Goal: Task Accomplishment & Management: Use online tool/utility

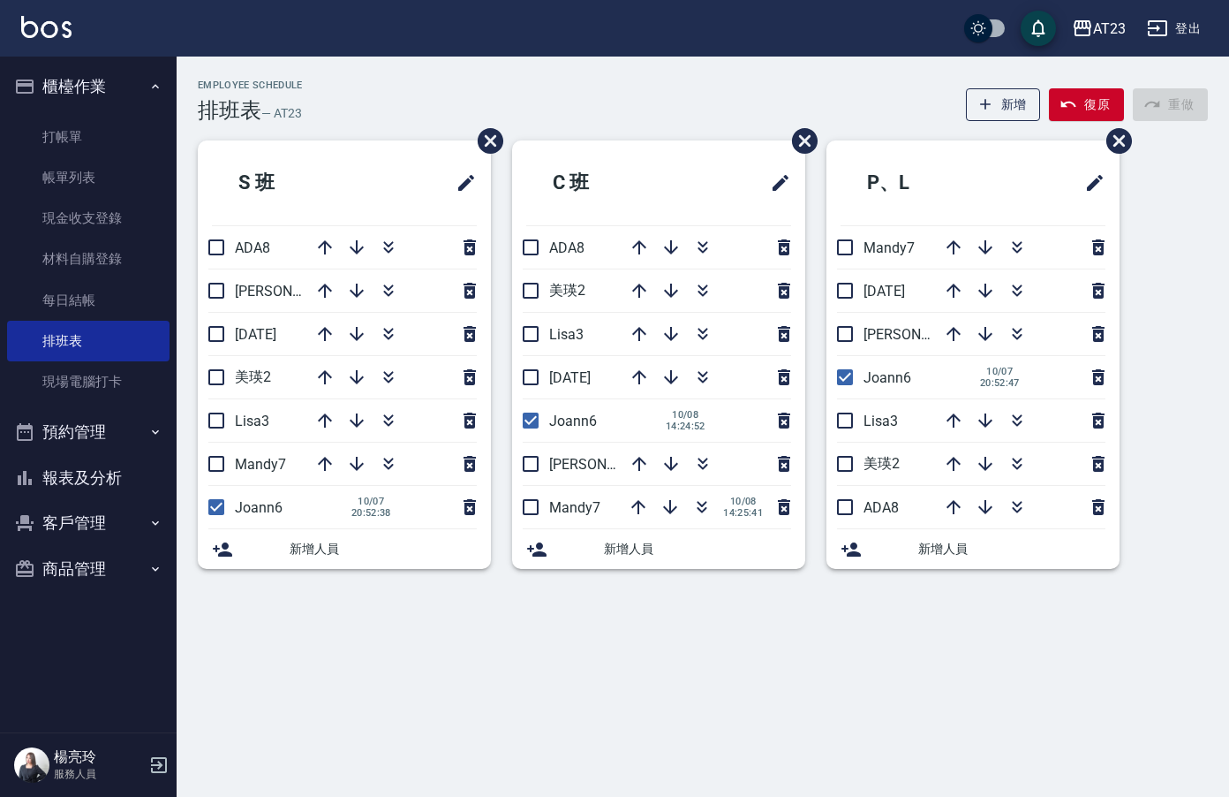
click at [1229, 54] on html "AT23 登出 櫃檯作業 打帳單 帳單列表 現金收支登錄 材料自購登錄 每日結帳 排班表 現場電腦打卡 預約管理 預約管理 單日預約紀錄 單週預約紀錄 報表及…" at bounding box center [614, 398] width 1229 height 797
click at [701, 329] on icon "button" at bounding box center [702, 333] width 21 height 21
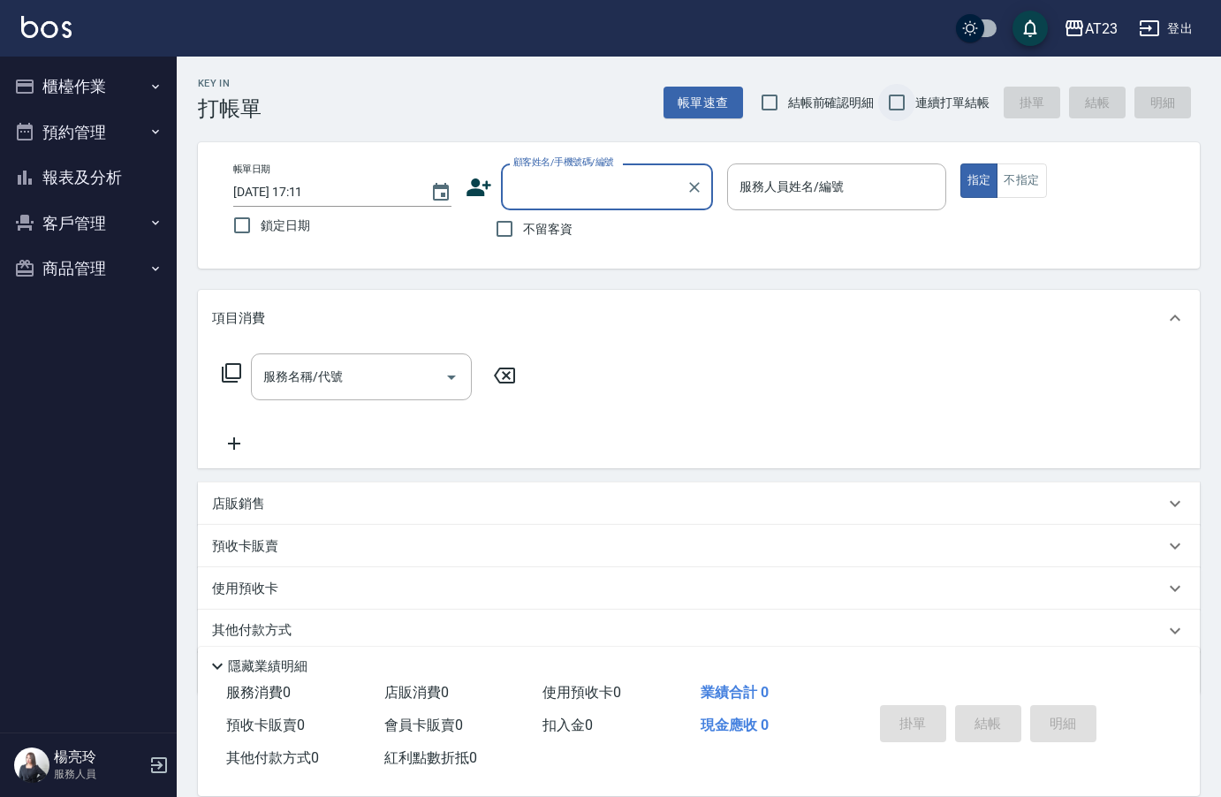
click at [897, 102] on input "連續打單結帳" at bounding box center [896, 102] width 37 height 37
checkbox input "true"
click at [526, 232] on span "不留客資" at bounding box center [547, 229] width 49 height 19
click at [523, 232] on input "不留客資" at bounding box center [504, 228] width 37 height 37
checkbox input "true"
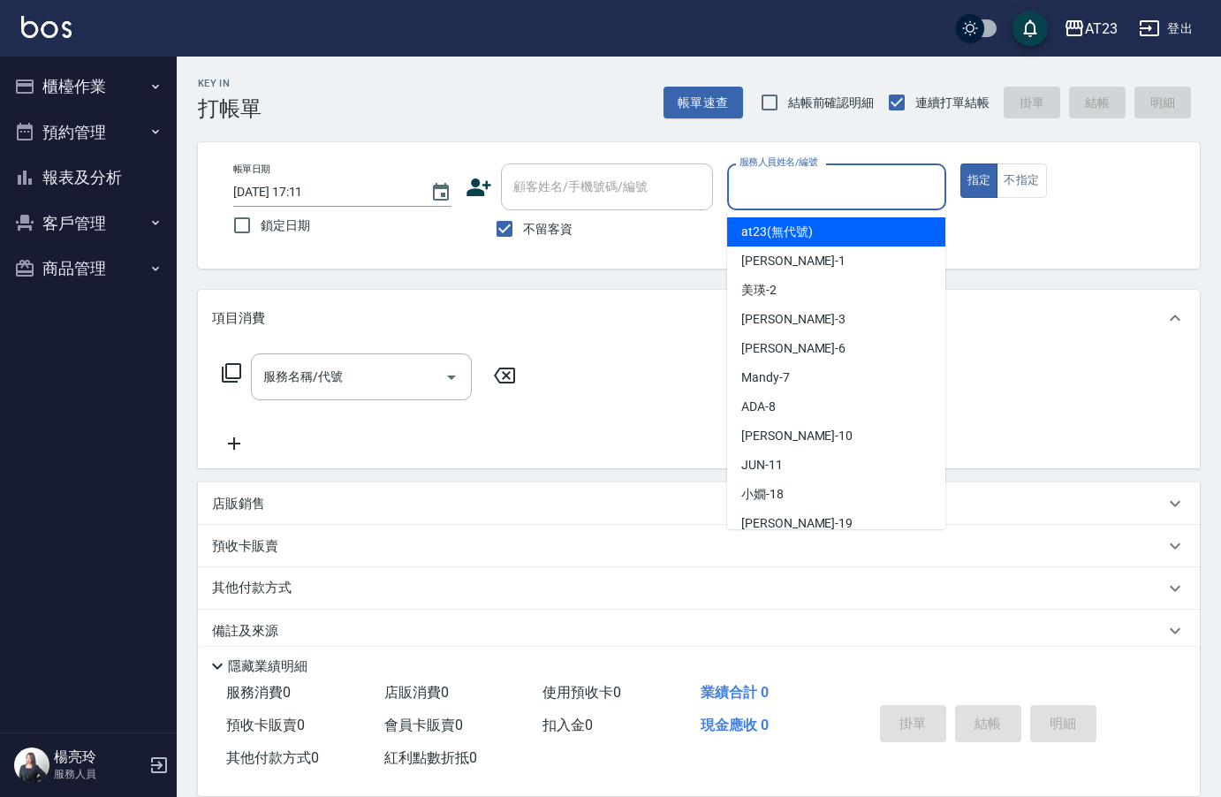
click at [768, 193] on input "服務人員姓名/編號" at bounding box center [836, 186] width 202 height 31
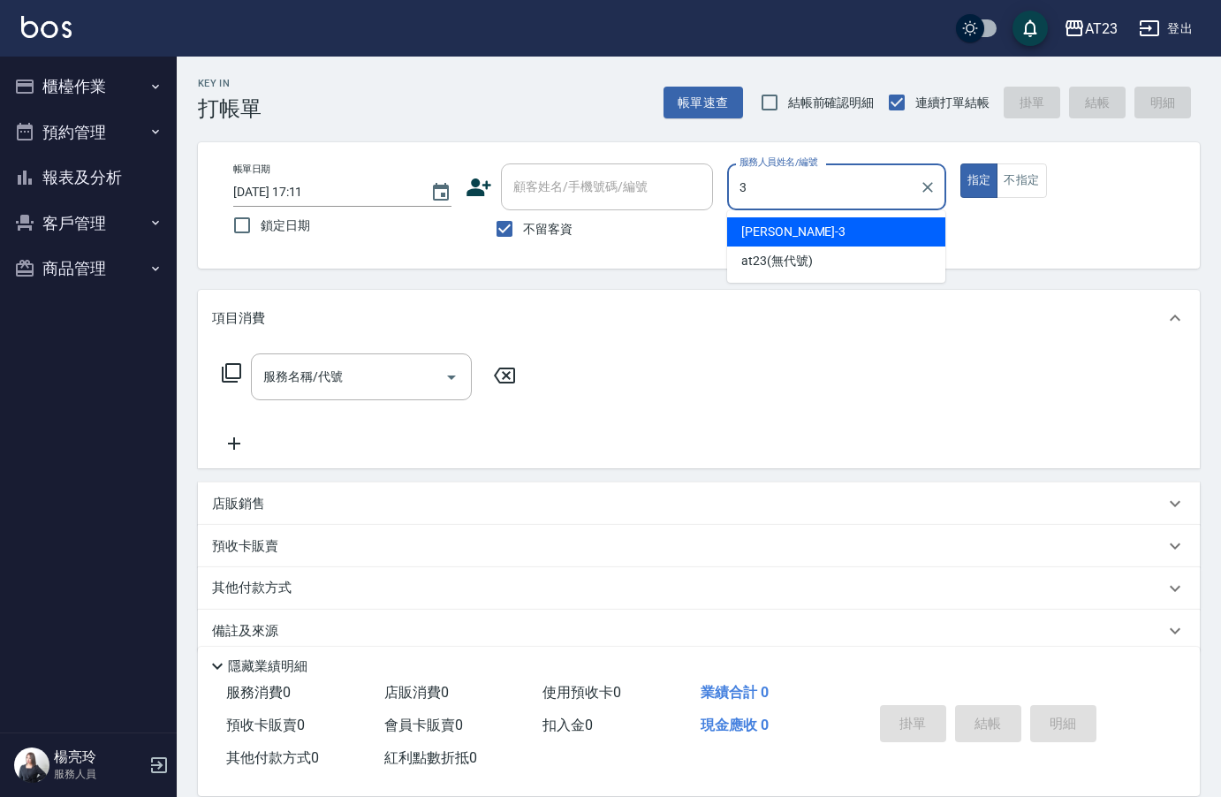
type input "3"
type button "true"
type input "[PERSON_NAME]-3"
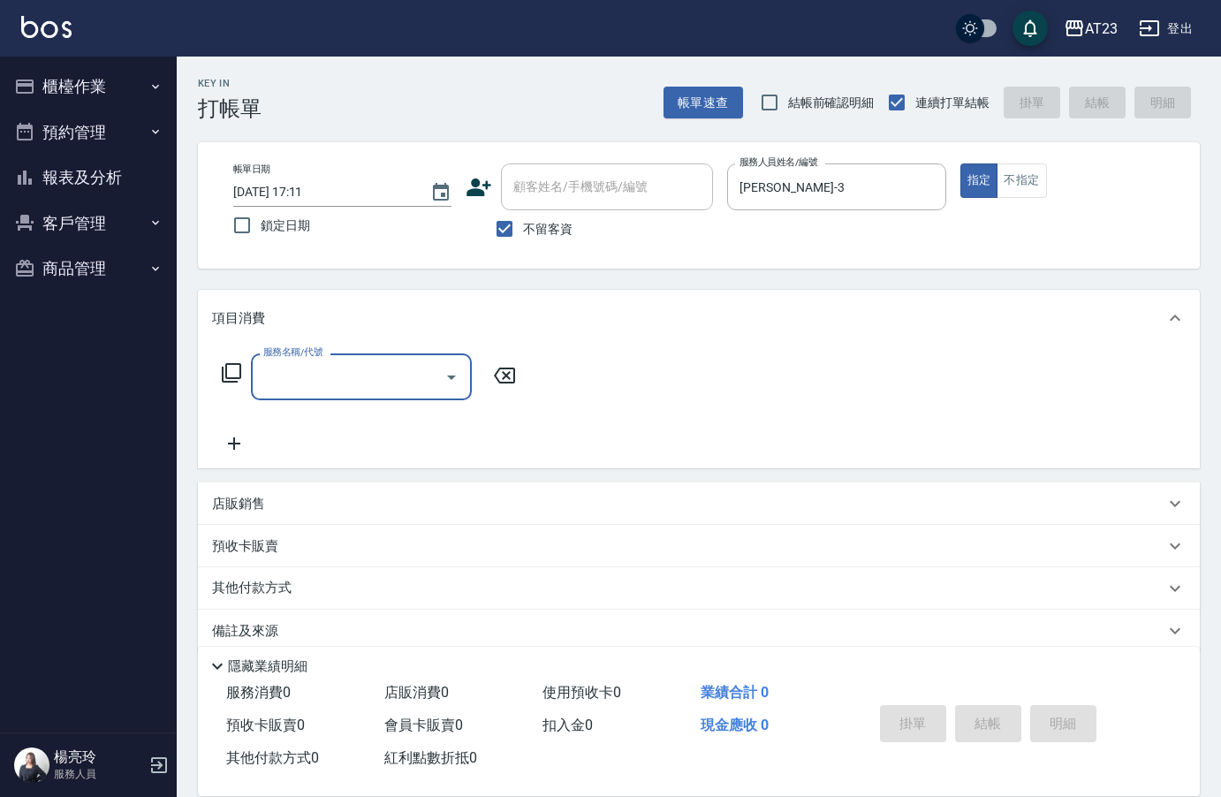
click at [231, 377] on icon at bounding box center [231, 372] width 21 height 21
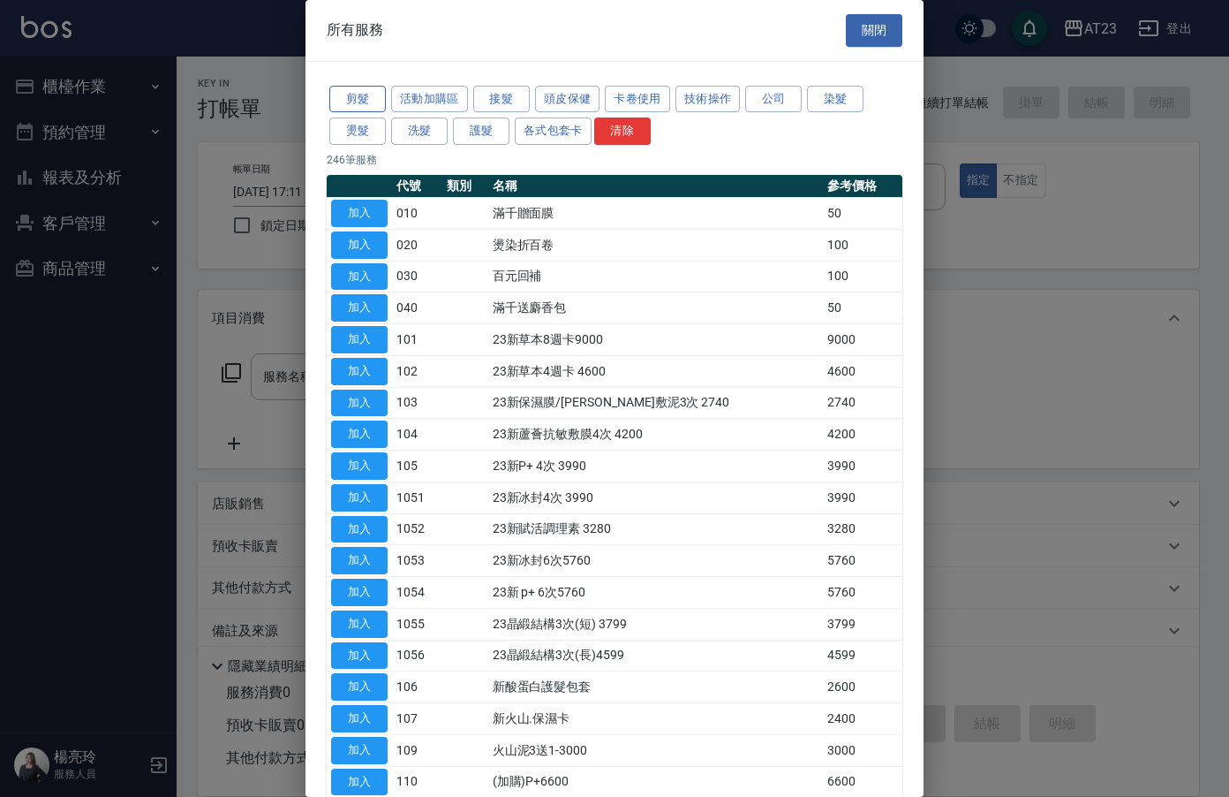
click at [361, 102] on button "剪髮" at bounding box center [357, 99] width 57 height 27
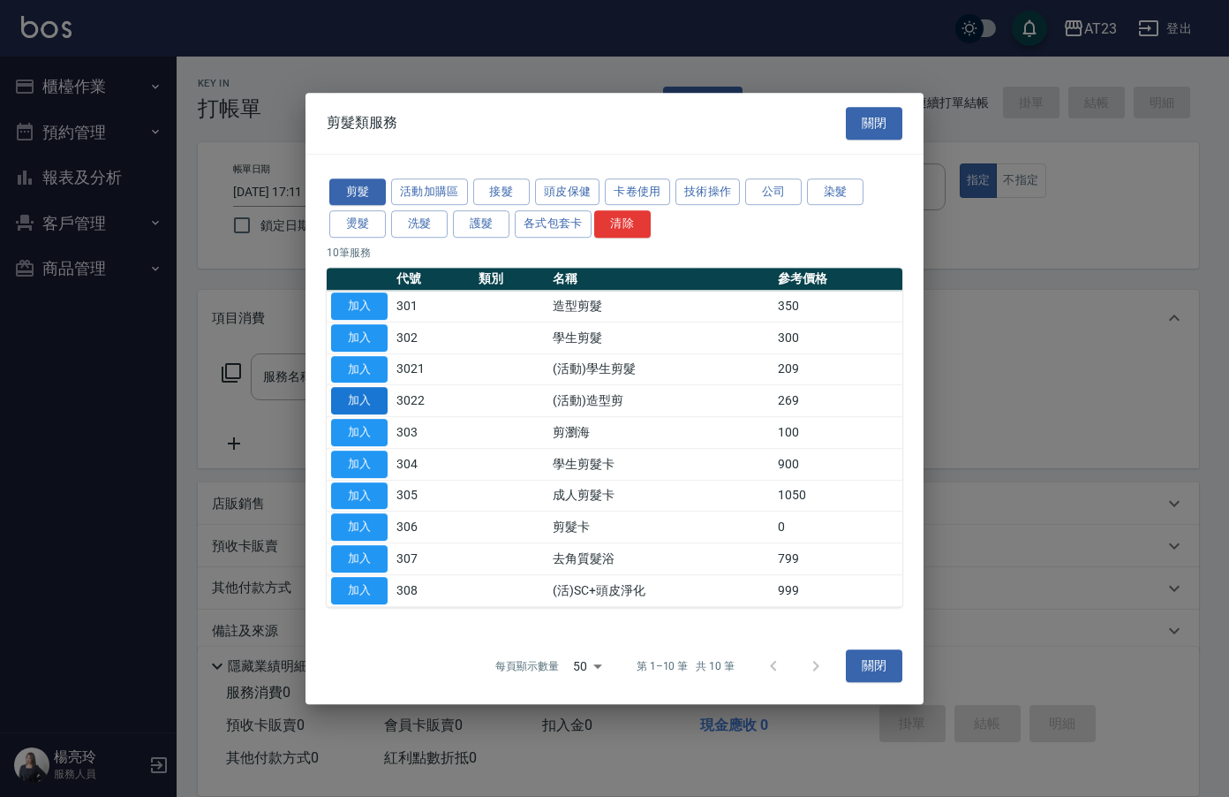
click at [343, 403] on button "加入" at bounding box center [359, 400] width 57 height 27
type input "(活動)造型剪(3022)"
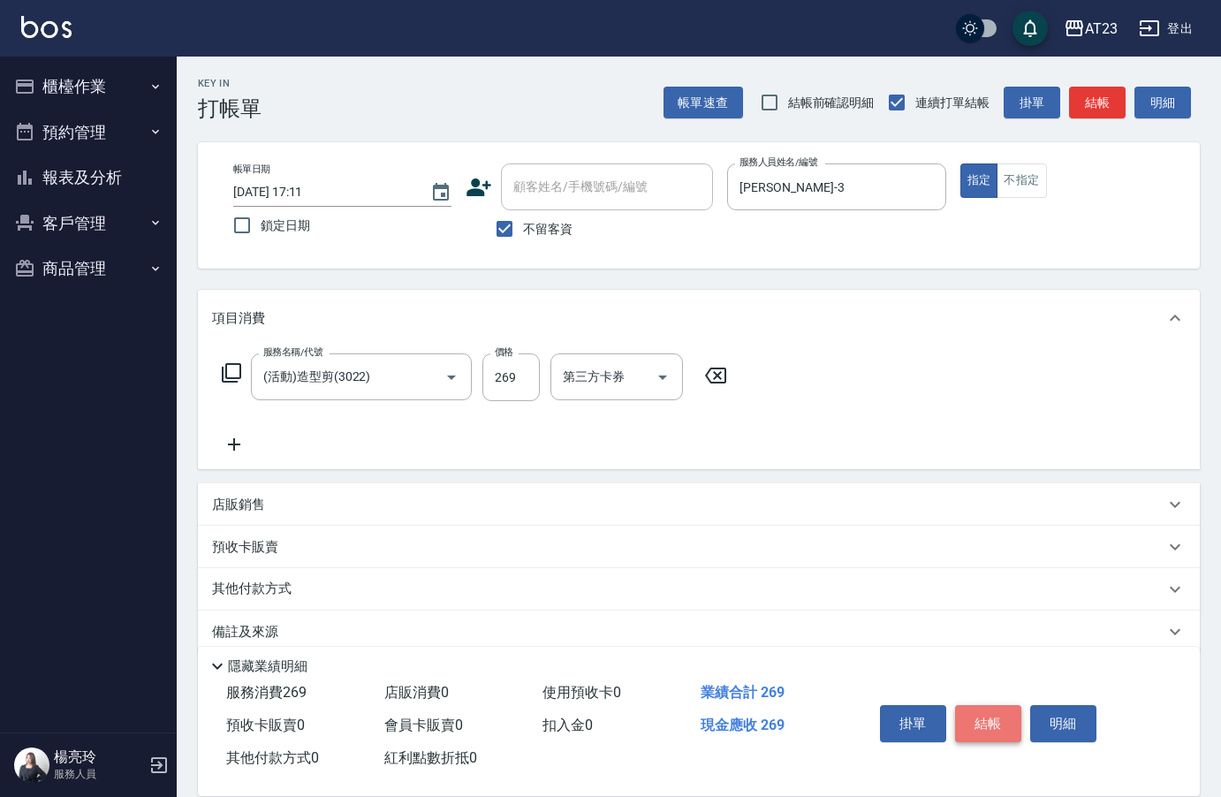
click at [975, 710] on button "結帳" at bounding box center [988, 723] width 66 height 37
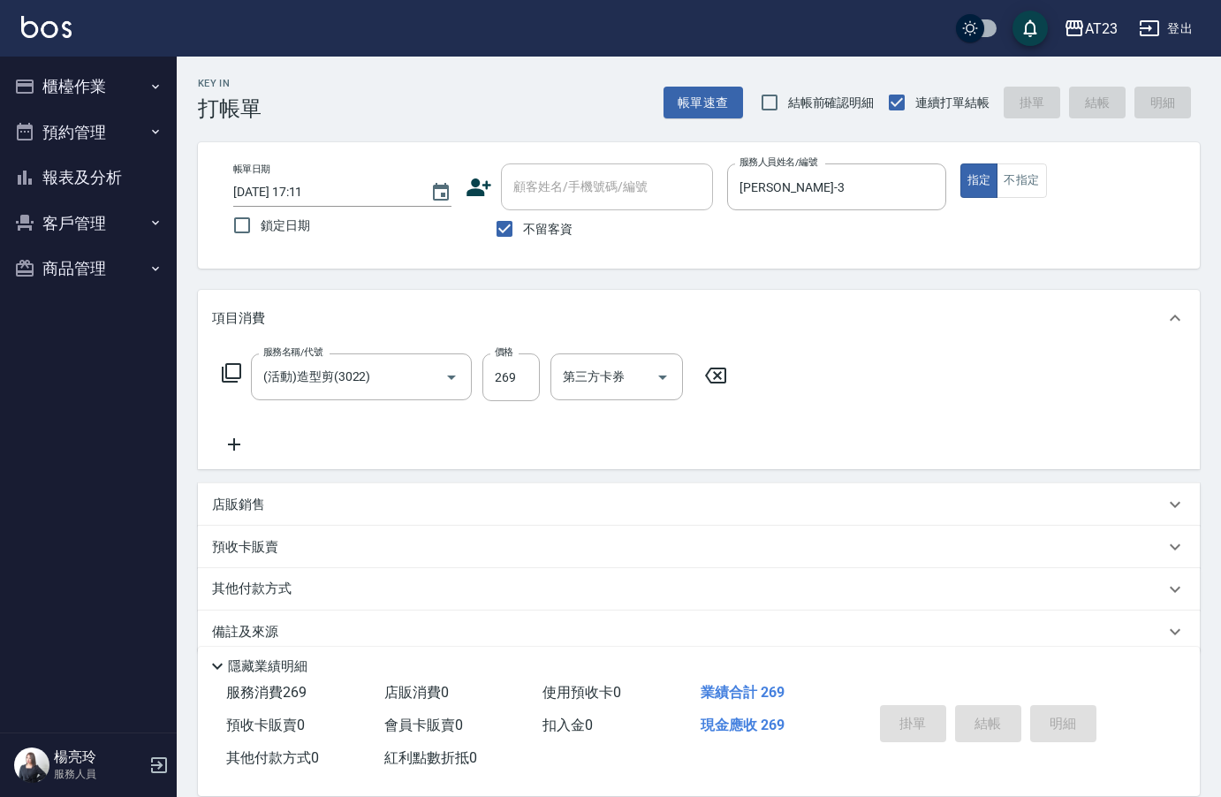
type input "[DATE] 17:14"
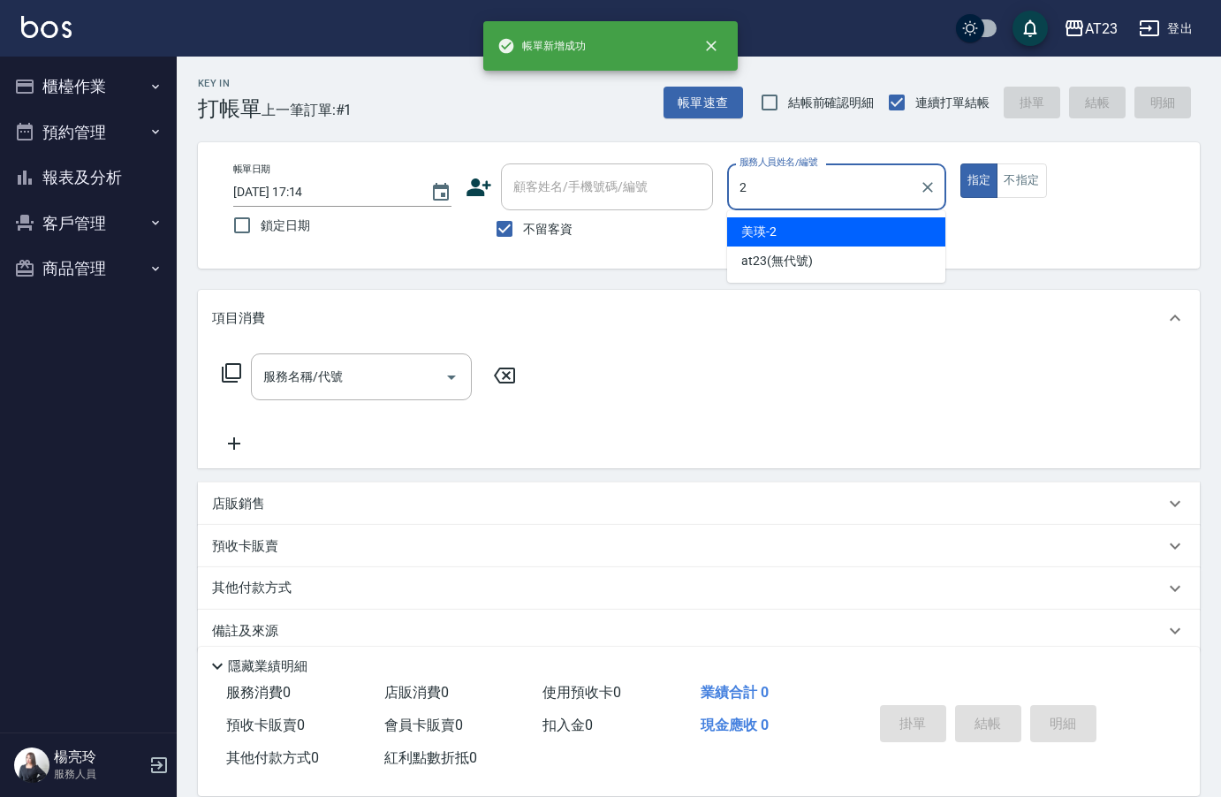
type input "美瑛-2"
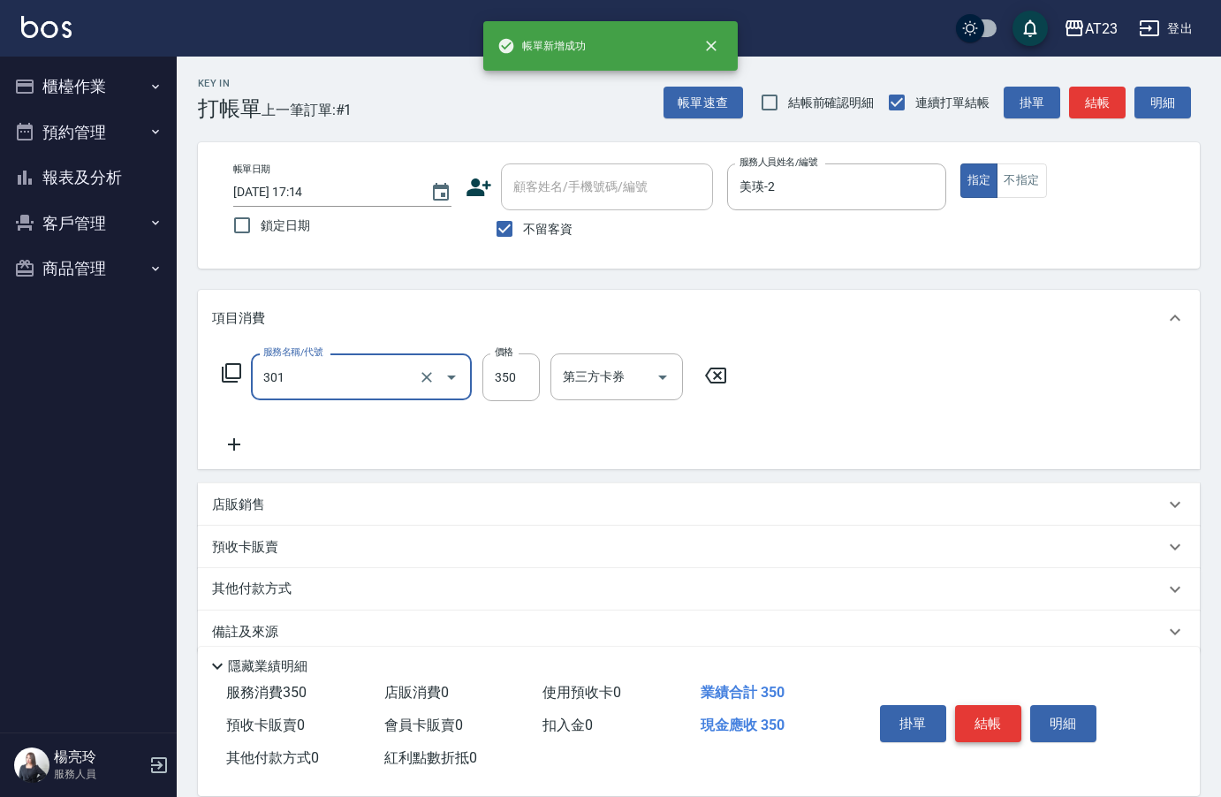
type input "造型剪髮(301)"
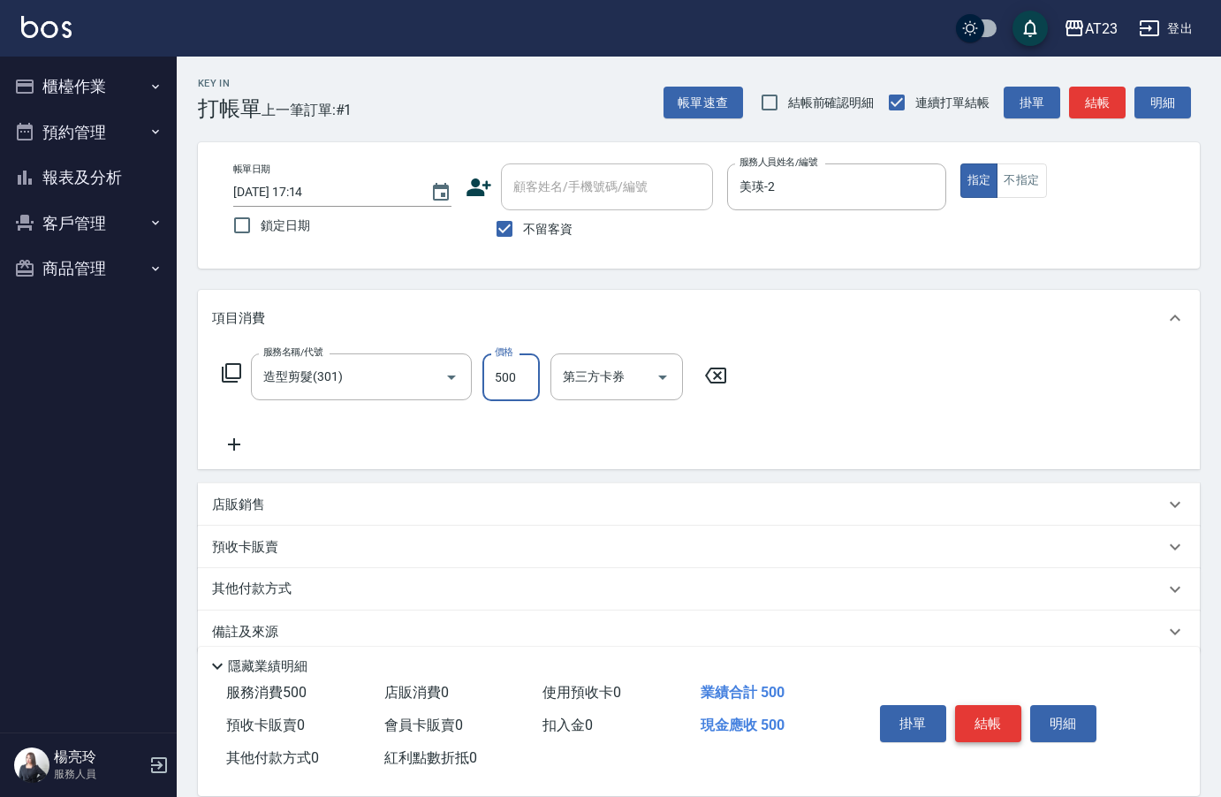
type input "500"
click at [992, 721] on button "結帳" at bounding box center [988, 723] width 66 height 37
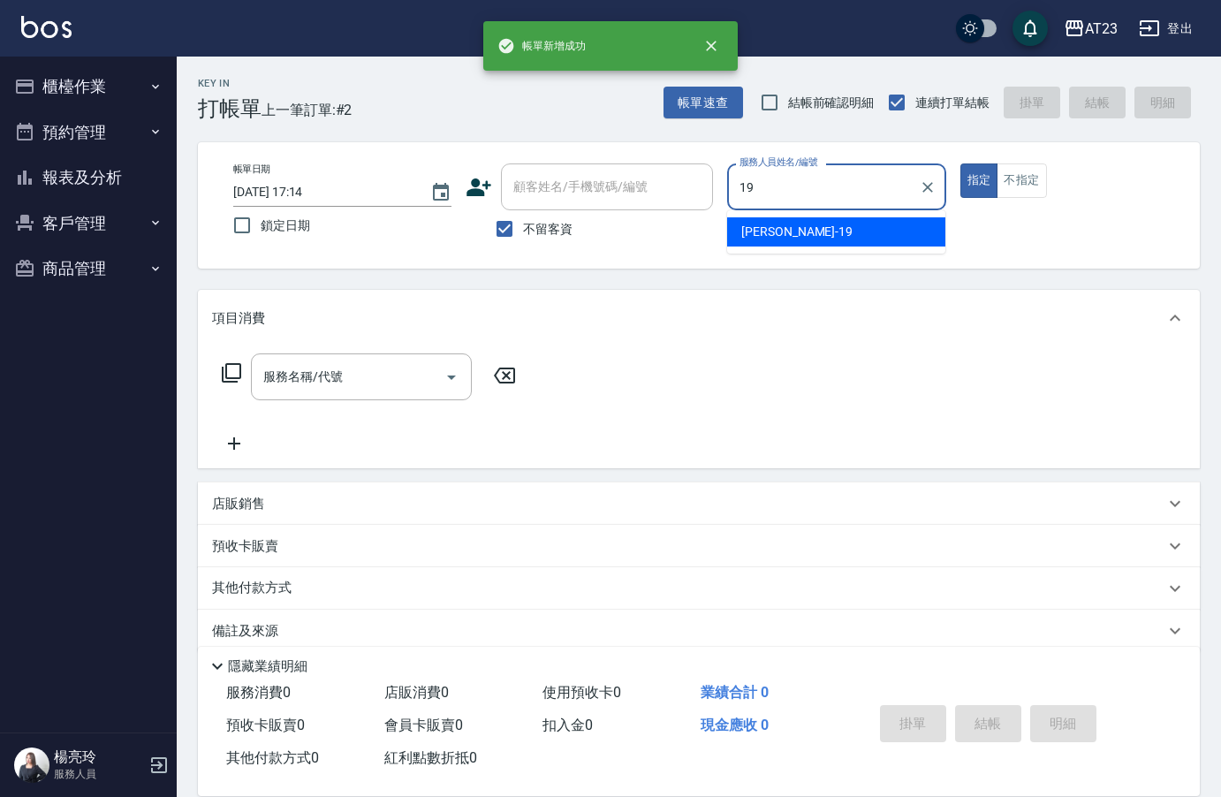
type input "[PERSON_NAME]-19"
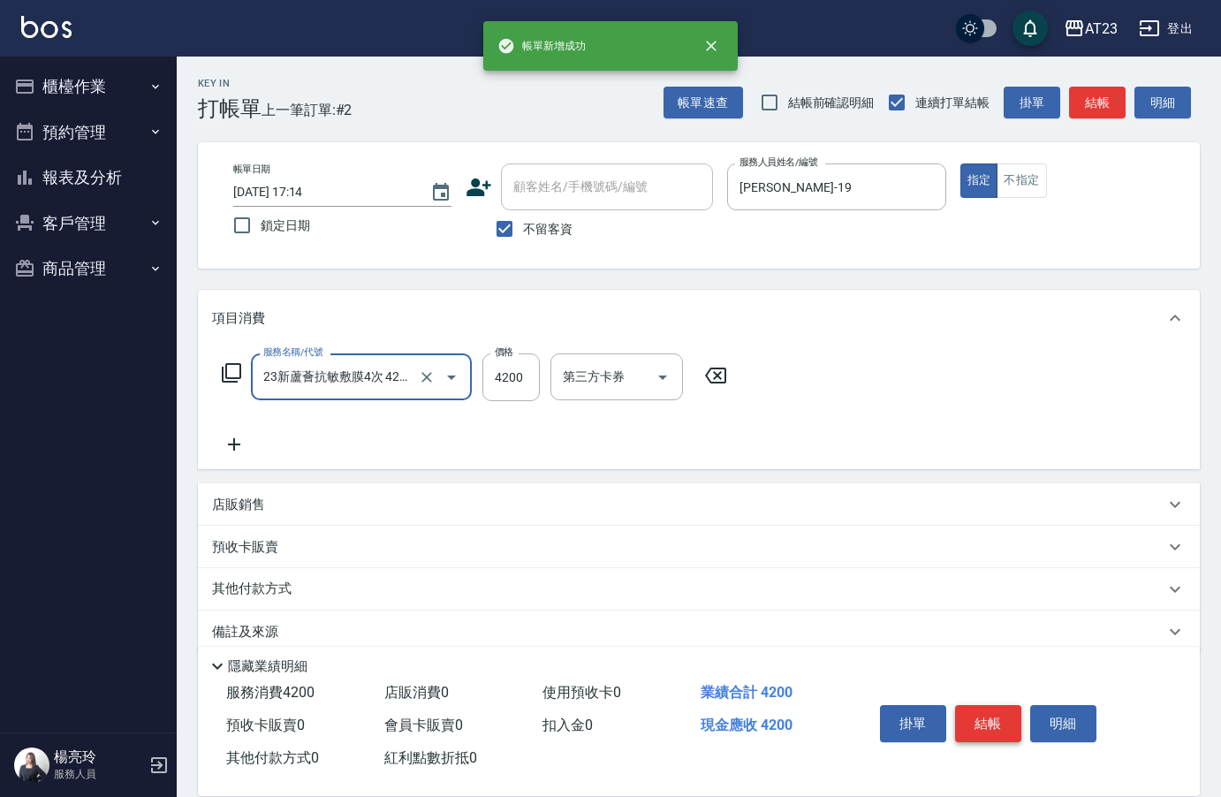
type input "23新蘆薈抗敏敷膜4次 4200(104)"
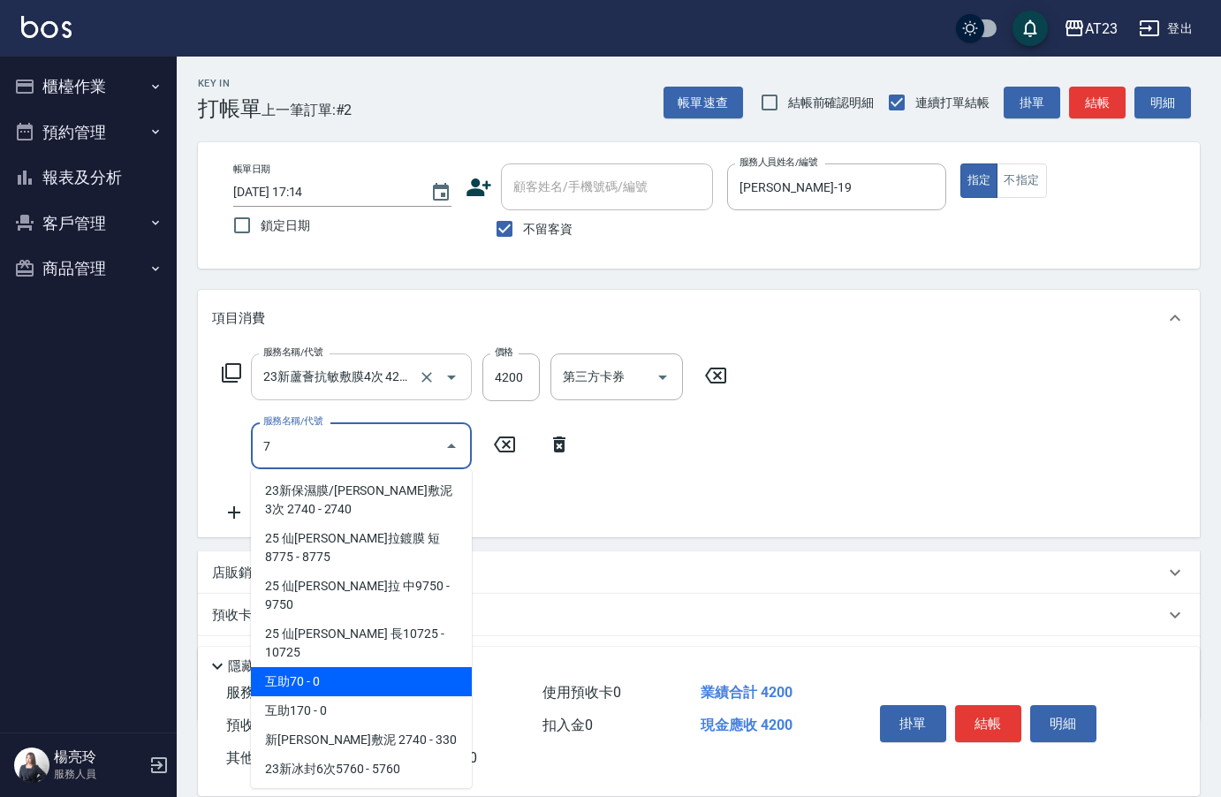
type input "7"
click at [359, 389] on input "23新蘆薈抗敏敷膜4次 4200(104)" at bounding box center [336, 376] width 155 height 31
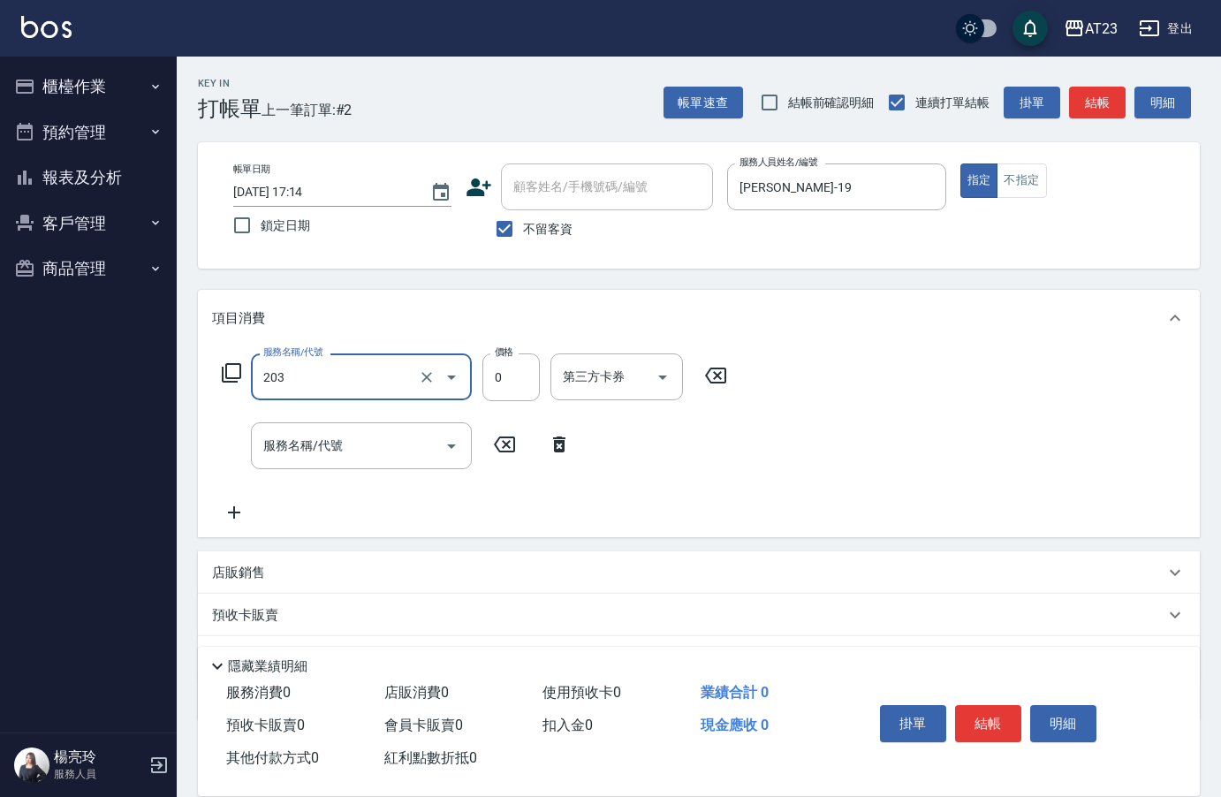
type input "使用洗髮卡(203)"
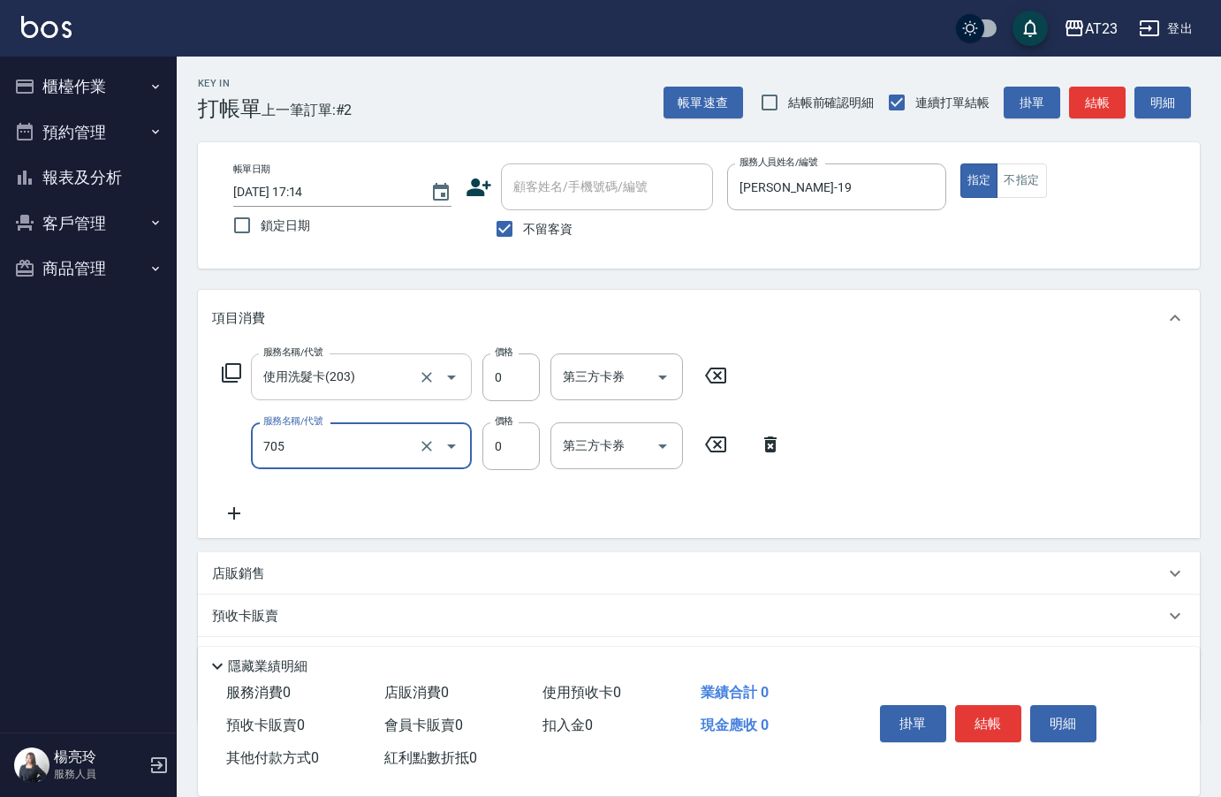
type input "互助50(705)"
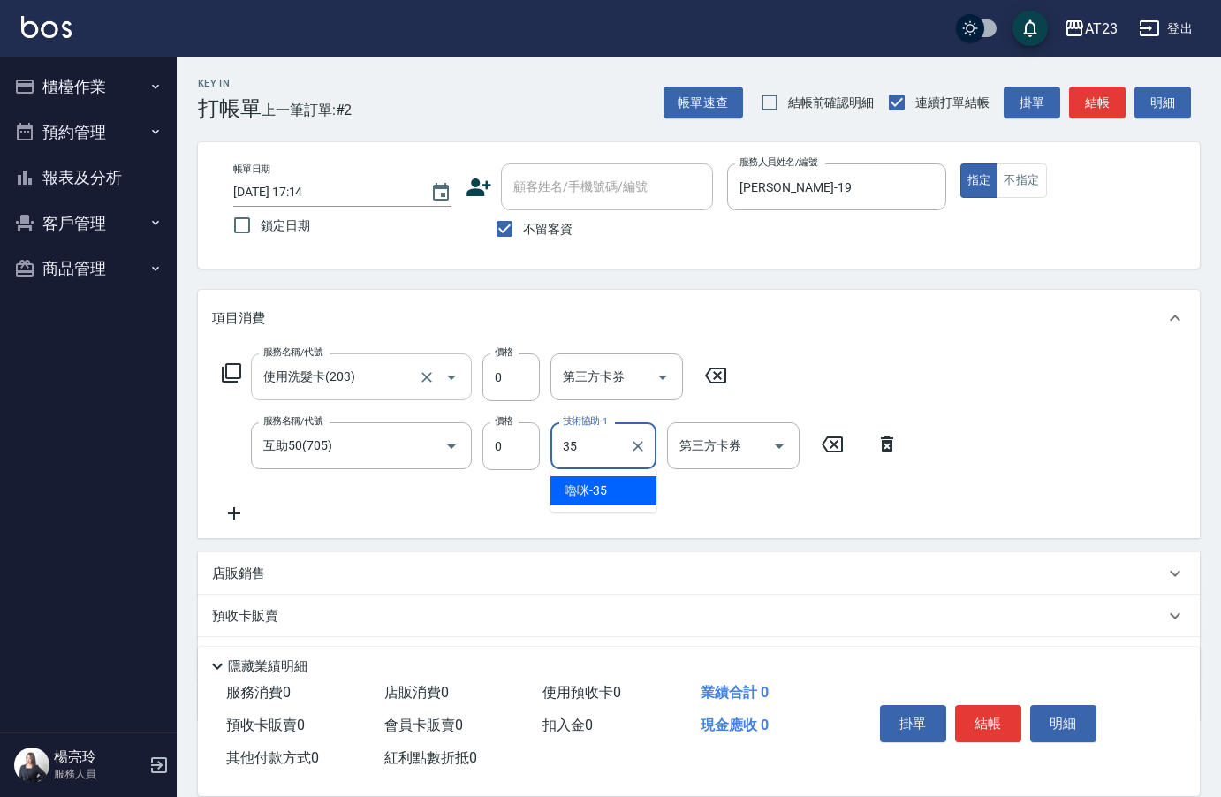
type input "嚕咪-35"
click at [969, 736] on div "掛單 結帳 明細" at bounding box center [988, 726] width 231 height 56
click at [987, 718] on button "結帳" at bounding box center [988, 723] width 66 height 37
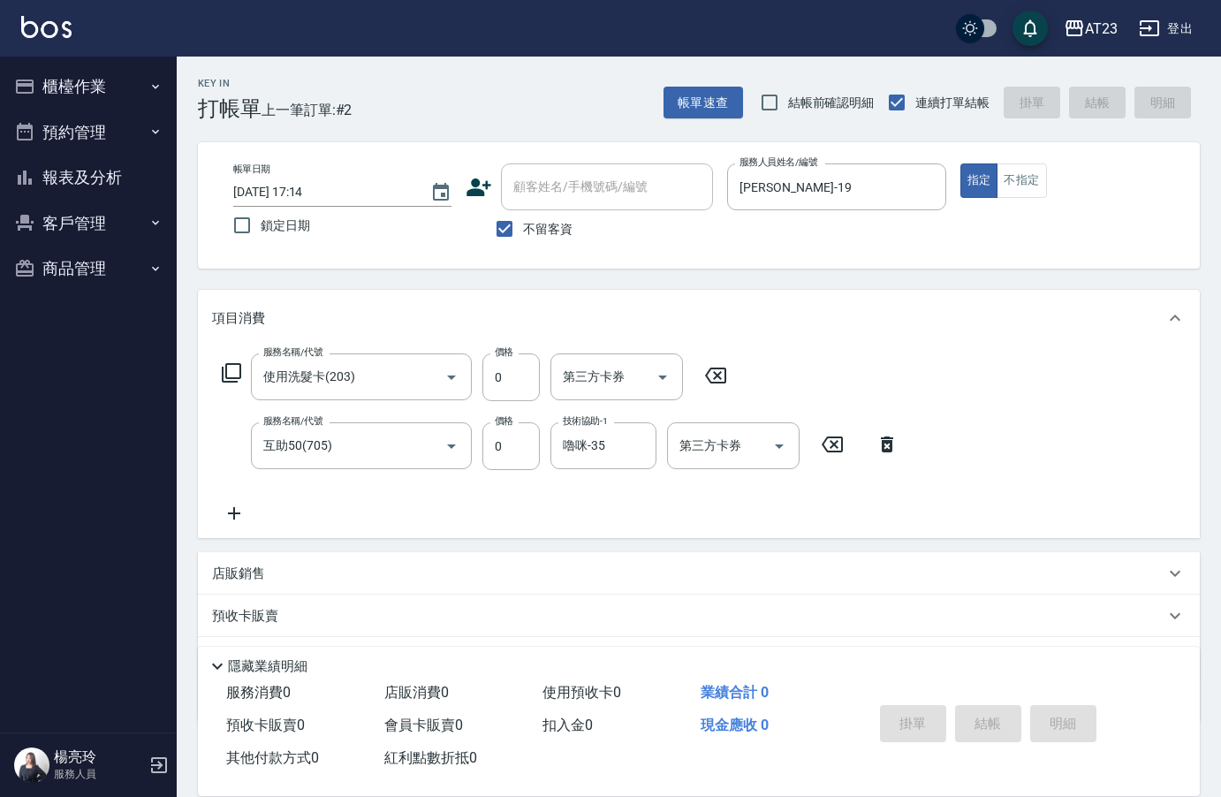
type input "[DATE] 17:15"
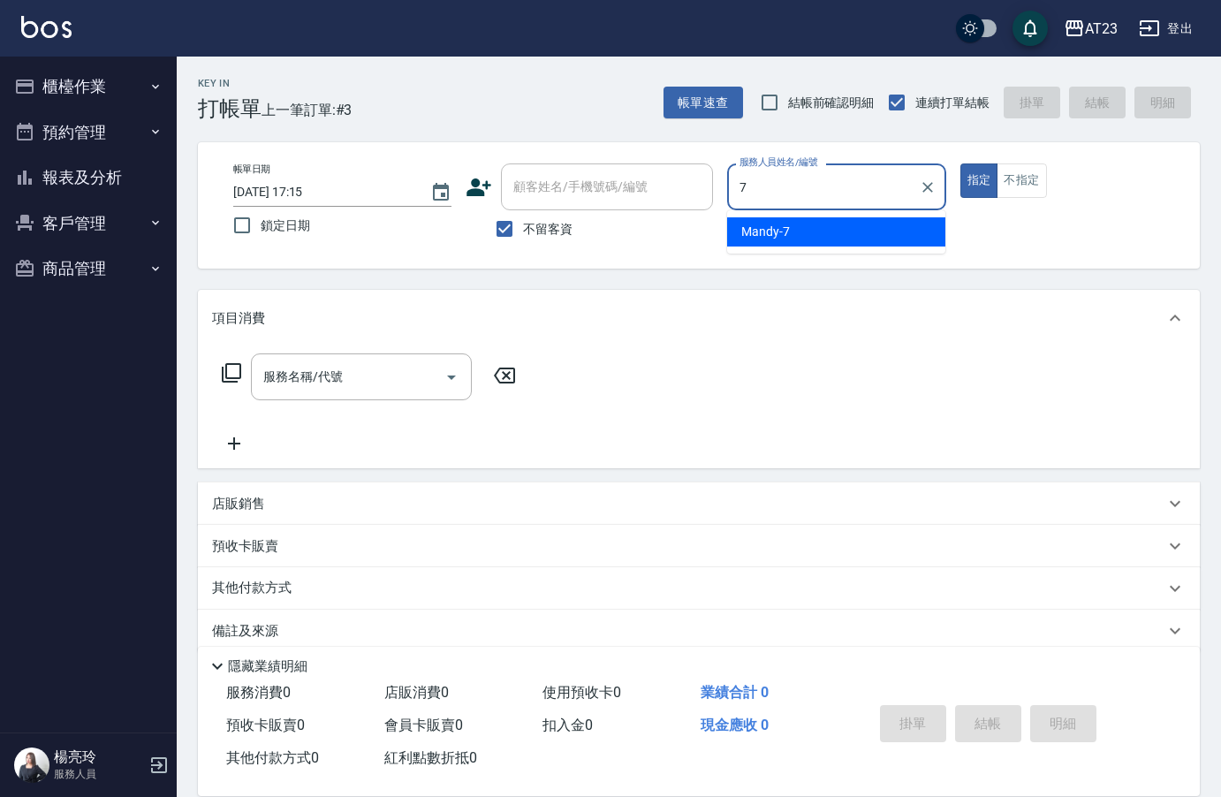
type input "Mandy-7"
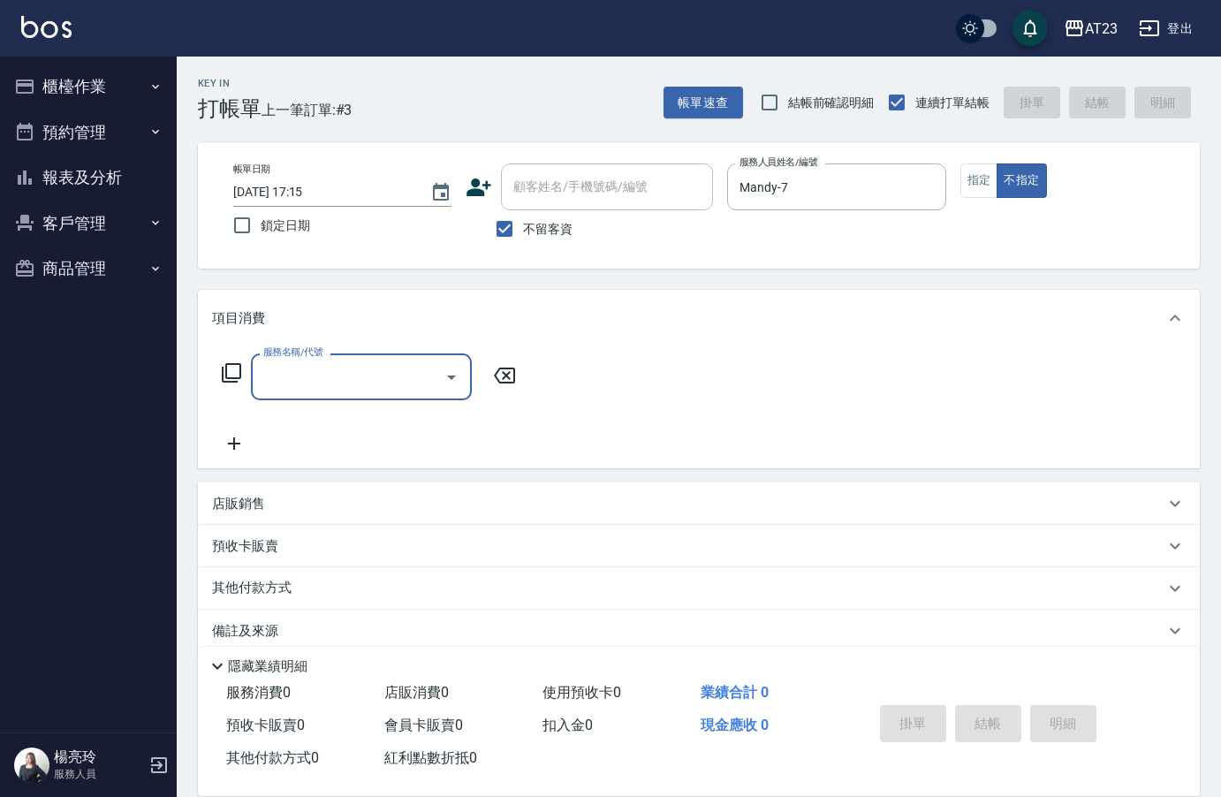
click at [238, 376] on icon at bounding box center [231, 372] width 21 height 21
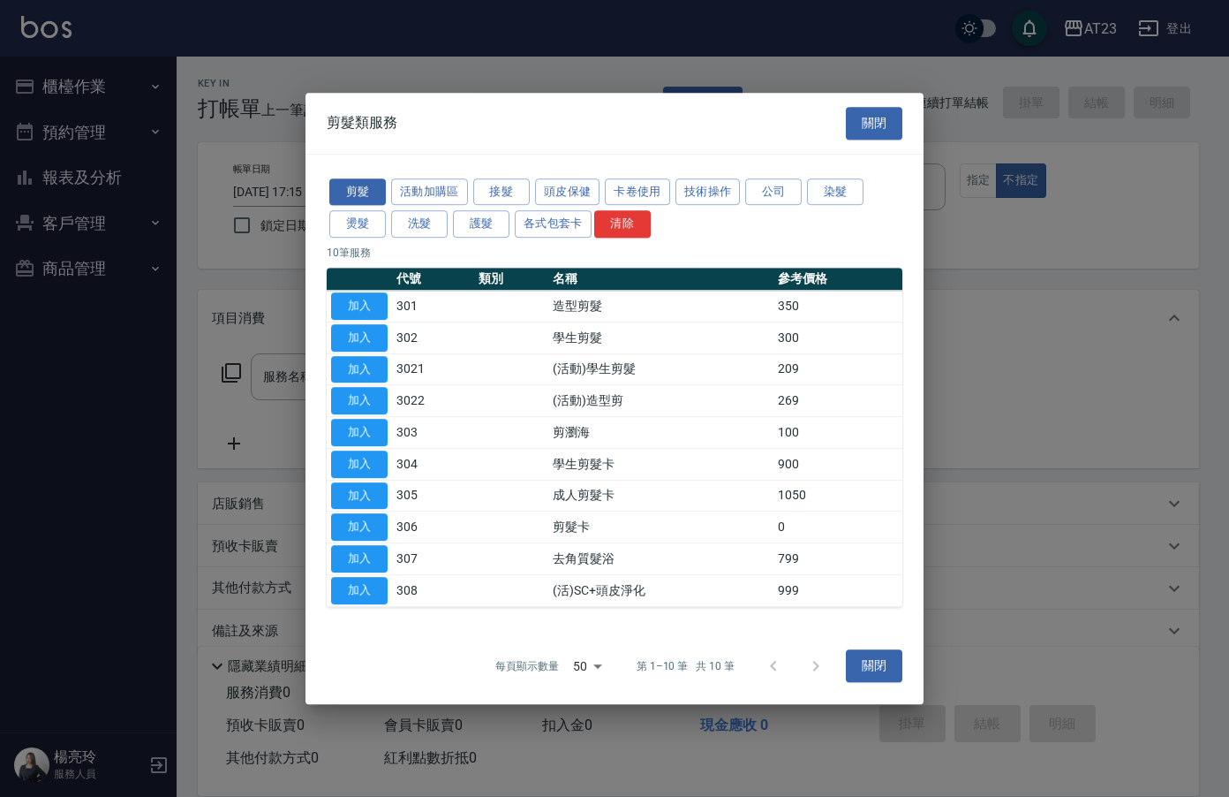
click at [350, 401] on button "加入" at bounding box center [359, 400] width 57 height 27
type input "(活動)造型剪(3022)"
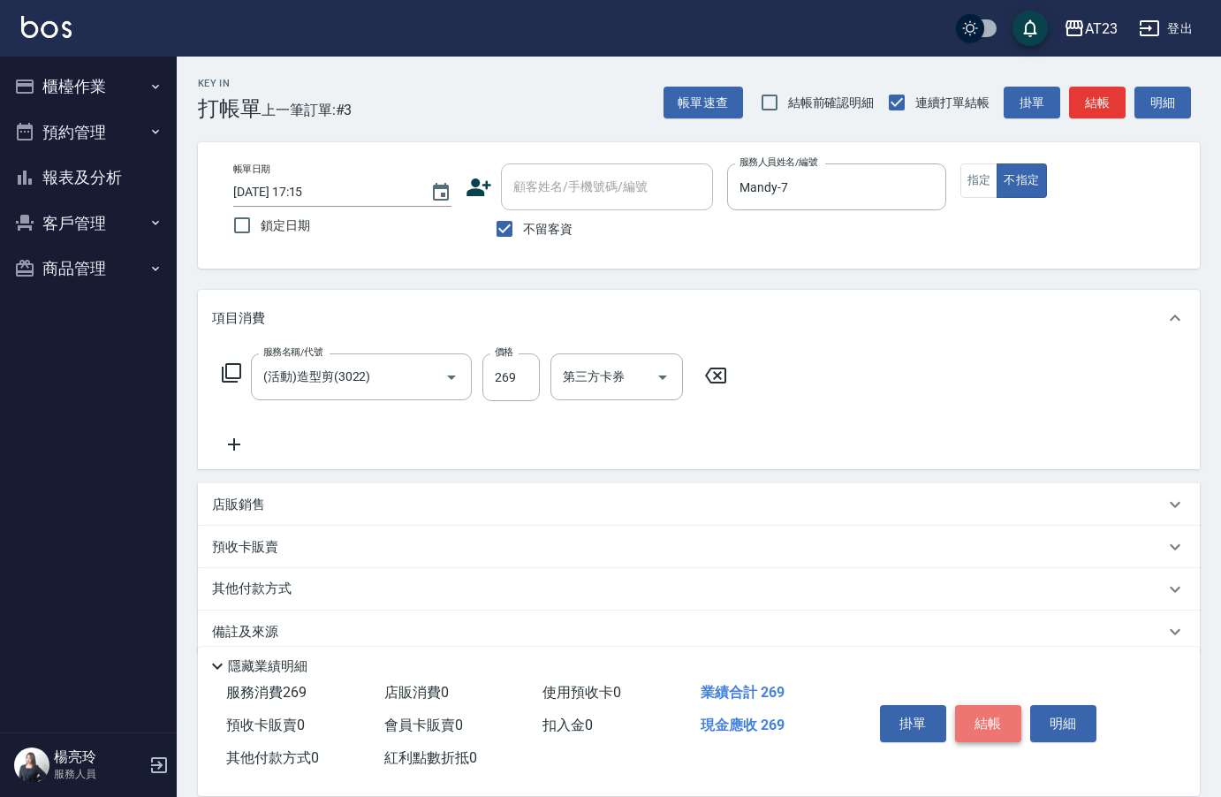
click at [976, 716] on button "結帳" at bounding box center [988, 723] width 66 height 37
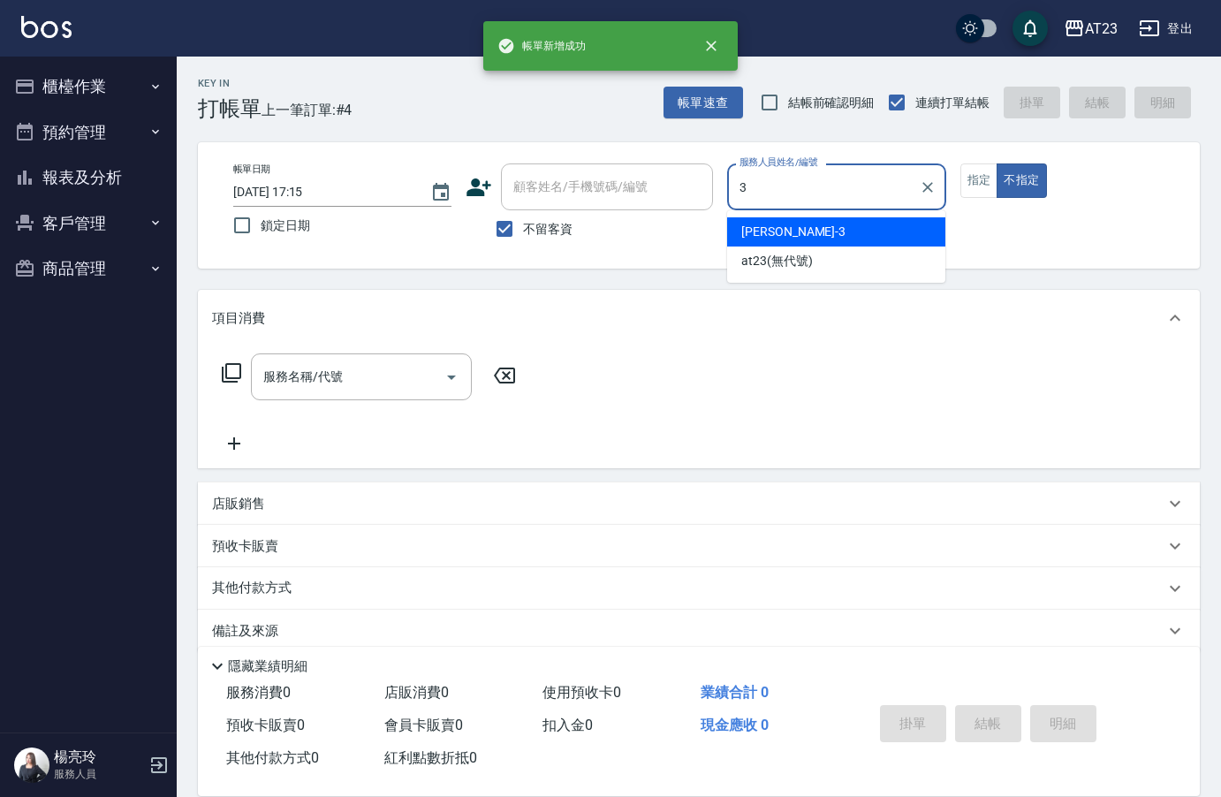
type input "[PERSON_NAME]-3"
type button "false"
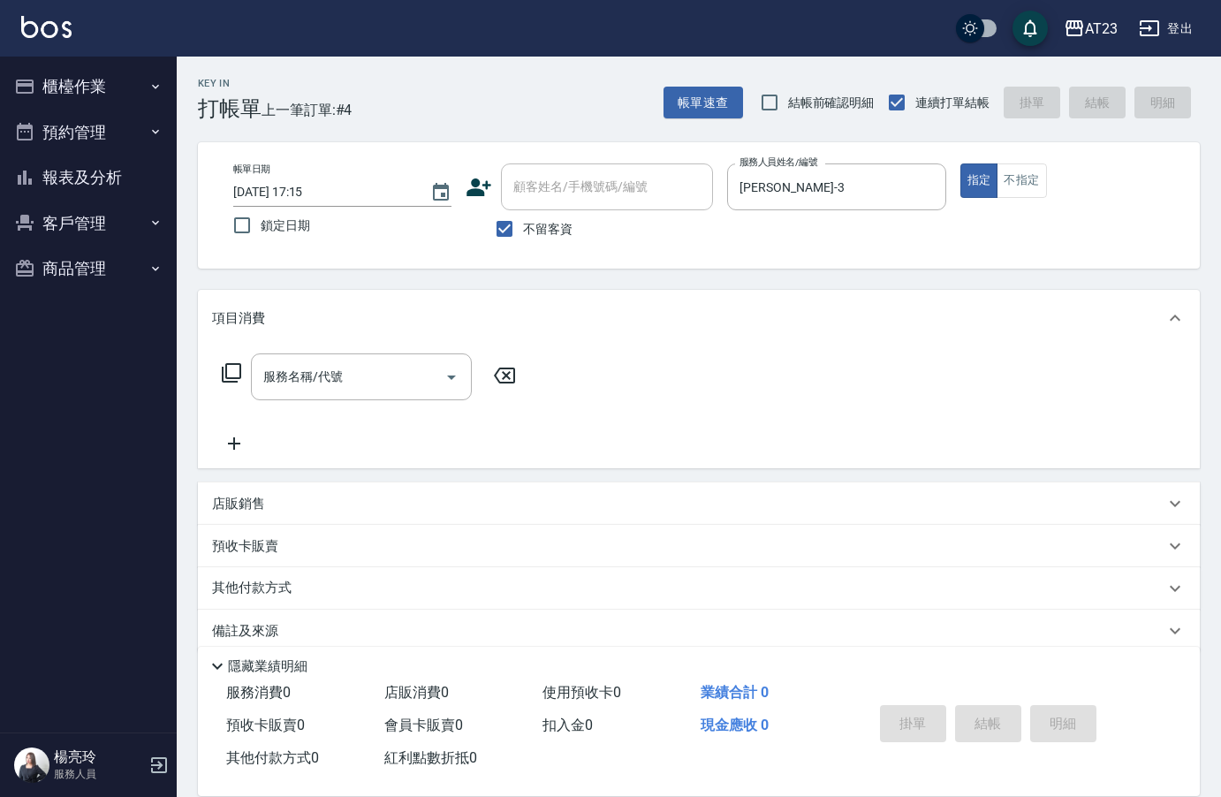
drag, startPoint x: 226, startPoint y: 385, endPoint x: 238, endPoint y: 367, distance: 22.3
click at [238, 367] on div "服務名稱/代號 服務名稱/代號" at bounding box center [369, 376] width 314 height 47
click at [238, 367] on icon at bounding box center [231, 372] width 21 height 21
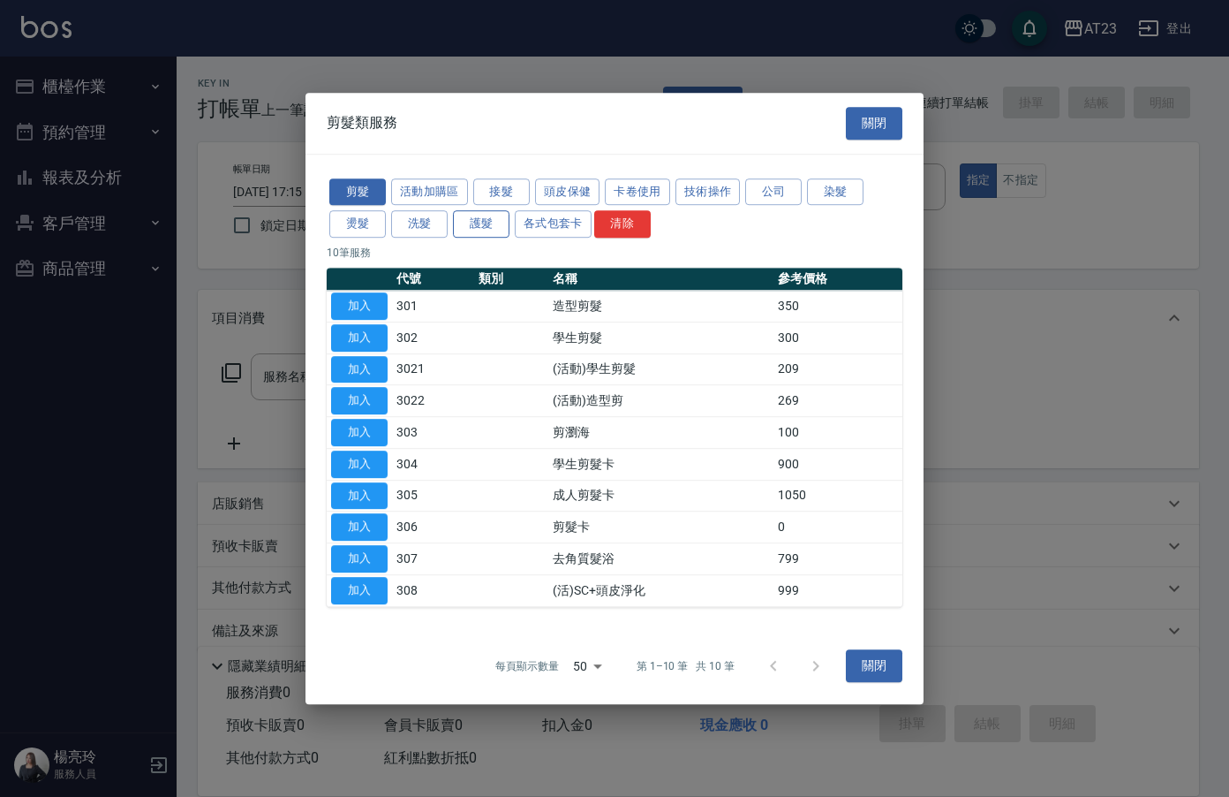
click at [471, 222] on button "護髮" at bounding box center [481, 223] width 57 height 27
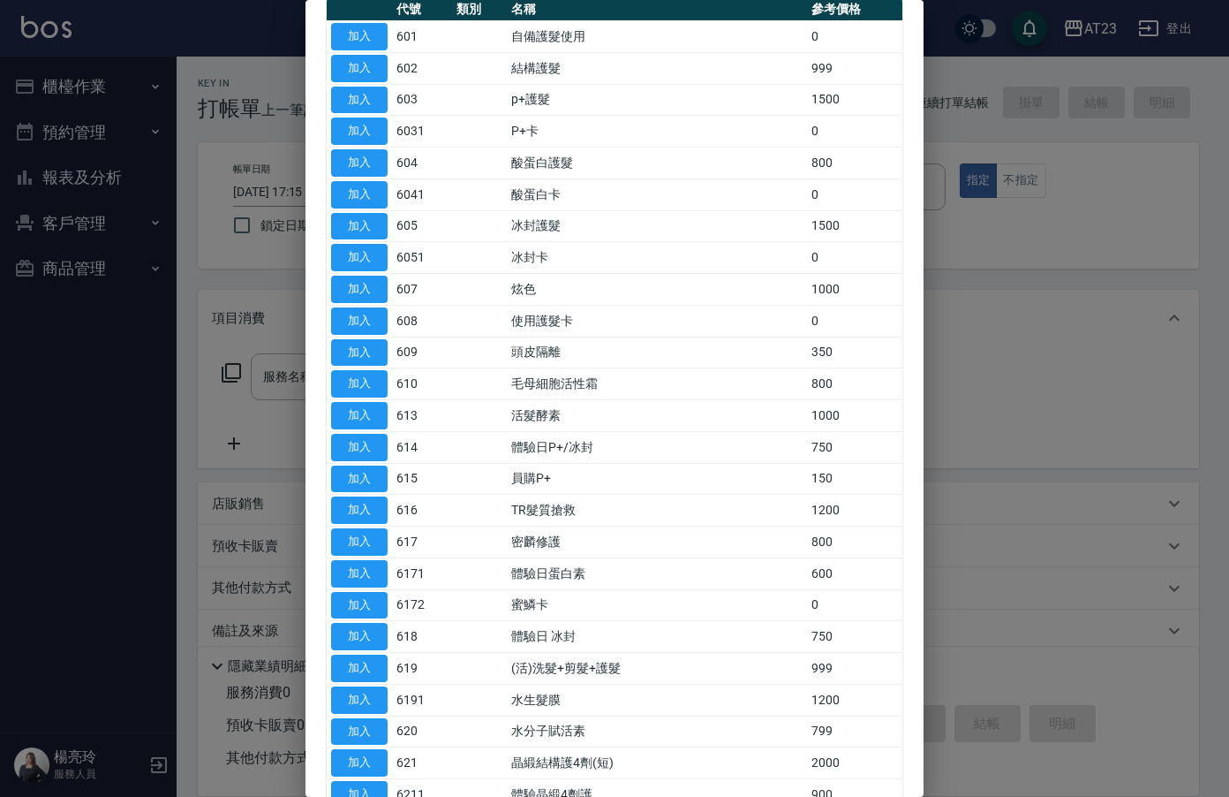
scroll to position [265, 0]
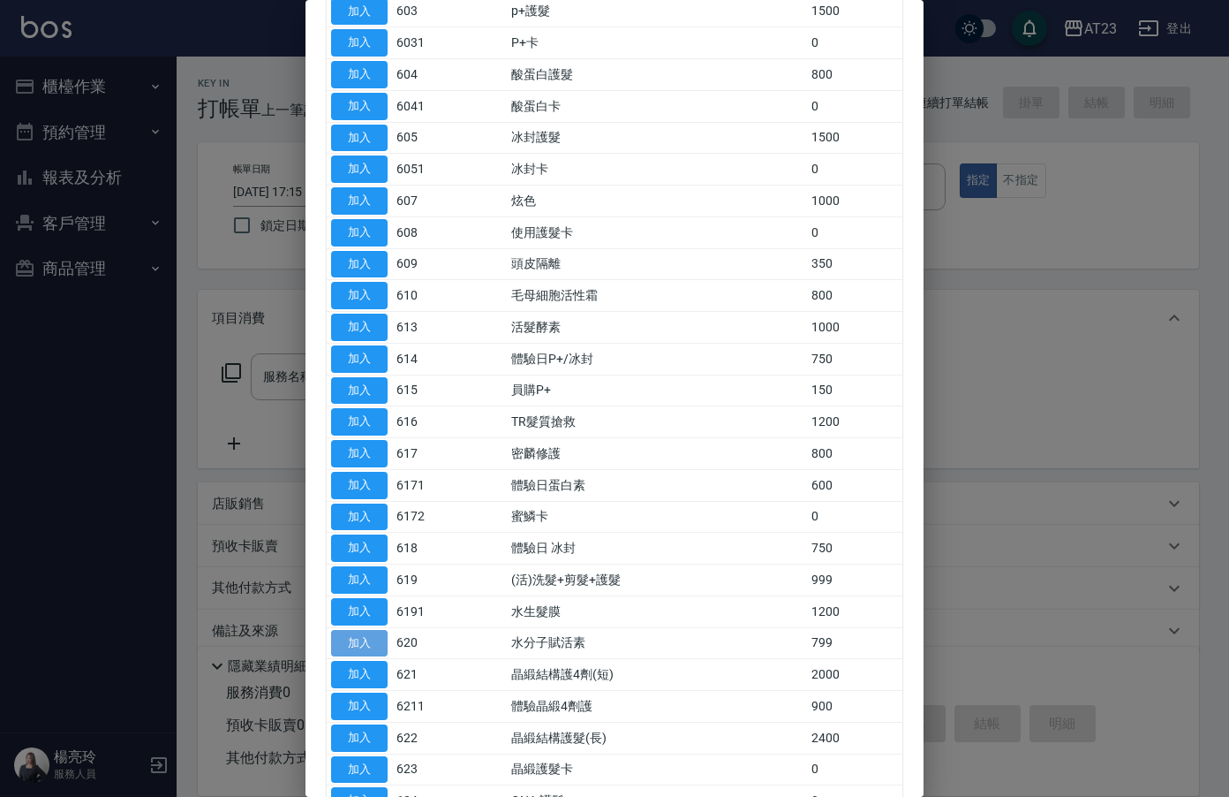
click at [340, 639] on button "加入" at bounding box center [359, 643] width 57 height 27
type input "水分子賦活素(620)"
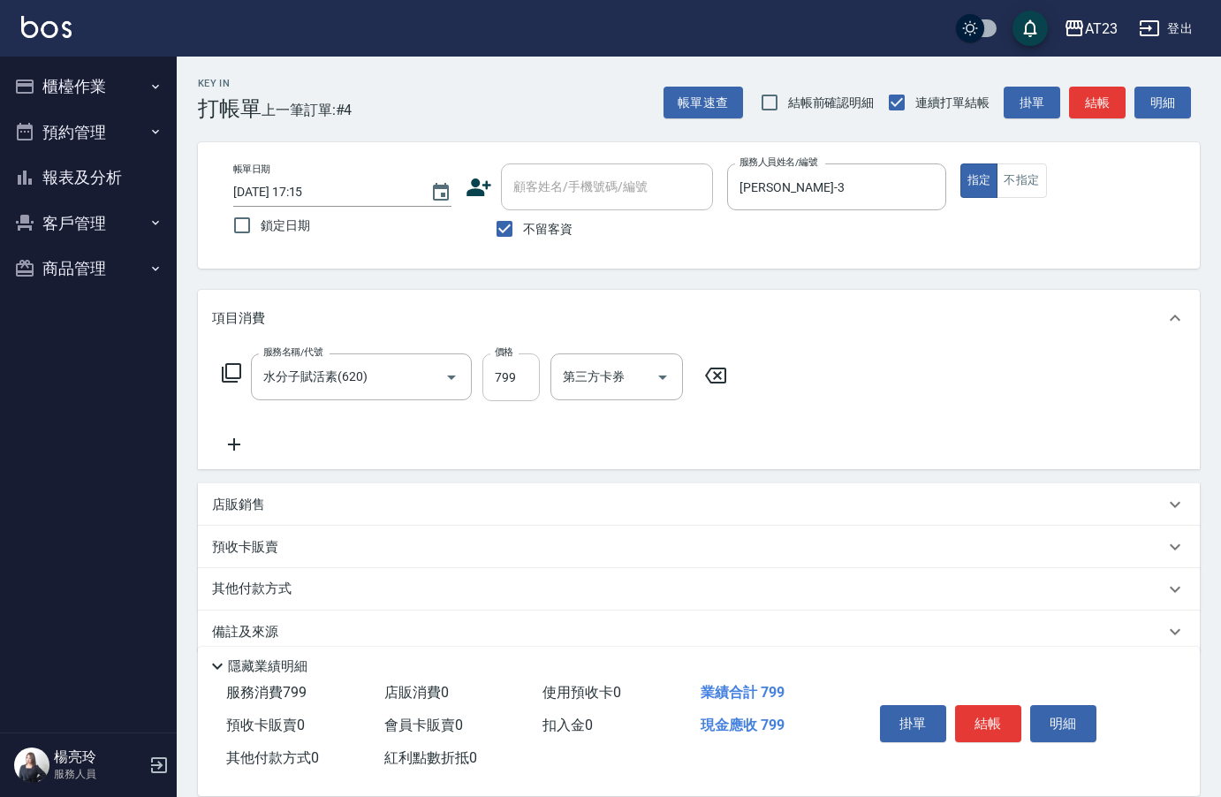
click at [518, 355] on input "799" at bounding box center [510, 377] width 57 height 48
type input "1000"
click at [1011, 731] on button "結帳" at bounding box center [988, 723] width 66 height 37
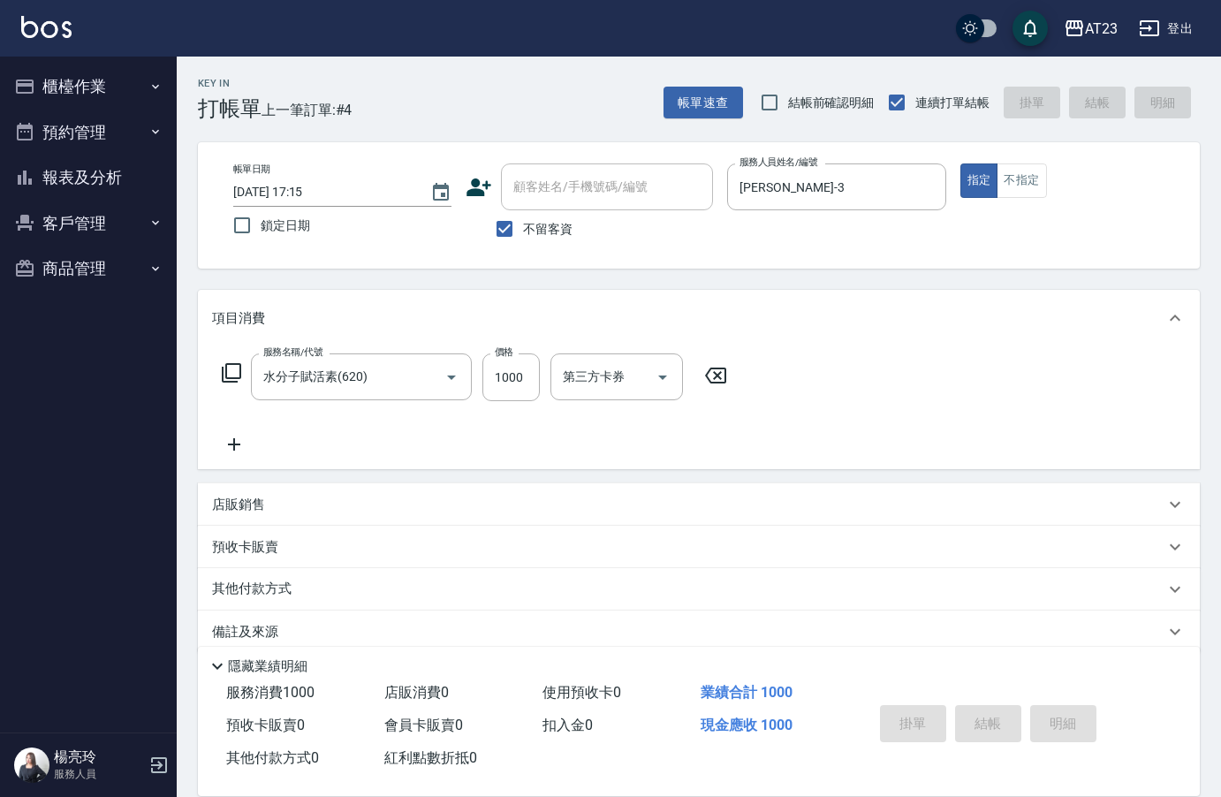
type input "[DATE] 17:16"
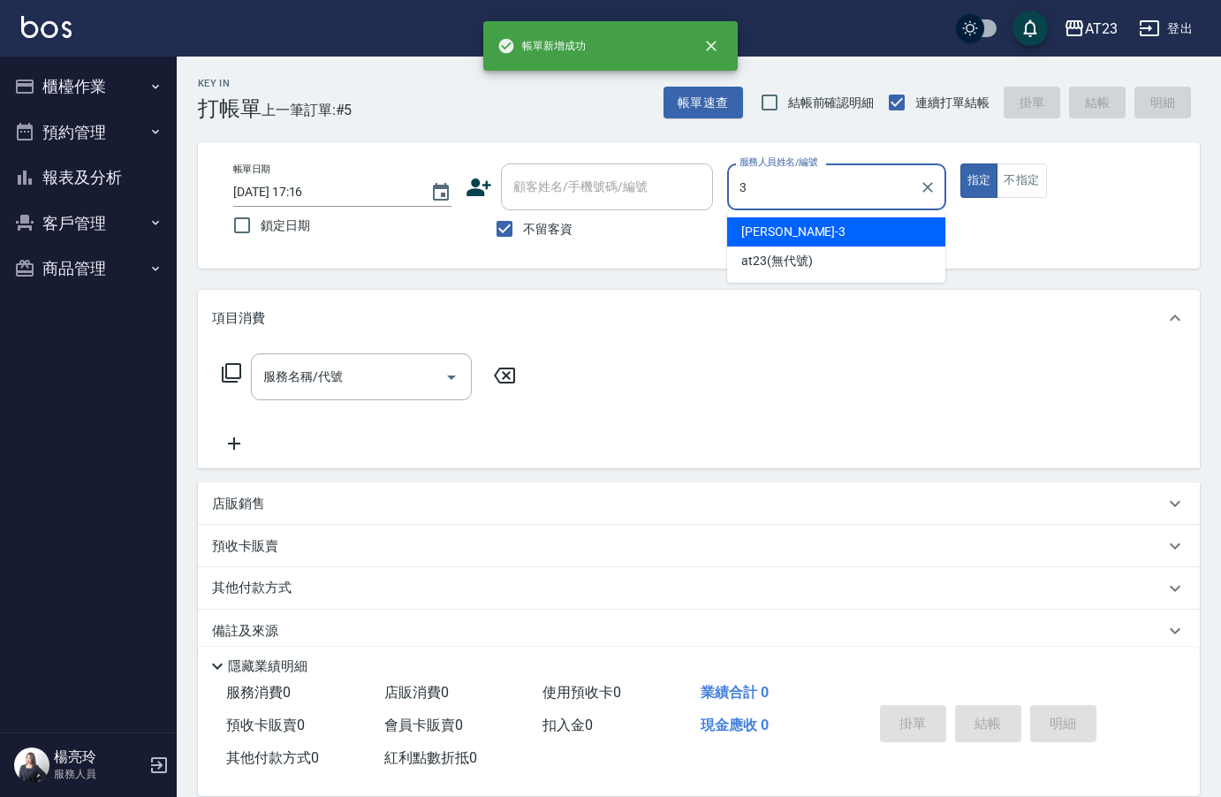
type input "[PERSON_NAME]-3"
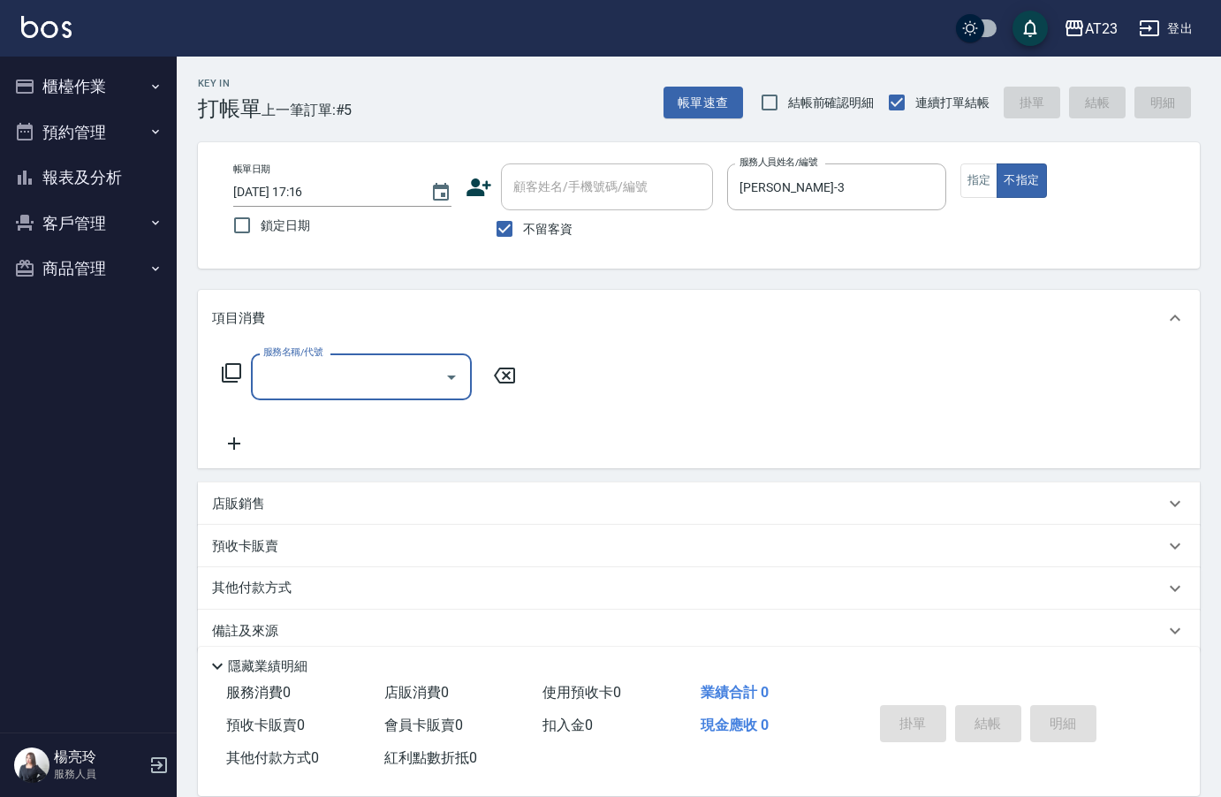
click at [231, 373] on icon at bounding box center [231, 372] width 21 height 21
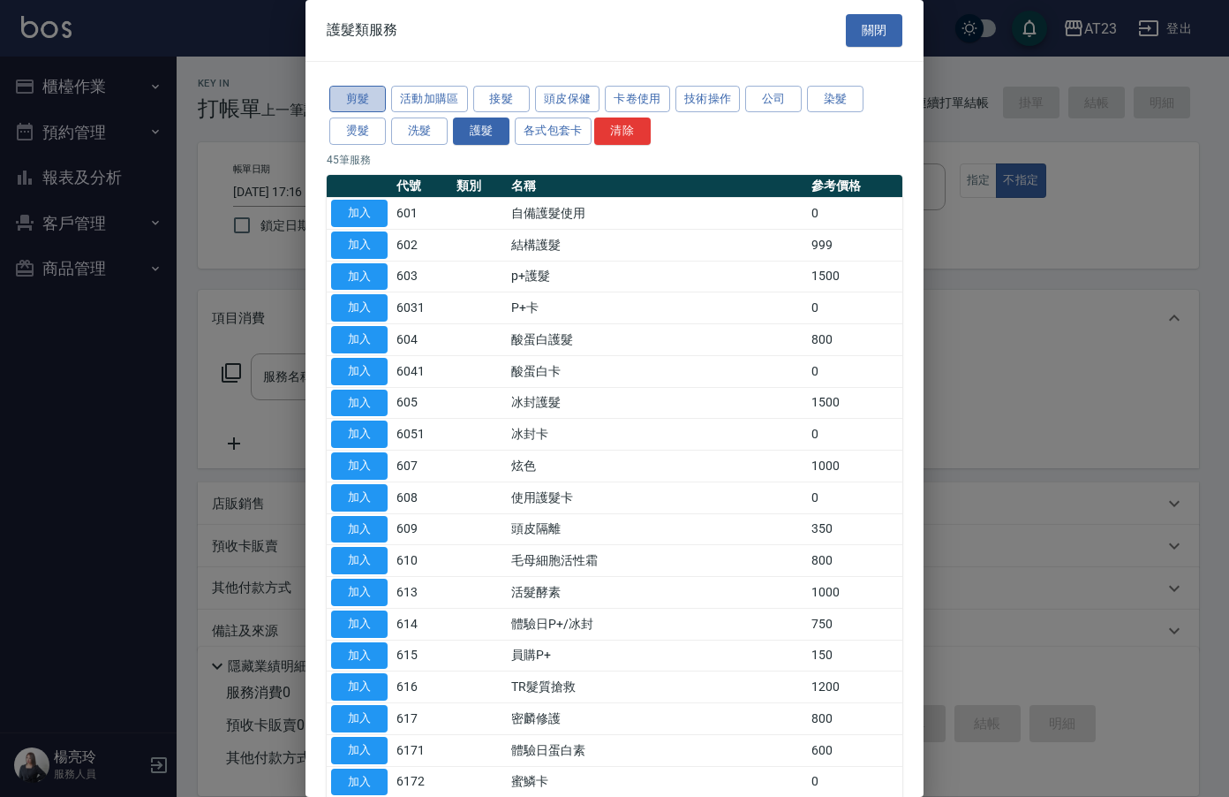
click at [340, 96] on button "剪髮" at bounding box center [357, 99] width 57 height 27
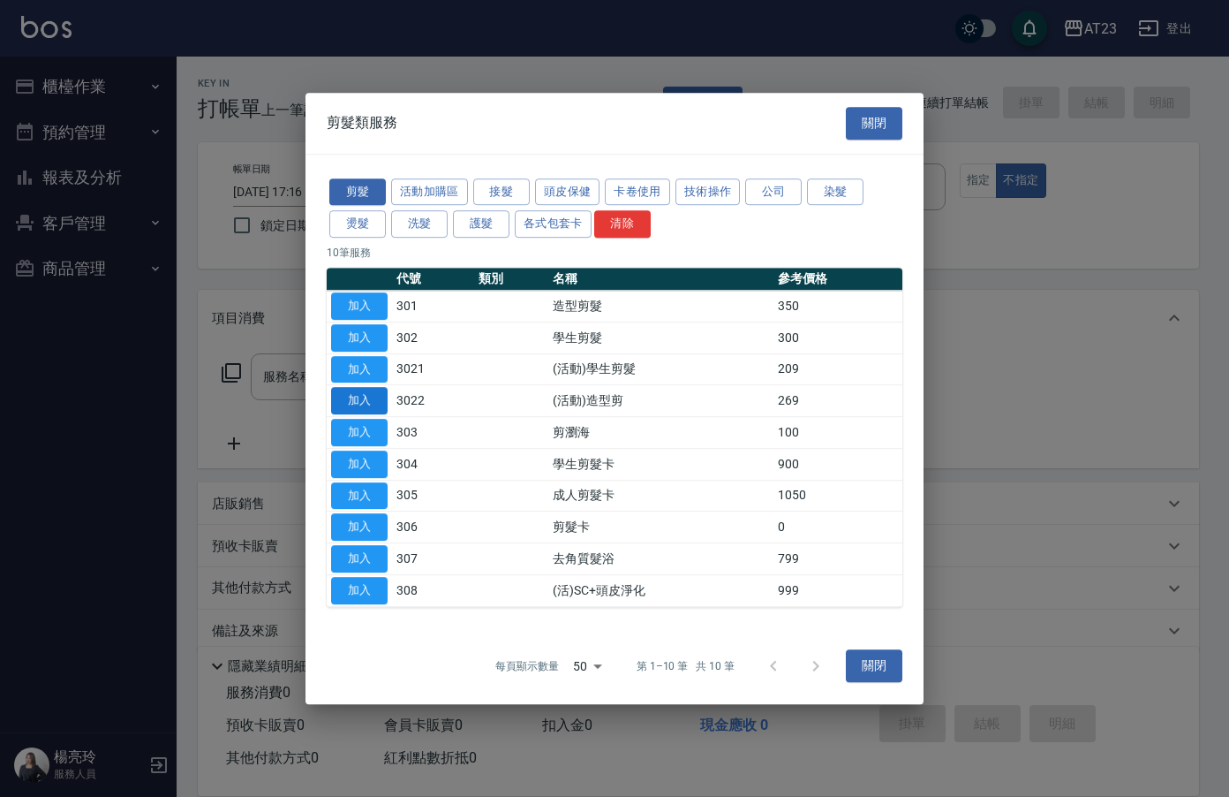
click at [355, 394] on button "加入" at bounding box center [359, 400] width 57 height 27
type input "(活動)造型剪(3022)"
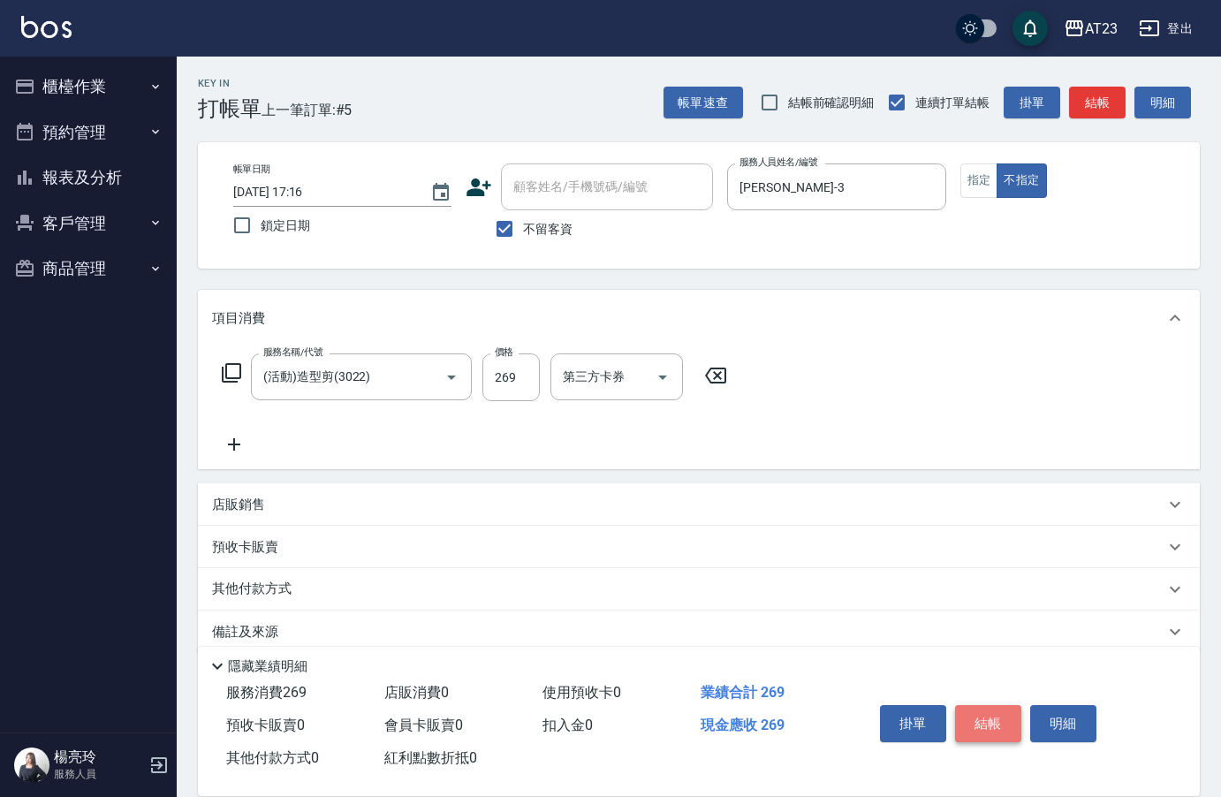
click at [1002, 720] on button "結帳" at bounding box center [988, 723] width 66 height 37
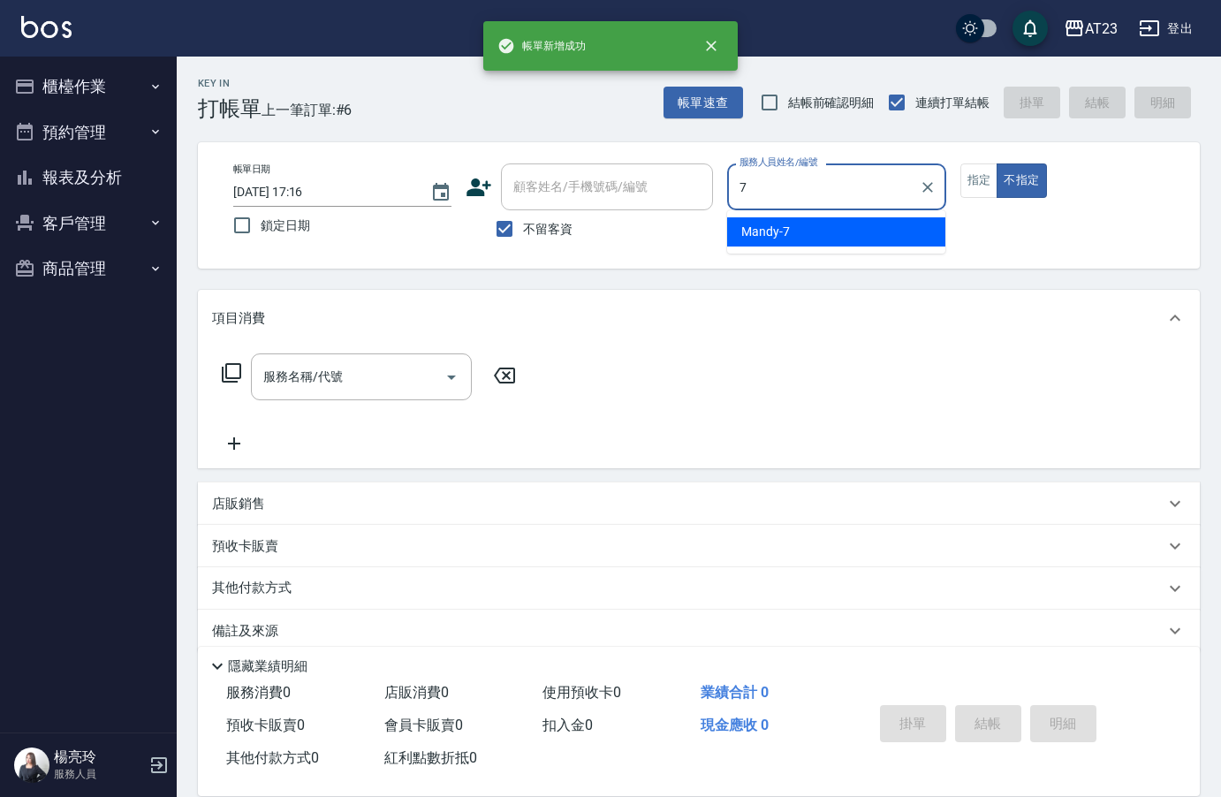
type input "Mandy-7"
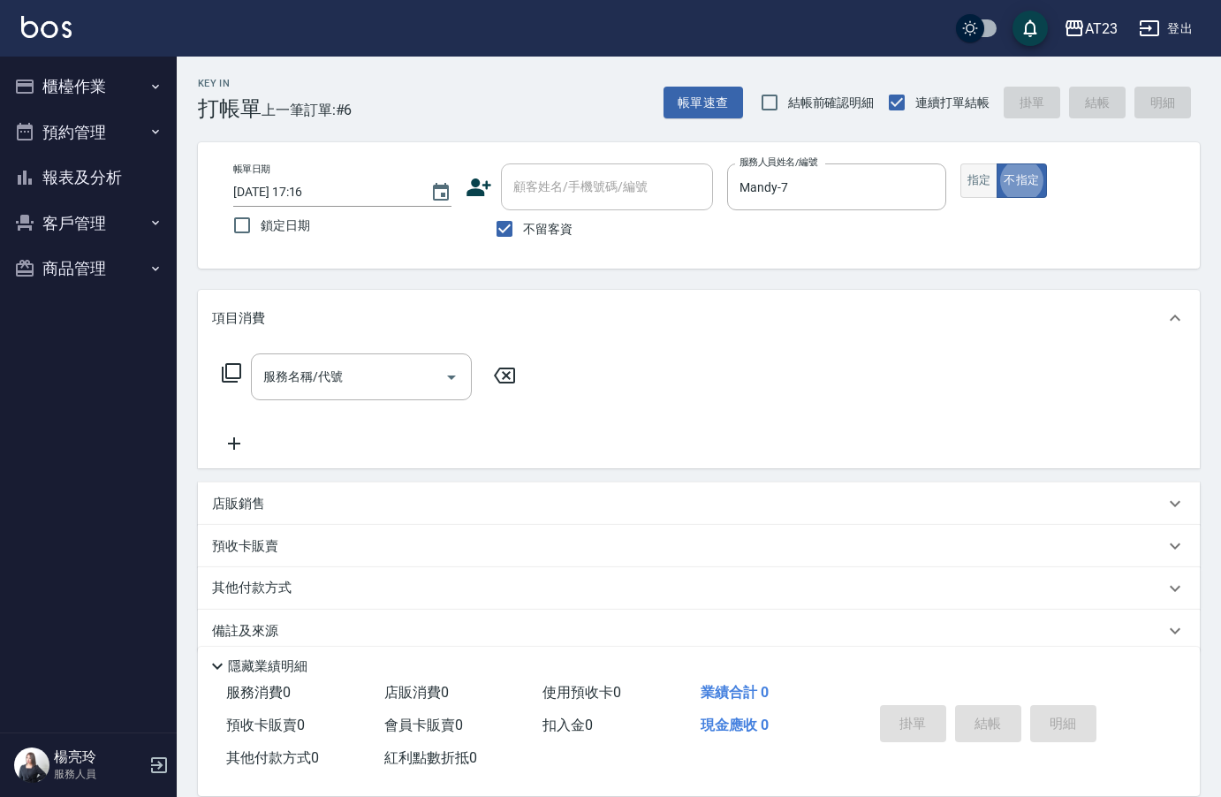
click at [983, 183] on button "指定" at bounding box center [979, 180] width 38 height 34
click at [291, 394] on div "服務名稱/代號" at bounding box center [361, 376] width 221 height 47
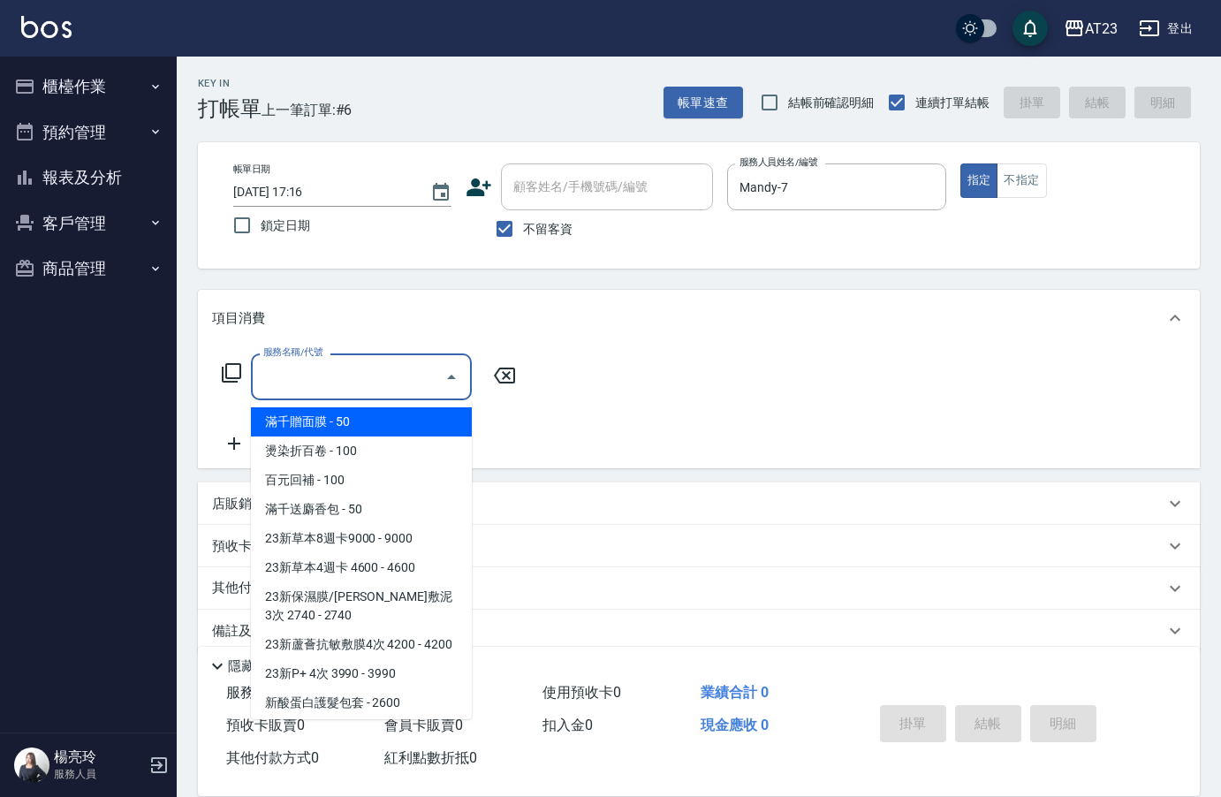
click at [233, 378] on icon at bounding box center [231, 372] width 19 height 19
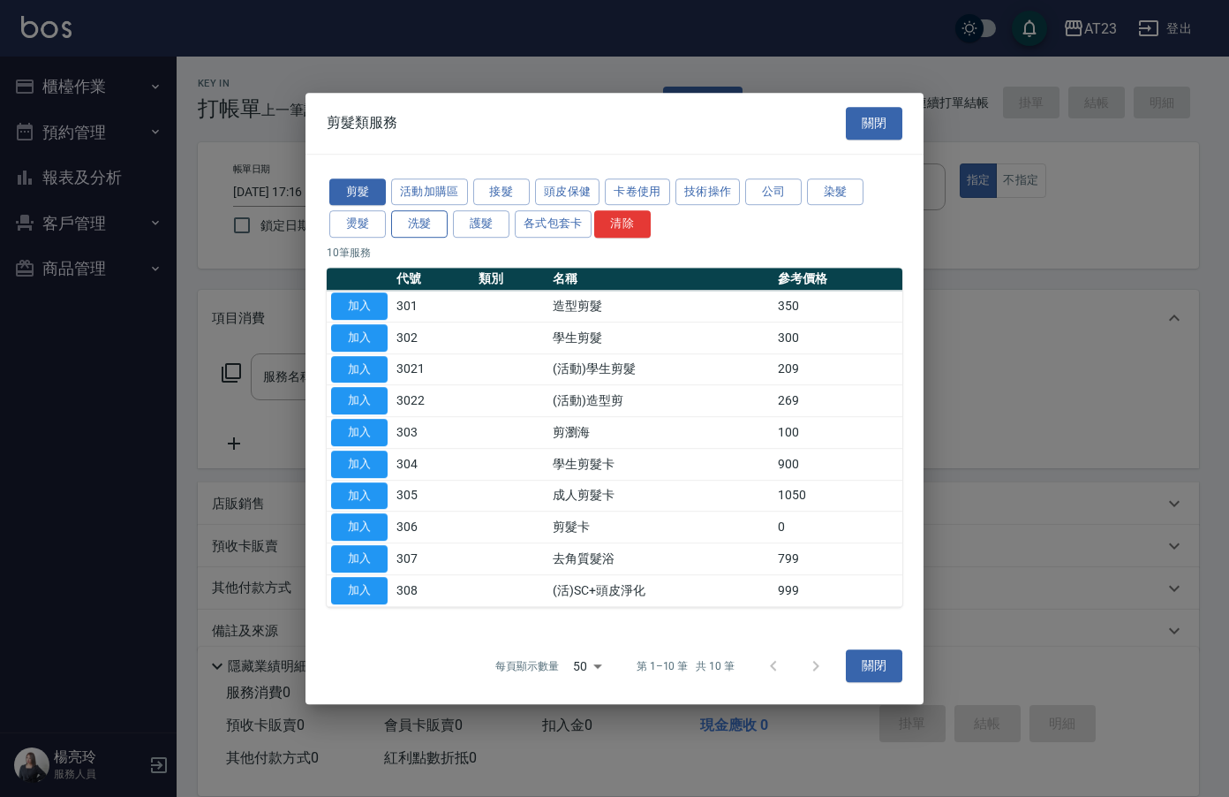
click at [406, 218] on button "洗髮" at bounding box center [419, 223] width 57 height 27
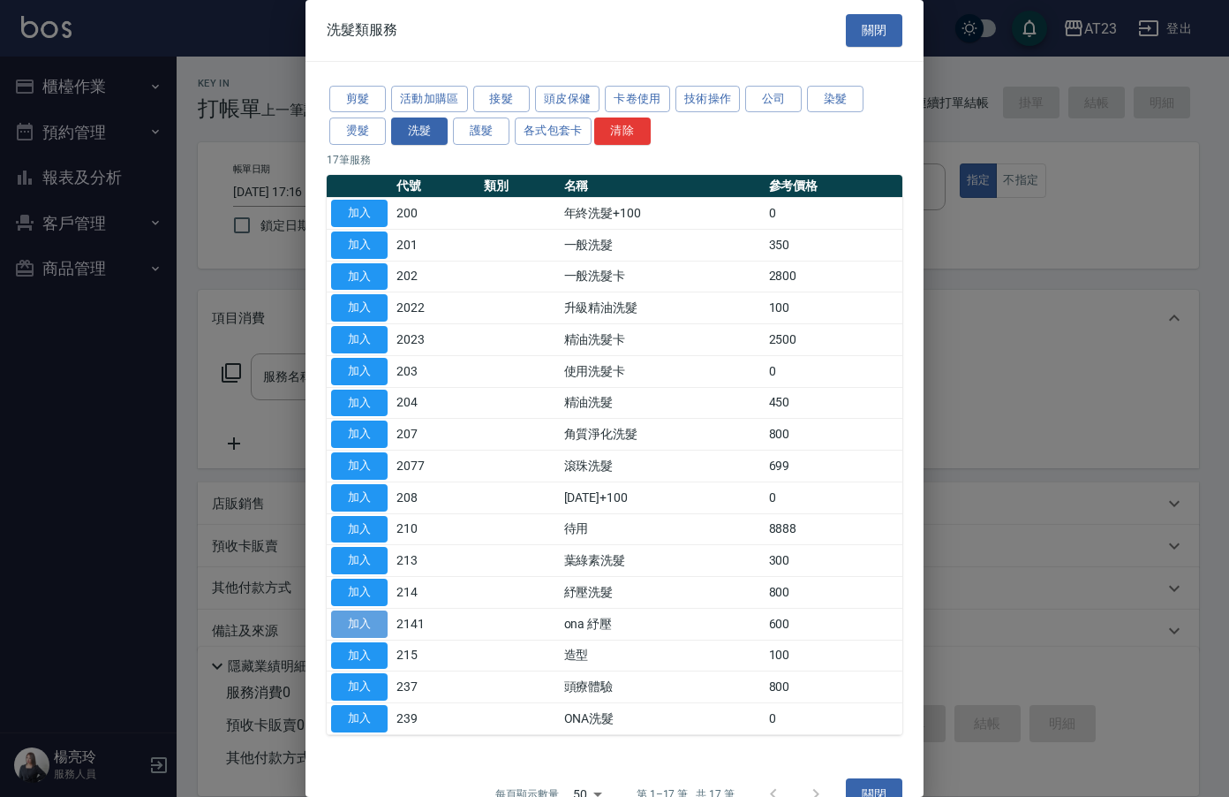
click at [371, 619] on button "加入" at bounding box center [359, 623] width 57 height 27
type input "ona 紓壓(2141)"
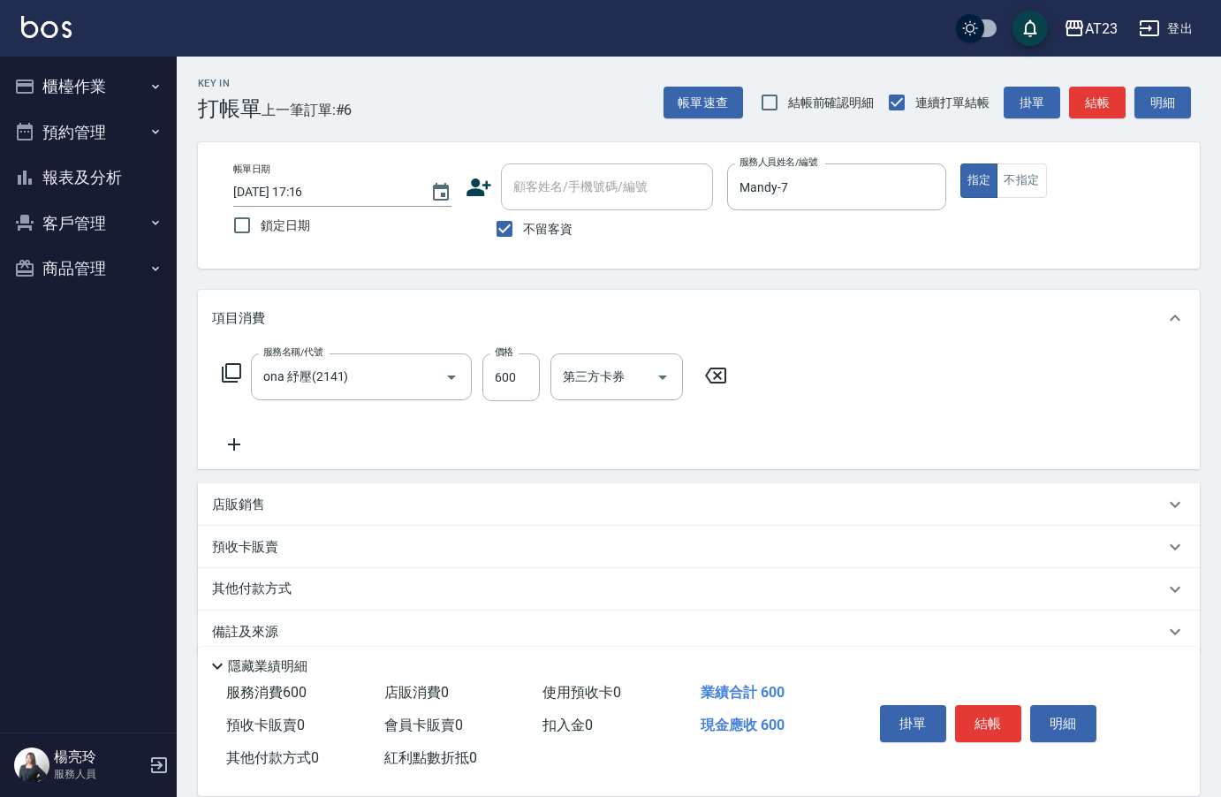
click at [225, 373] on icon at bounding box center [231, 372] width 19 height 19
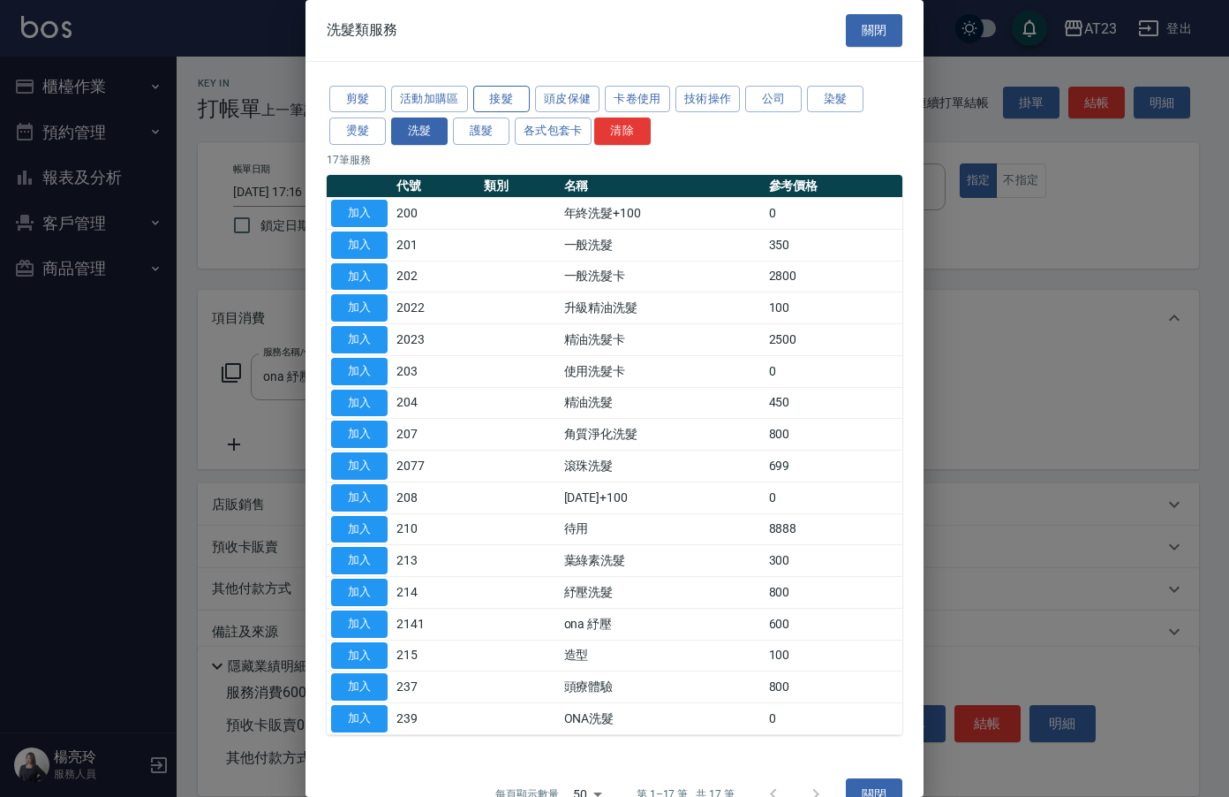
click at [483, 112] on button "接髮" at bounding box center [501, 99] width 57 height 27
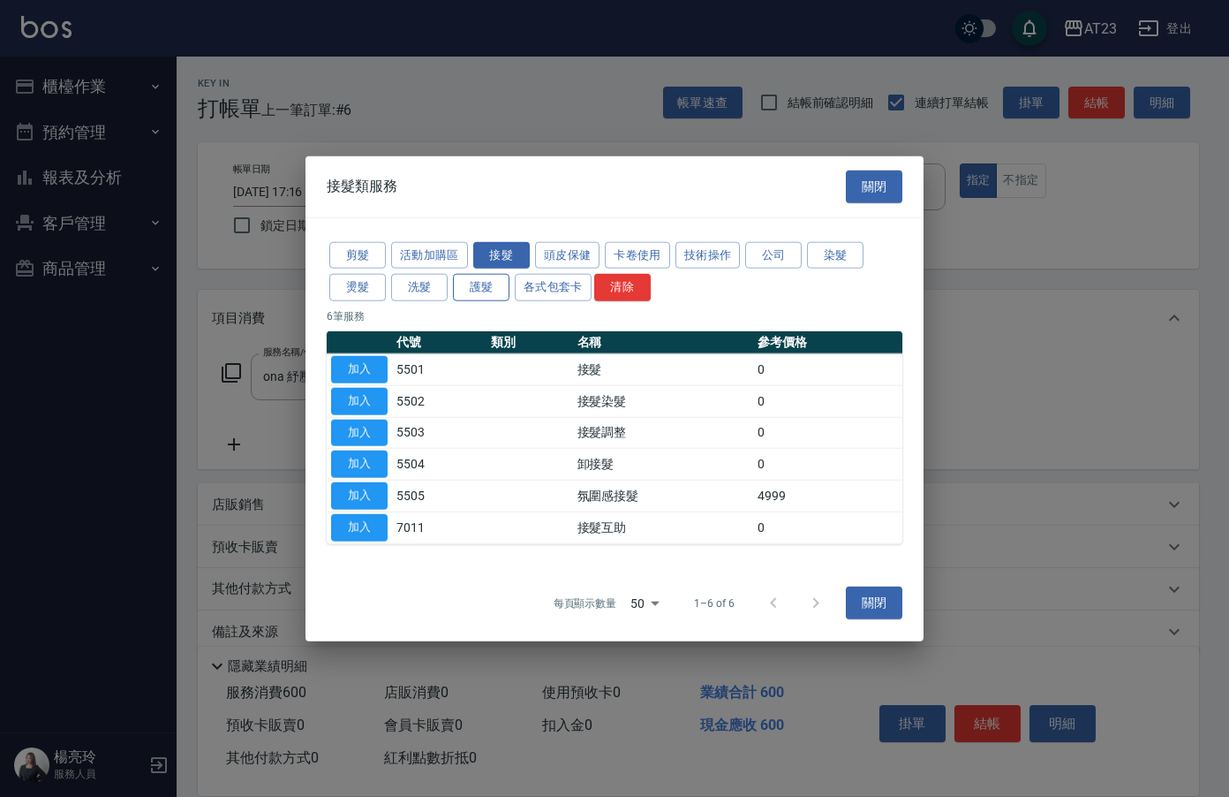
click at [483, 125] on div "接髮類服務 關閉 剪髮 活動加購區 接髮 頭皮保健 卡卷使用 技術操作 公司 染髮 燙髮 洗髮 護髮 各式包套卡 清除 6 筆服務 代號 類別 名稱 參考價格…" at bounding box center [614, 398] width 1229 height 797
click at [476, 293] on button "護髮" at bounding box center [481, 287] width 57 height 27
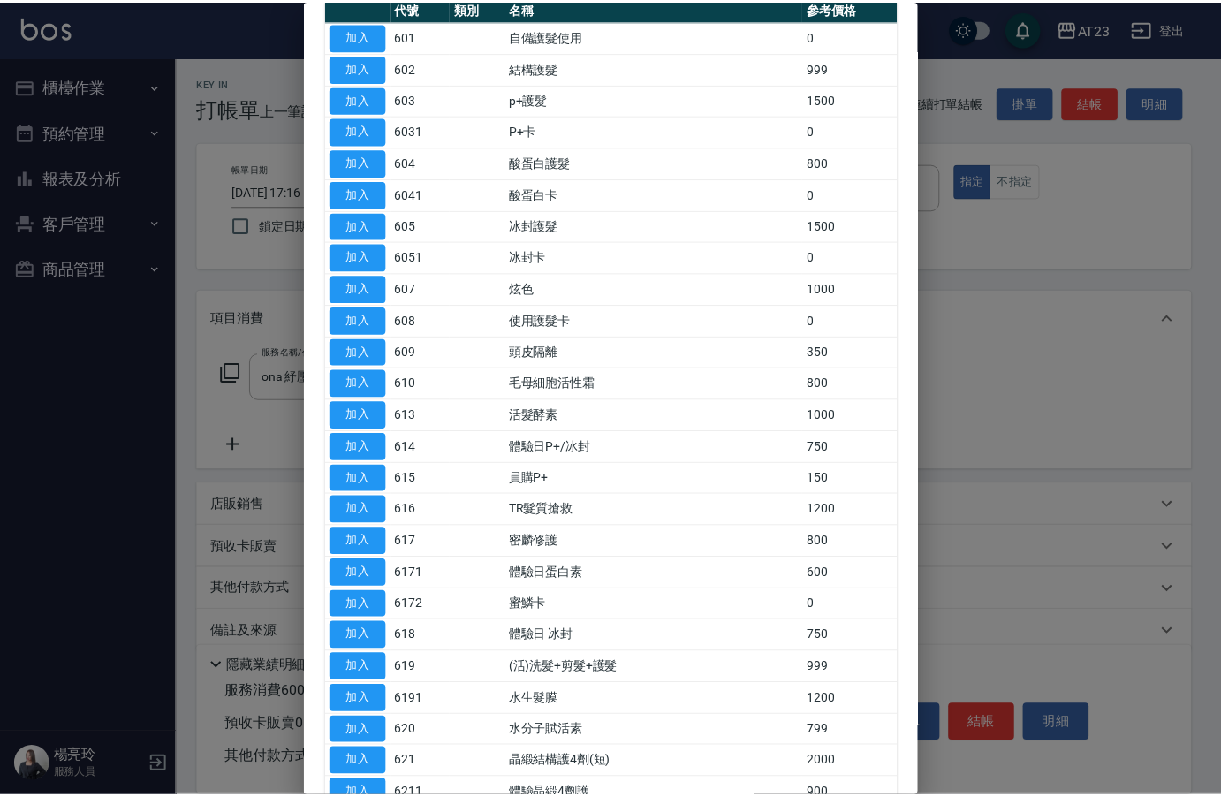
scroll to position [88, 0]
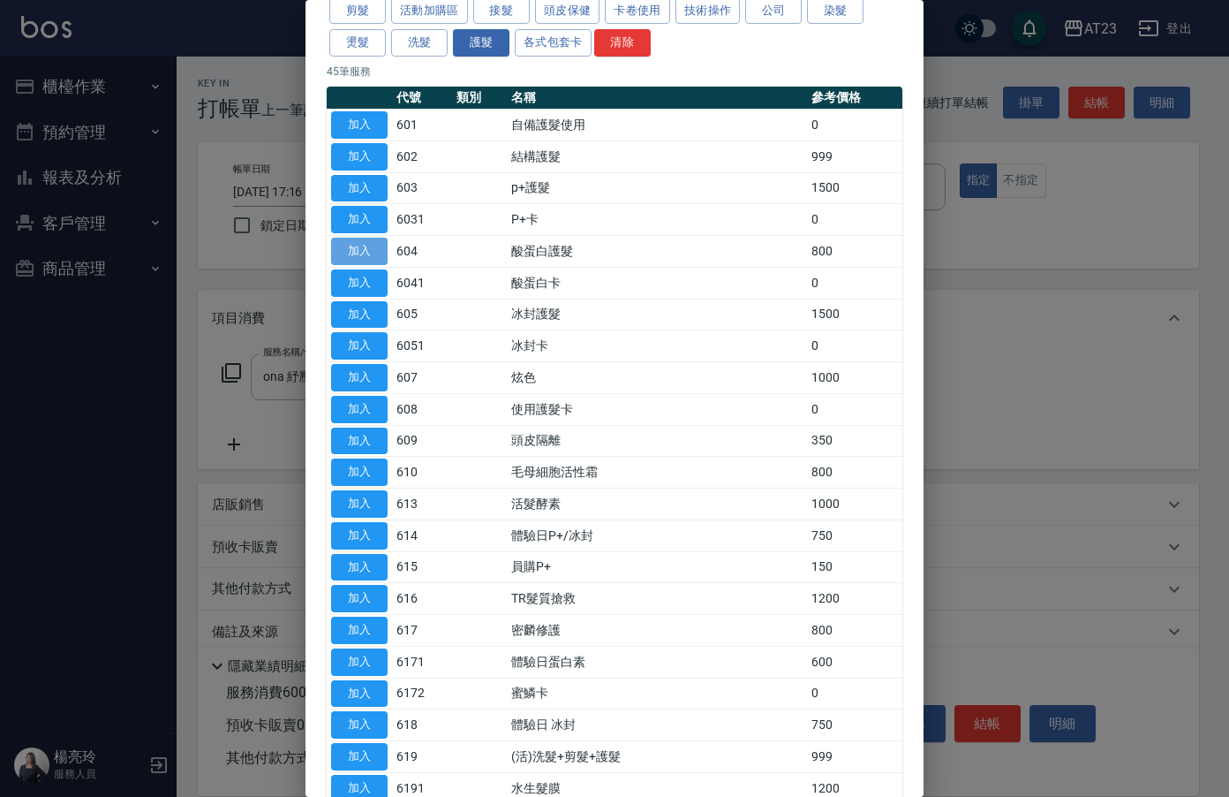
click at [379, 248] on button "加入" at bounding box center [359, 251] width 57 height 27
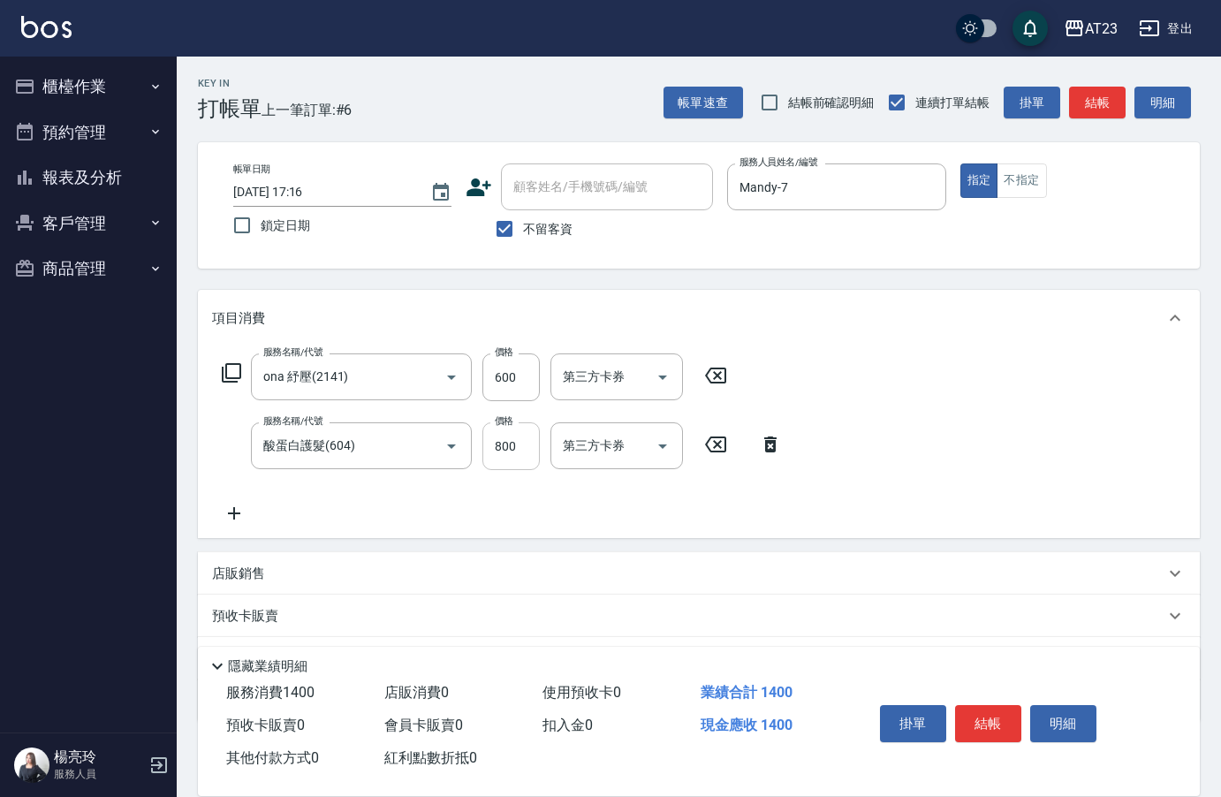
click at [520, 435] on input "800" at bounding box center [510, 446] width 57 height 48
type input "600"
click at [984, 710] on button "結帳" at bounding box center [988, 723] width 66 height 37
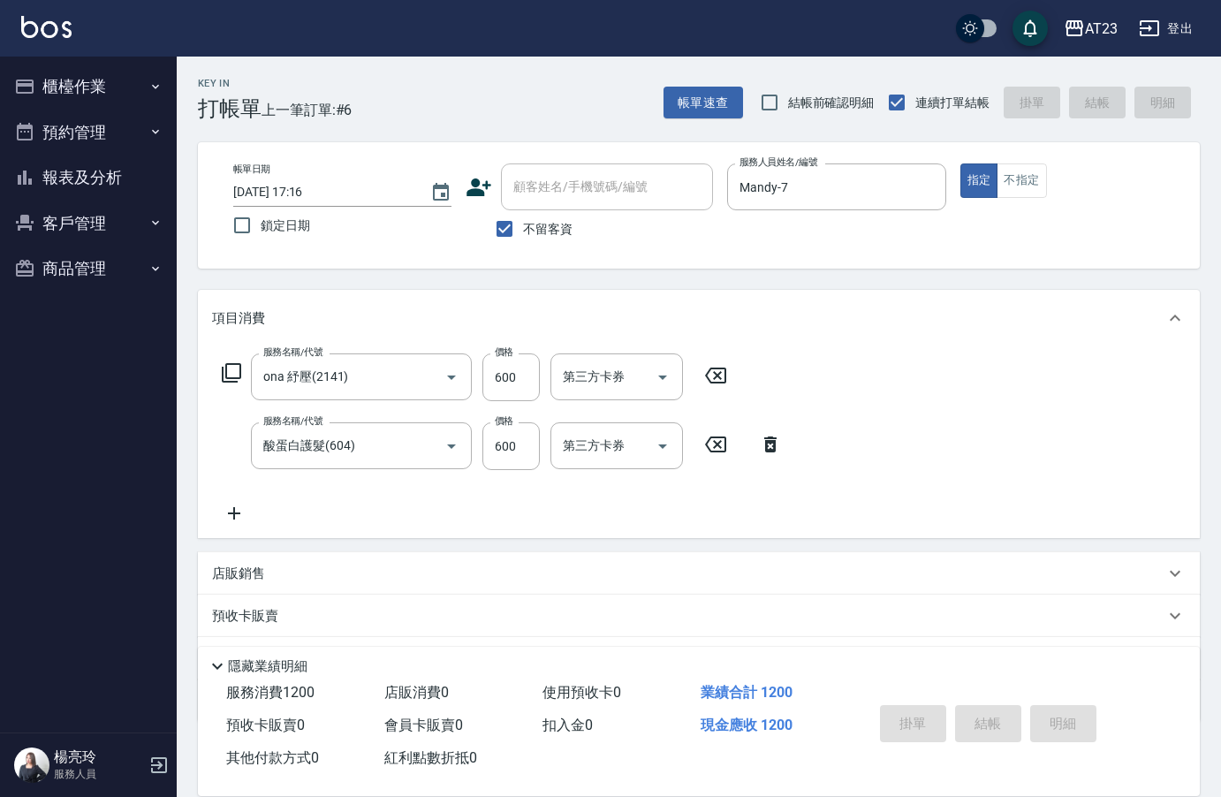
type input "[DATE] 17:17"
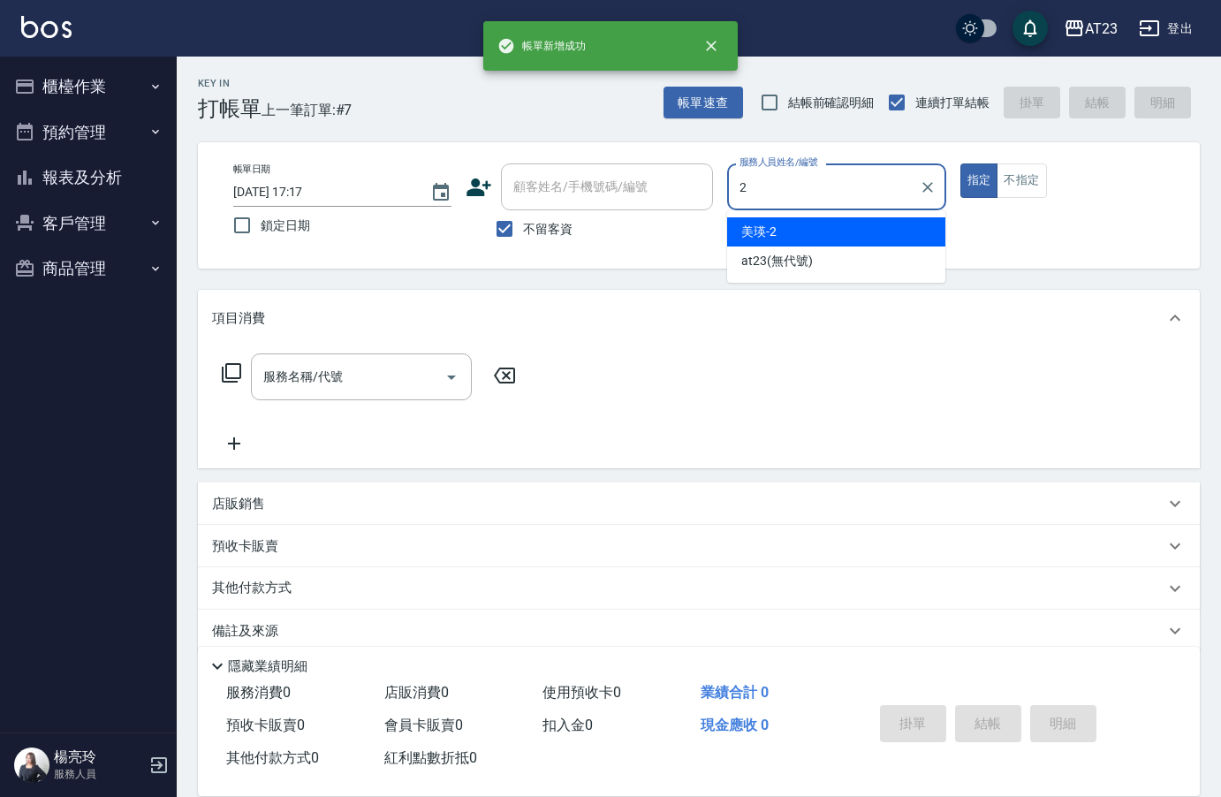
type input "美瑛-2"
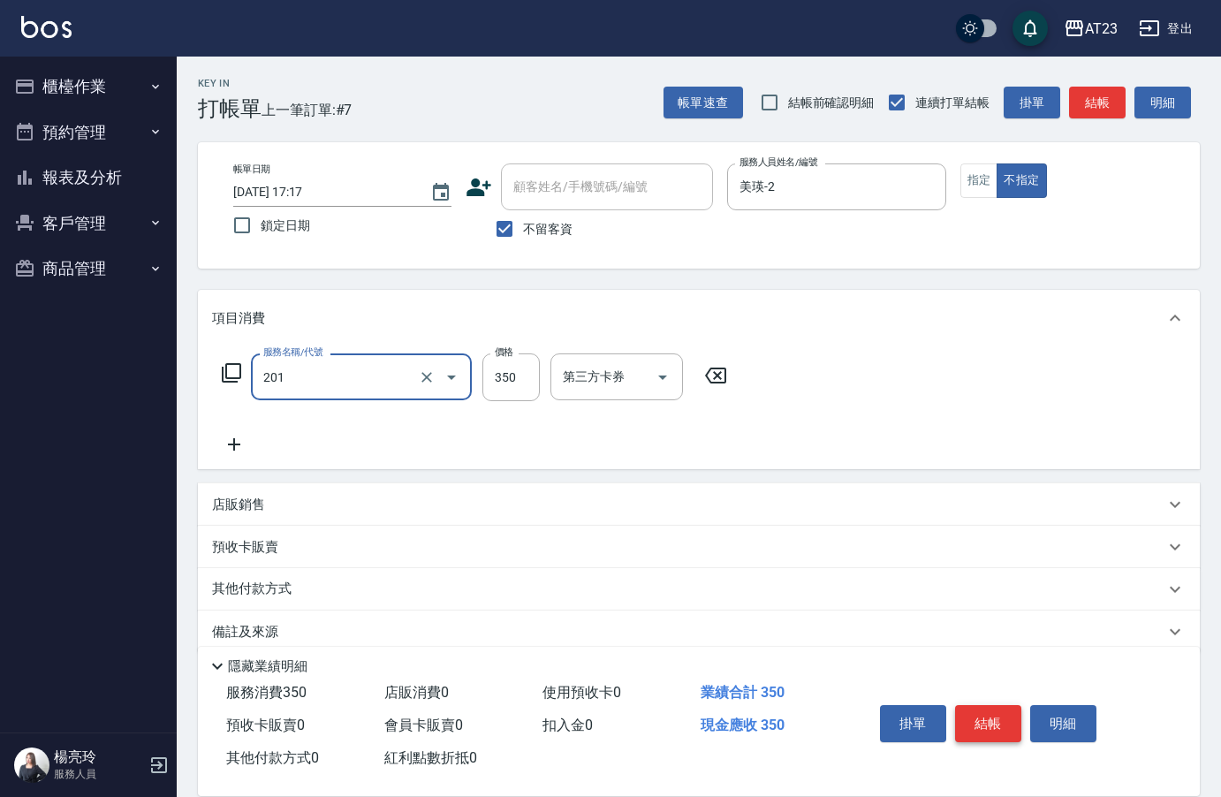
type input "一般洗髮(201)"
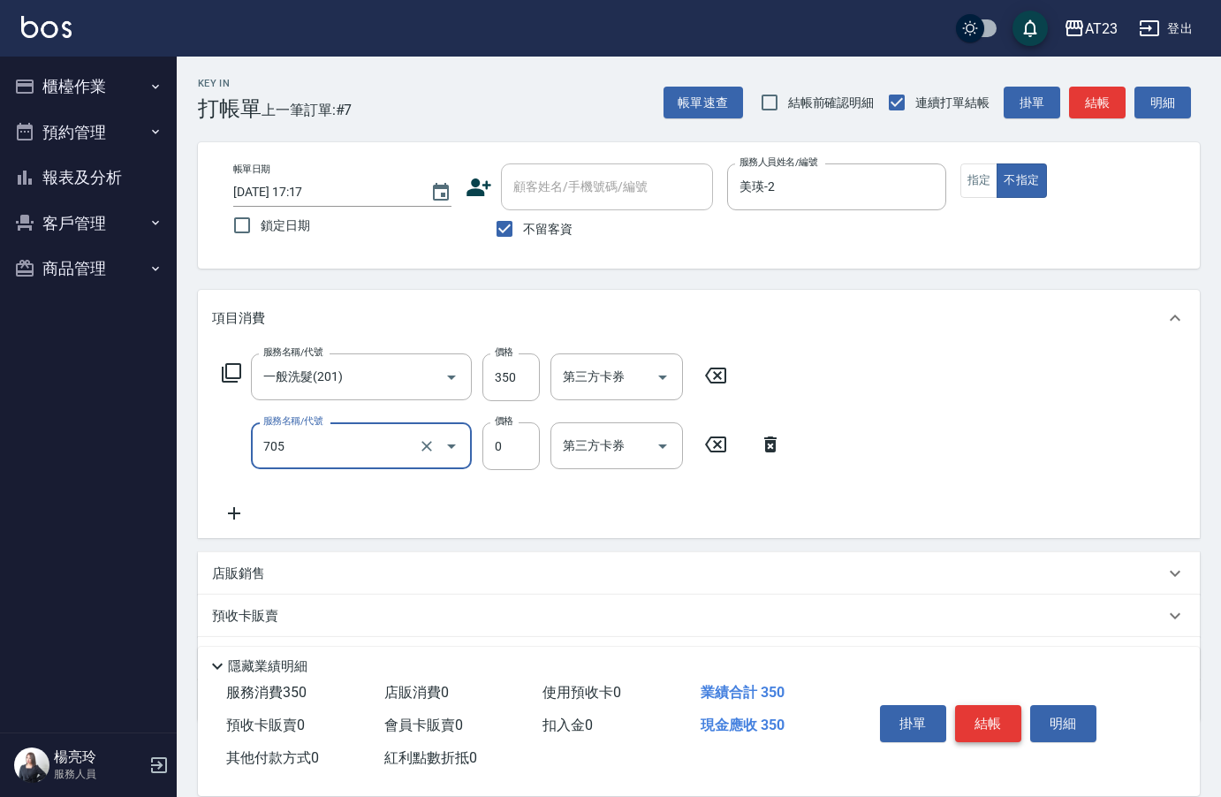
type input "互助50(705)"
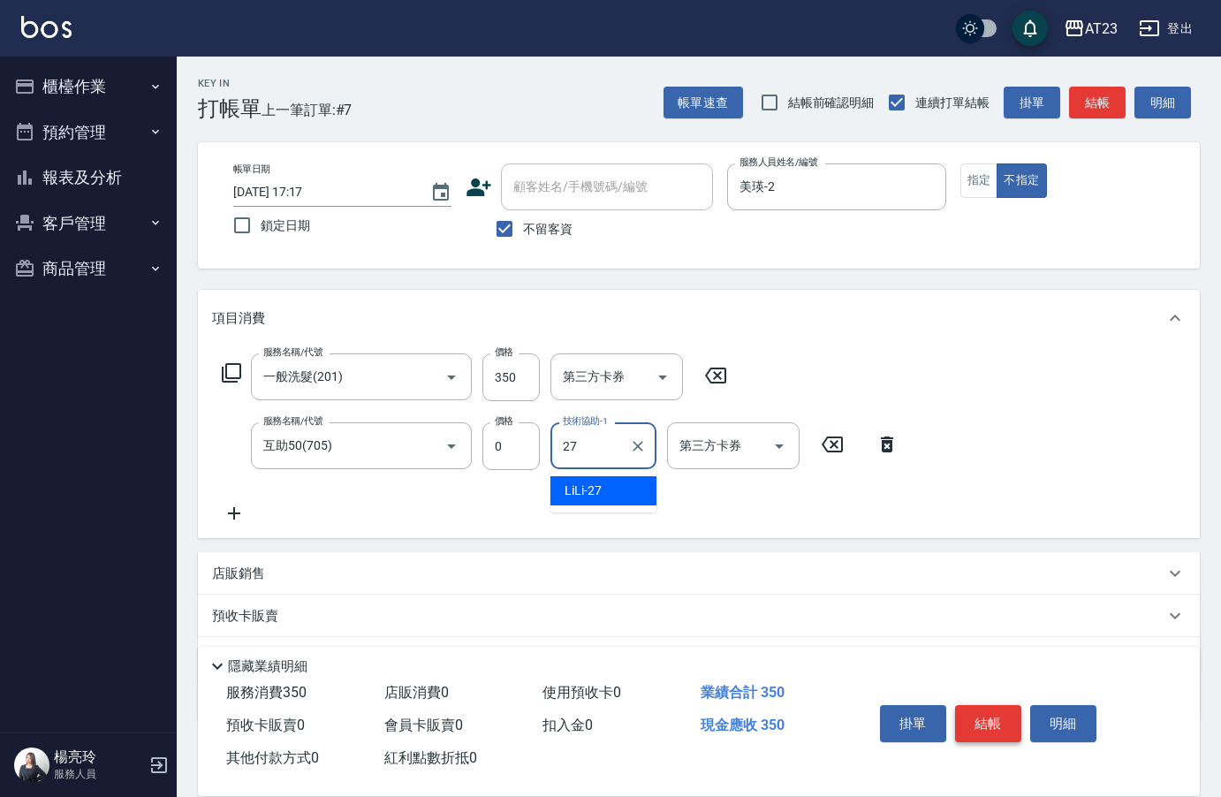
type input "LiLi-27"
click at [984, 710] on button "結帳" at bounding box center [988, 723] width 66 height 37
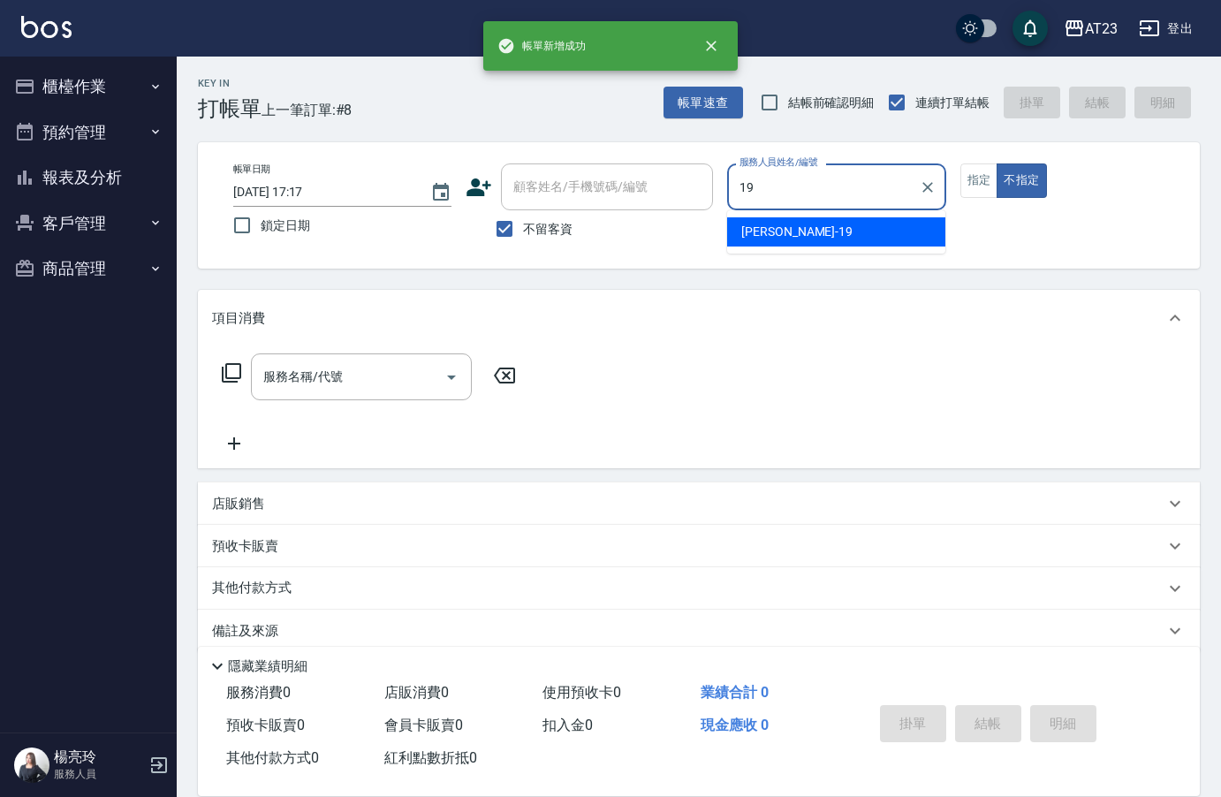
type input "[PERSON_NAME]-19"
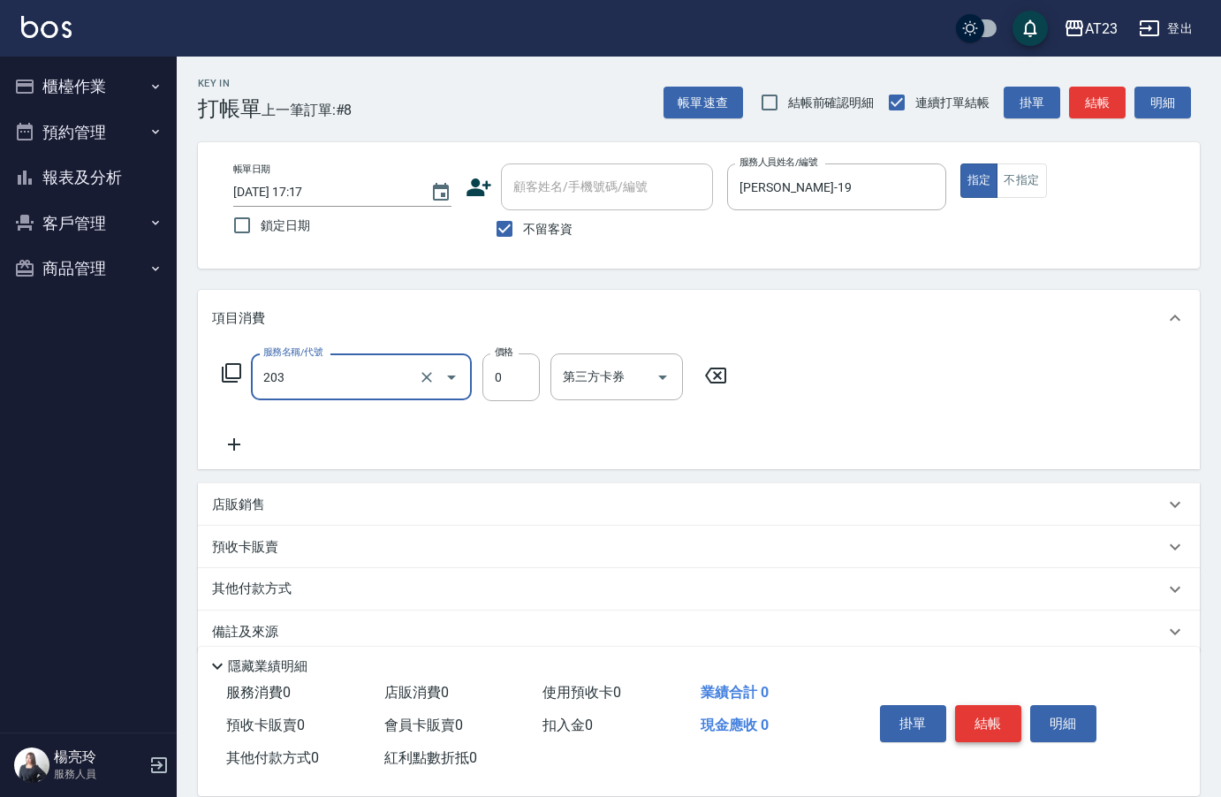
type input "使用洗髮卡(203)"
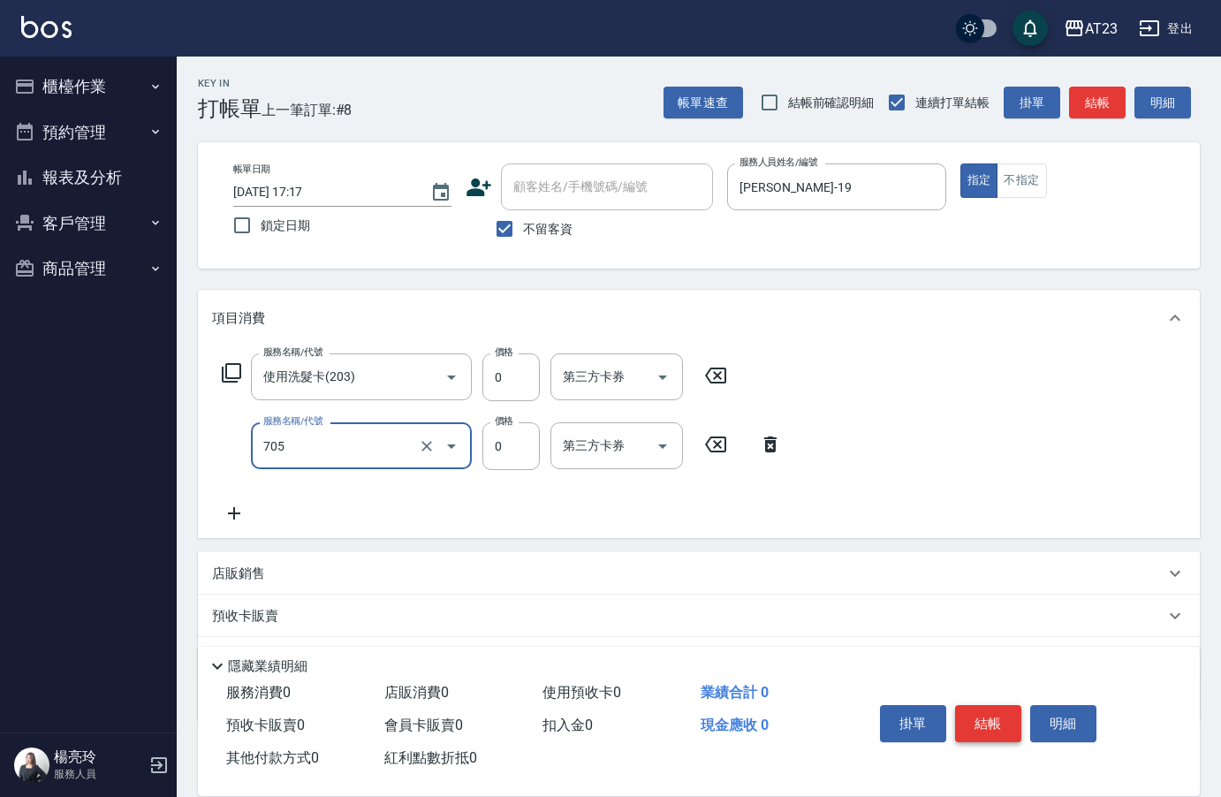
type input "互助50(705)"
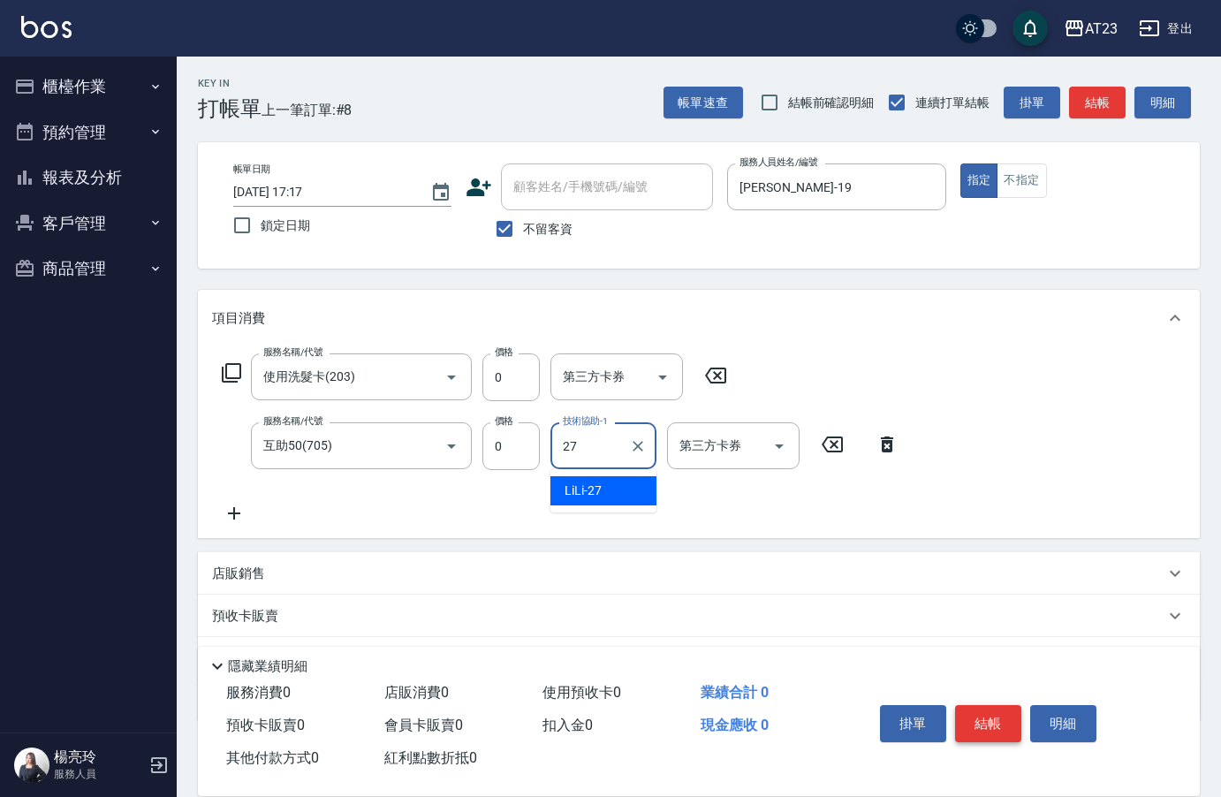
type input "LiLi-27"
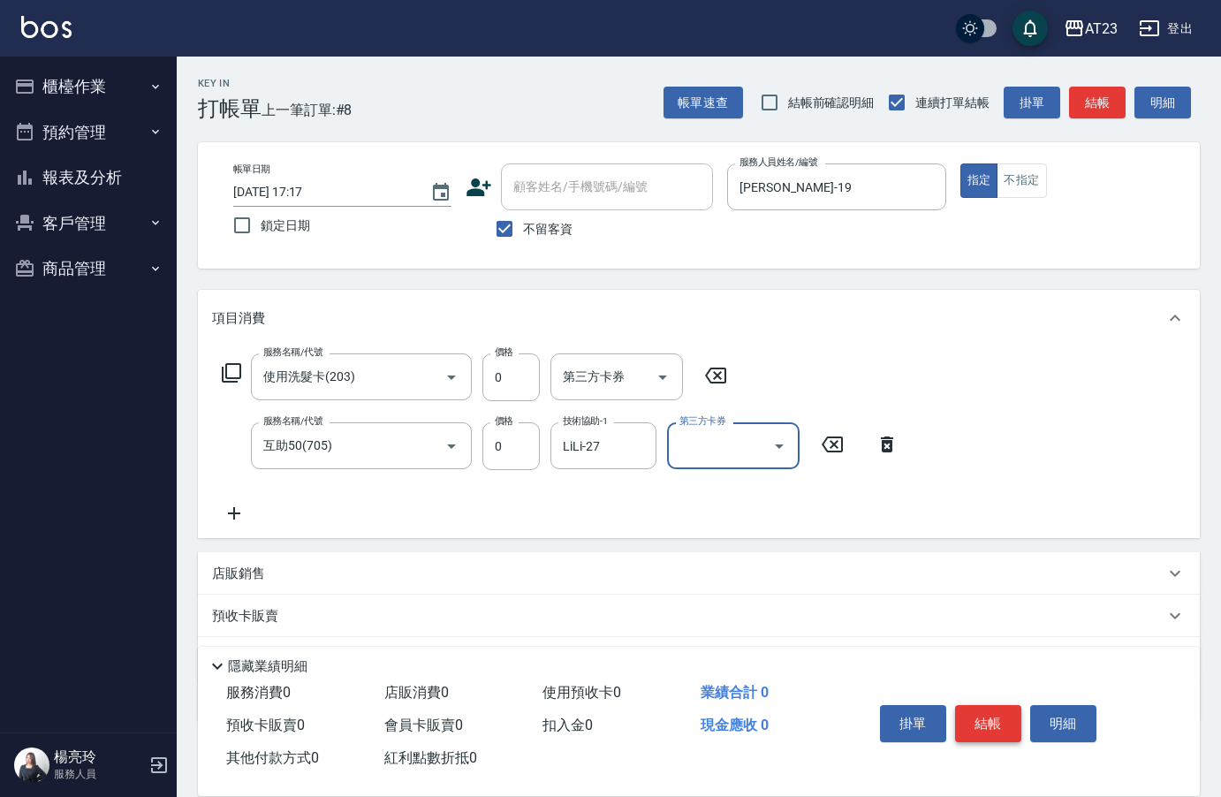
click at [984, 710] on button "結帳" at bounding box center [988, 723] width 66 height 37
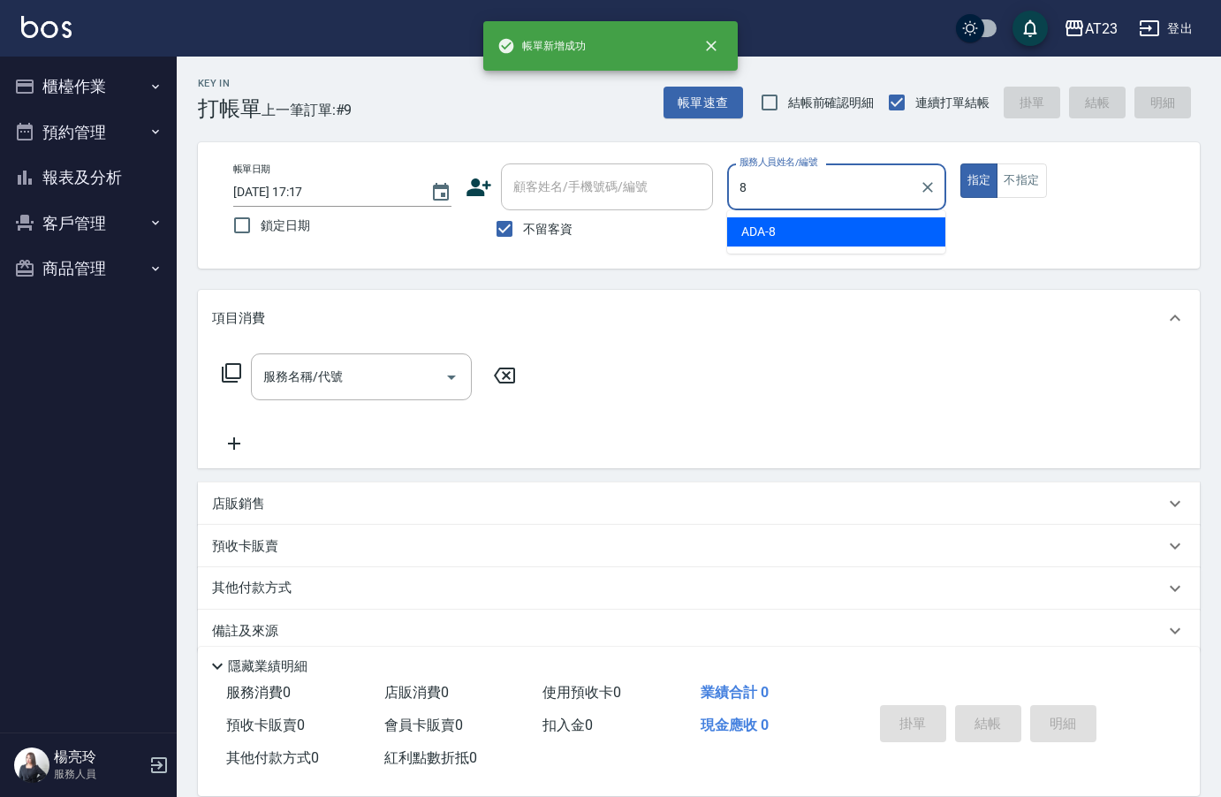
type input "ADA-8"
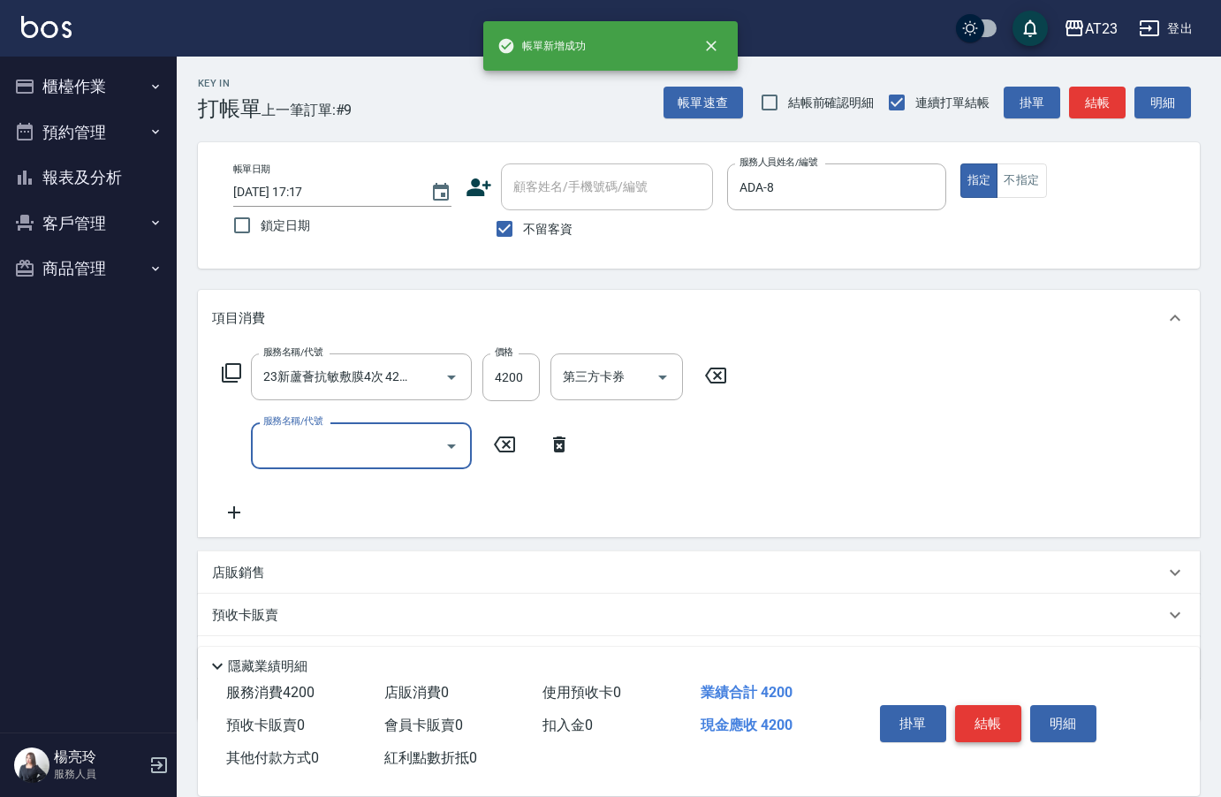
scroll to position [0, 0]
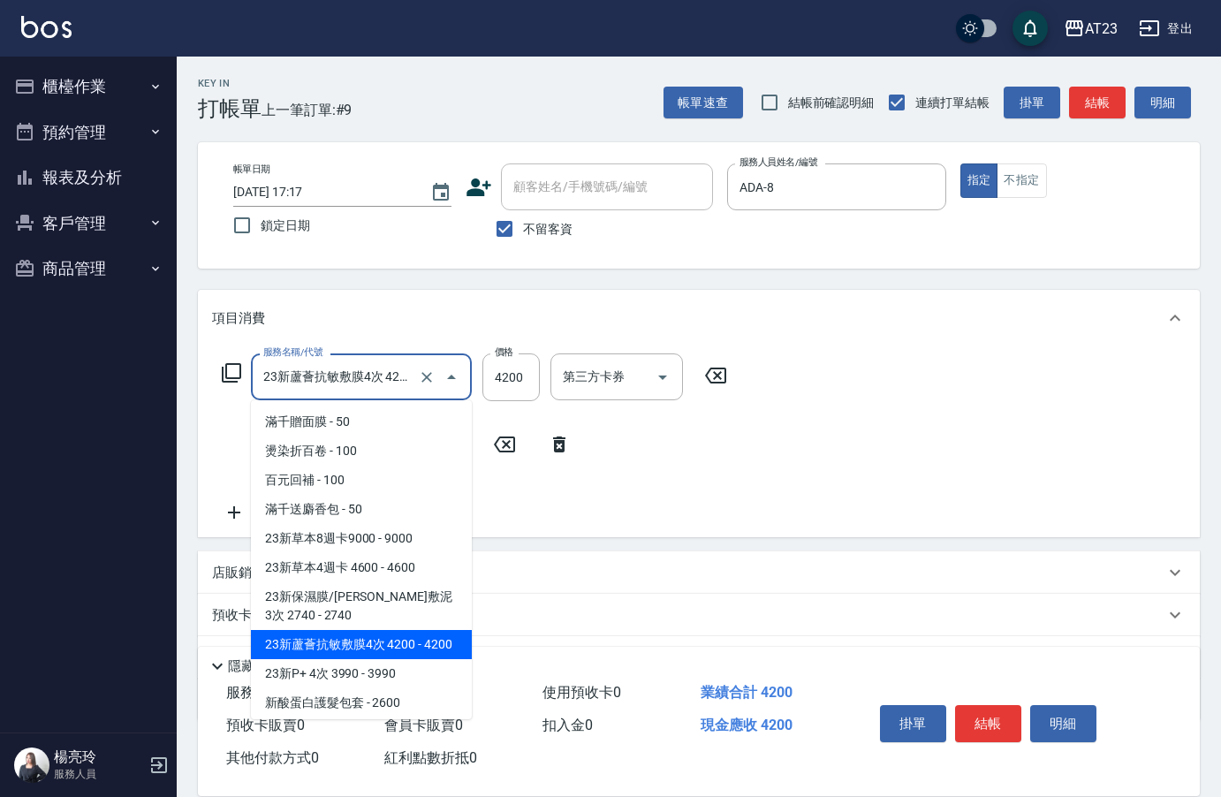
click at [356, 363] on input "23新蘆薈抗敏敷膜4次 4200(104)" at bounding box center [336, 376] width 155 height 31
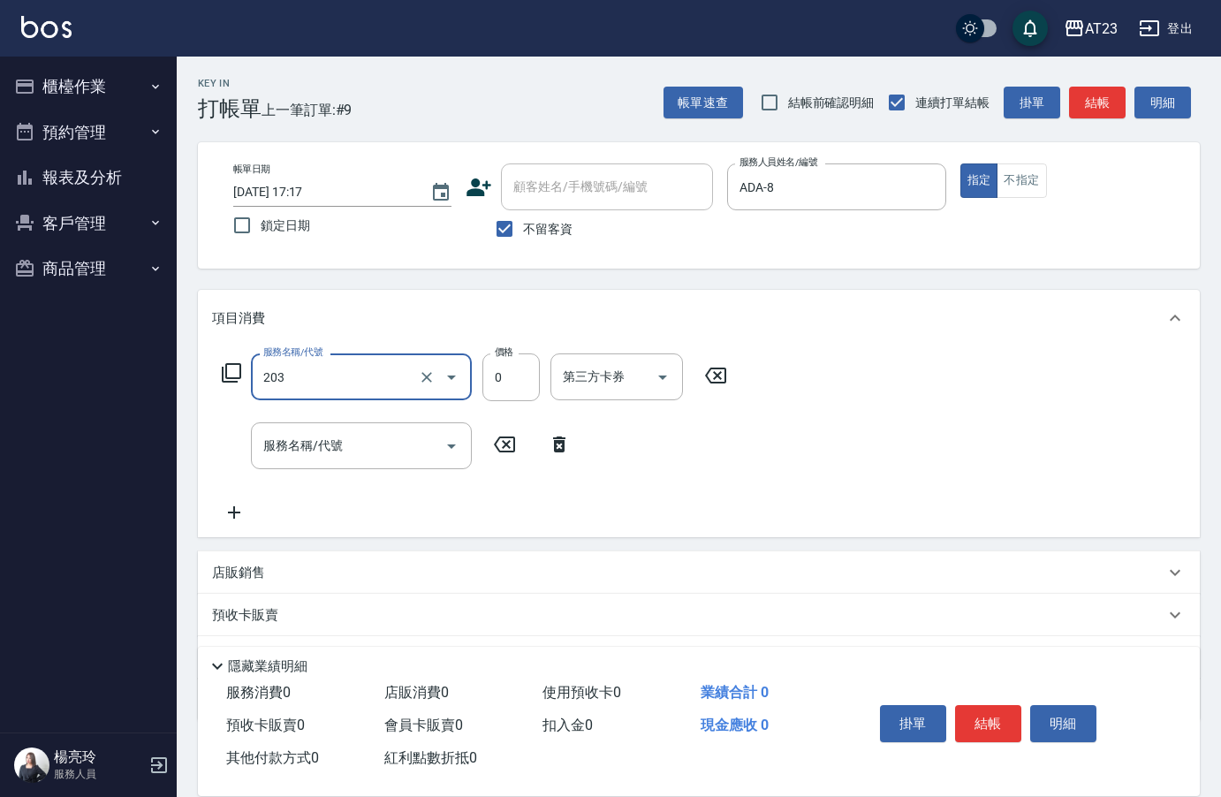
type input "使用洗髮卡(203)"
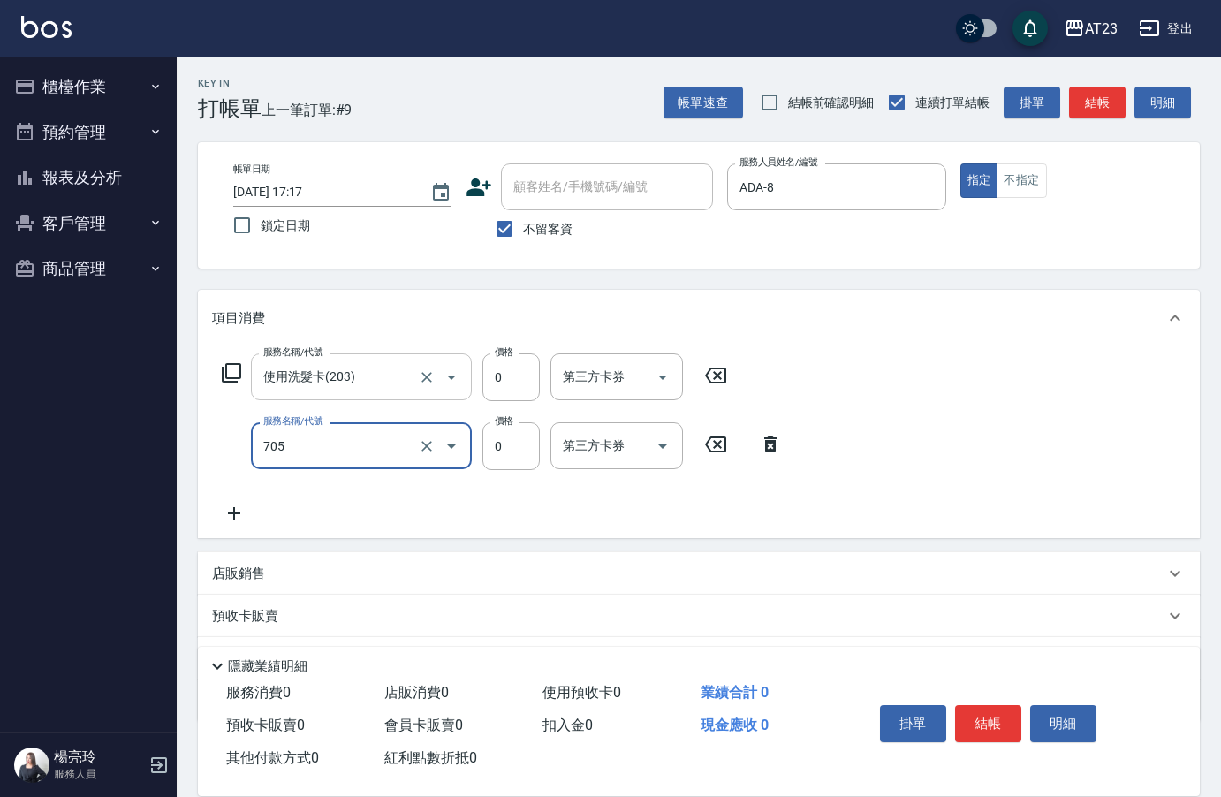
type input "互助50(705)"
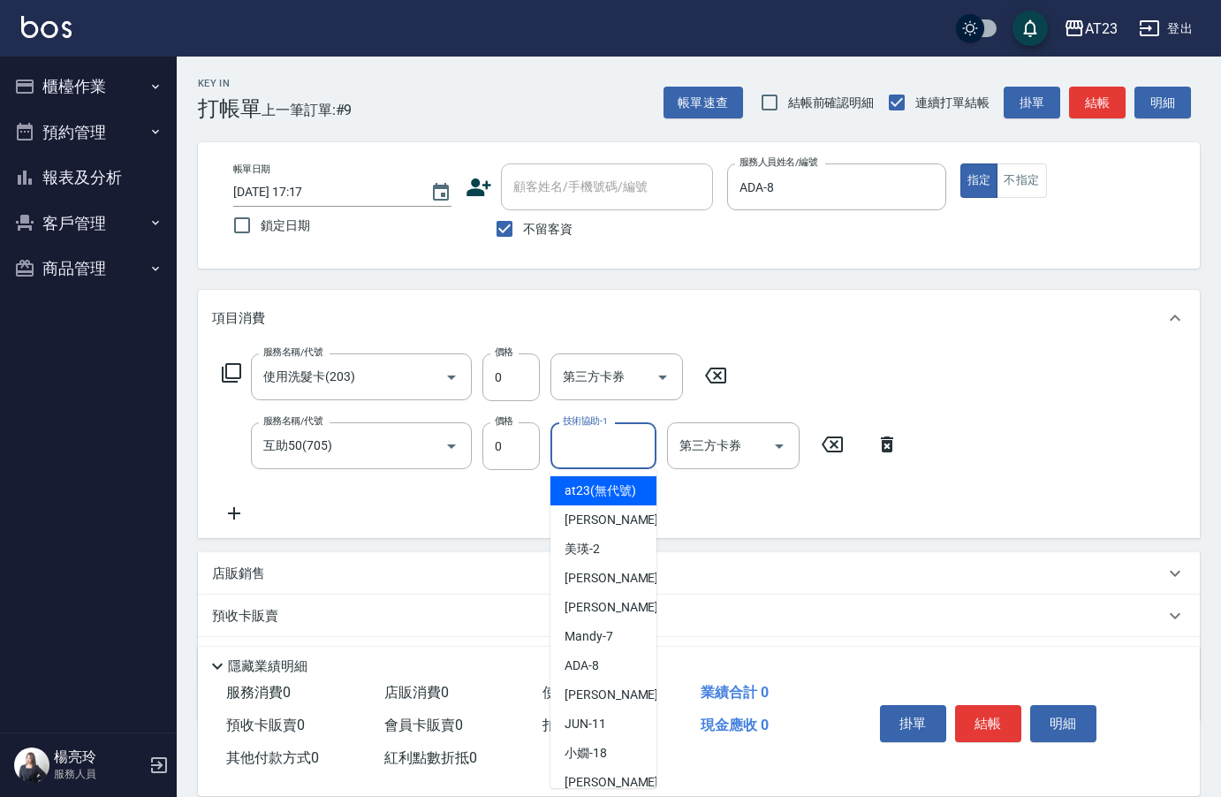
click at [579, 443] on div "技術協助-1 技術協助-1" at bounding box center [603, 445] width 106 height 47
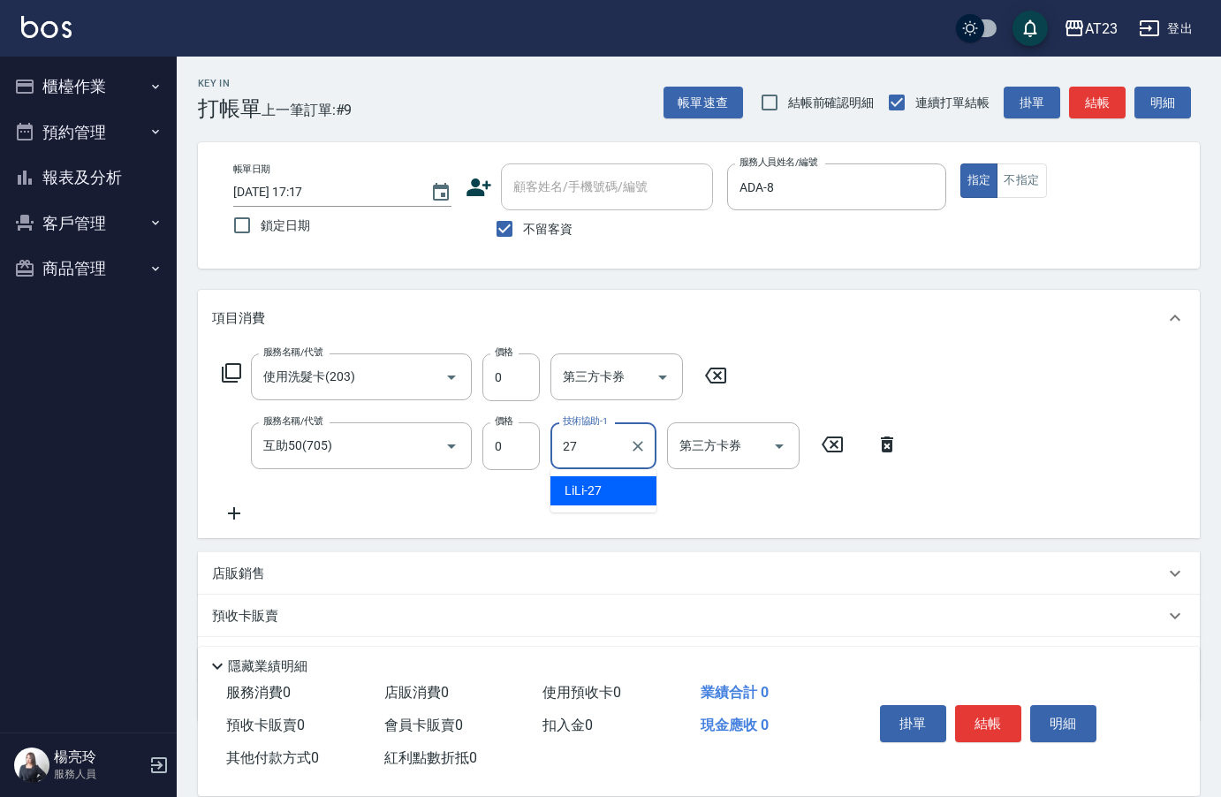
type input "LiLi-27"
click at [984, 712] on button "結帳" at bounding box center [988, 723] width 66 height 37
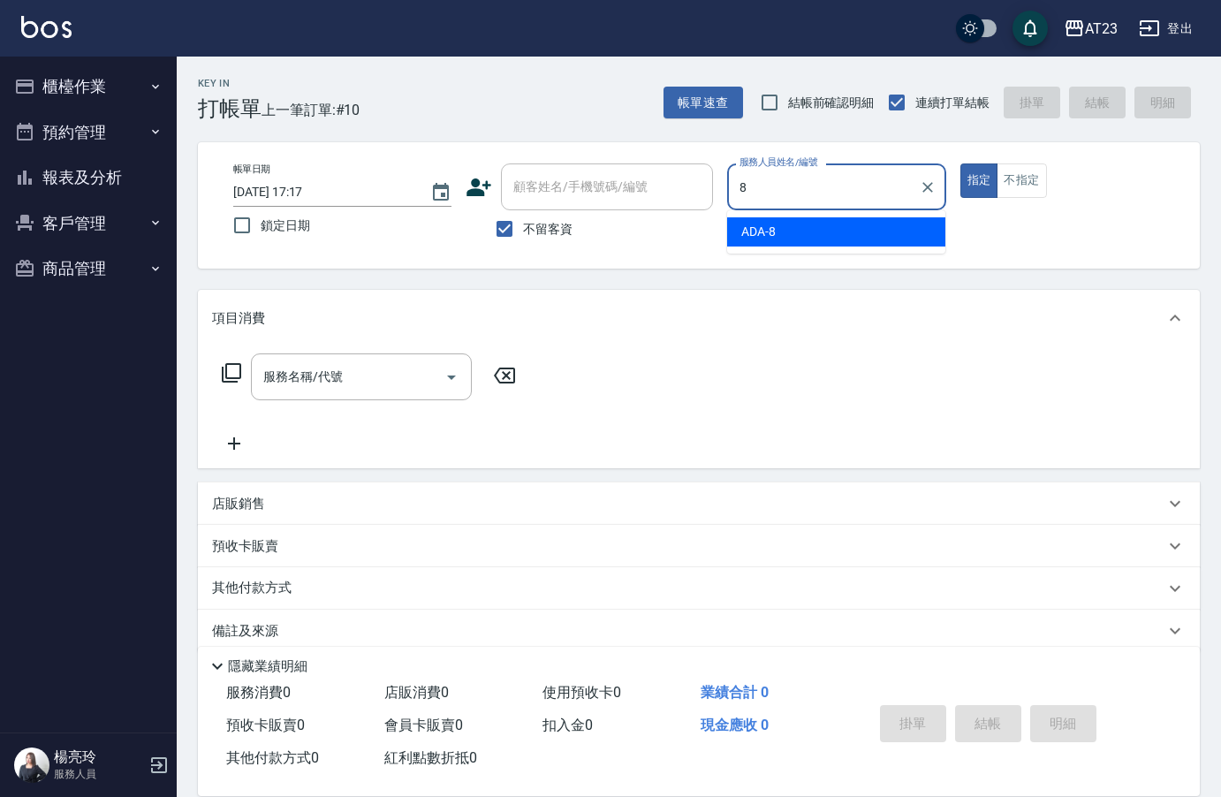
type input "ADA-8"
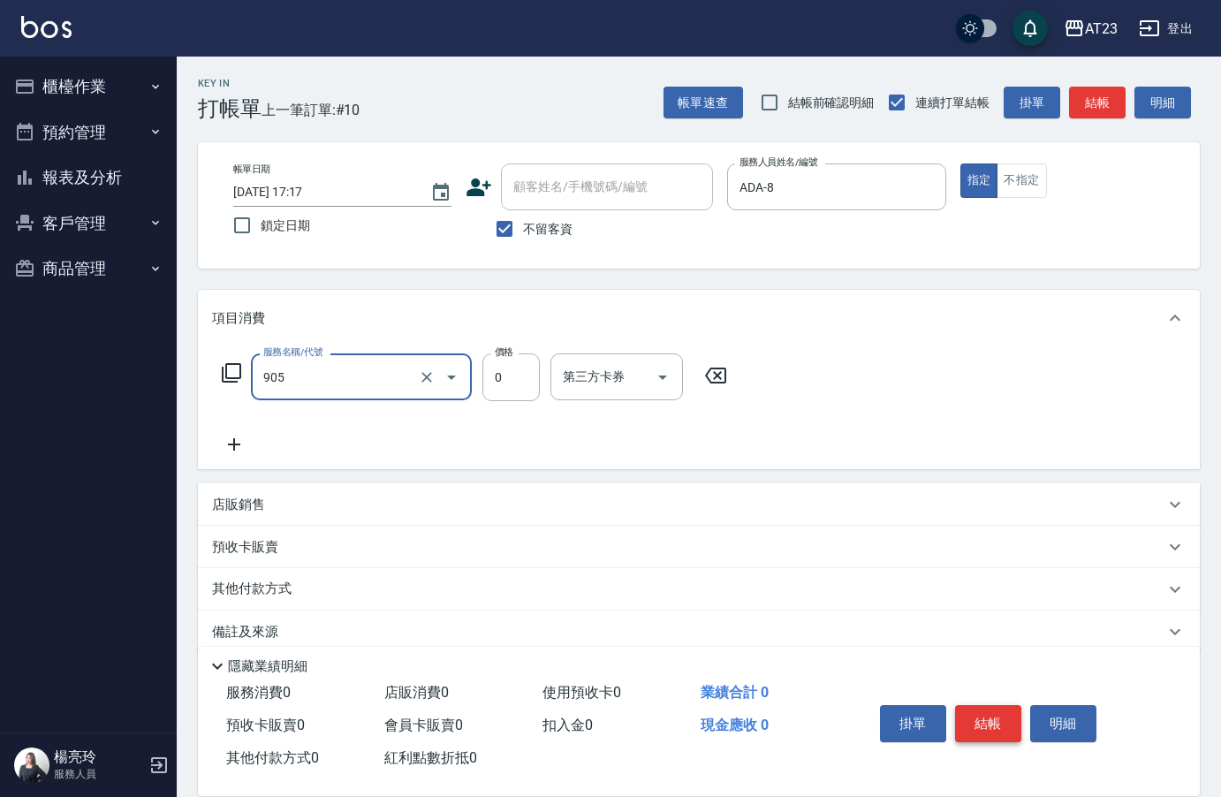
type input "頭皮卡使用(905)"
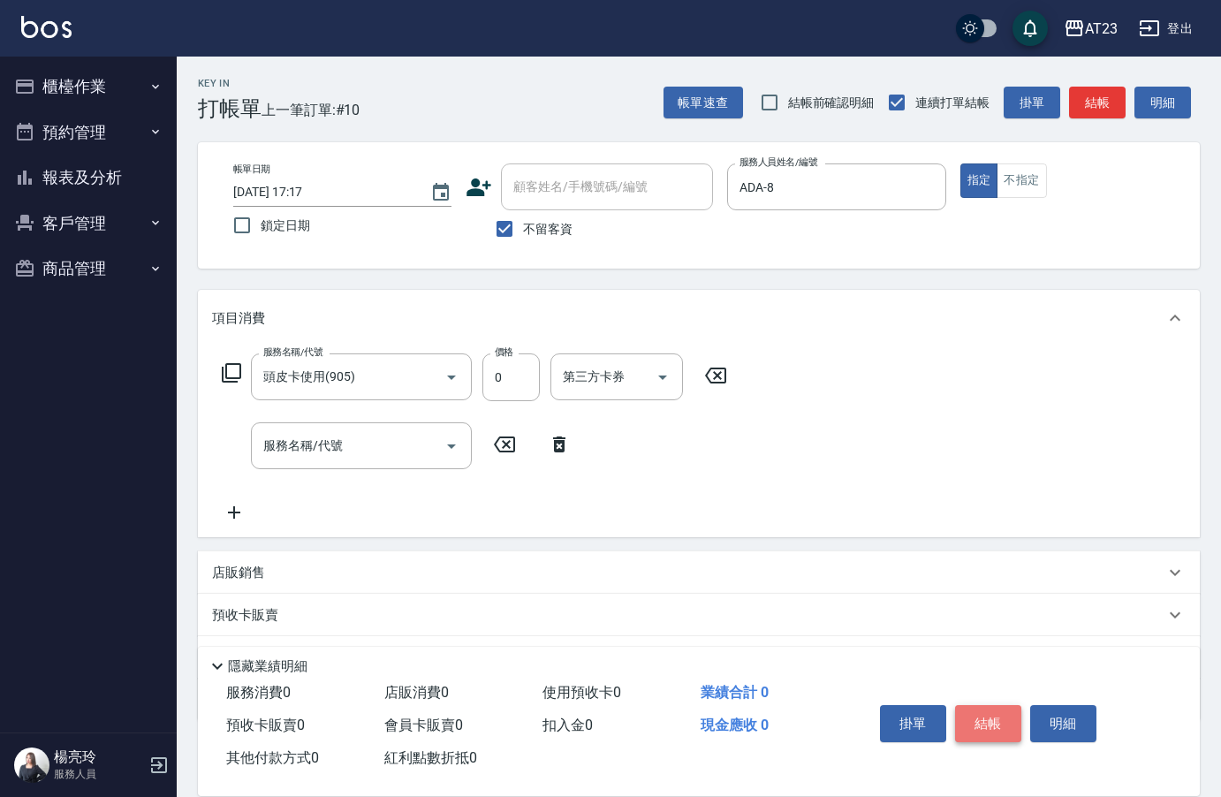
click at [984, 712] on button "結帳" at bounding box center [988, 723] width 66 height 37
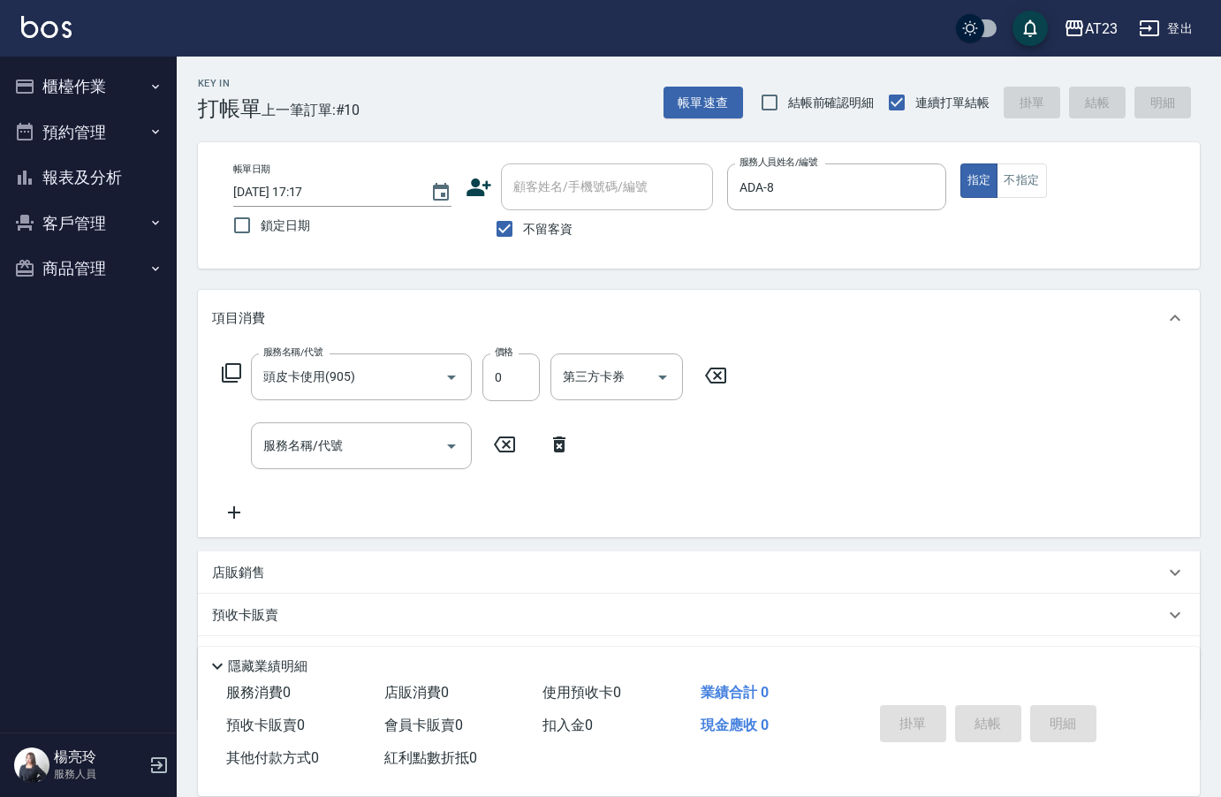
type input "[DATE] 17:18"
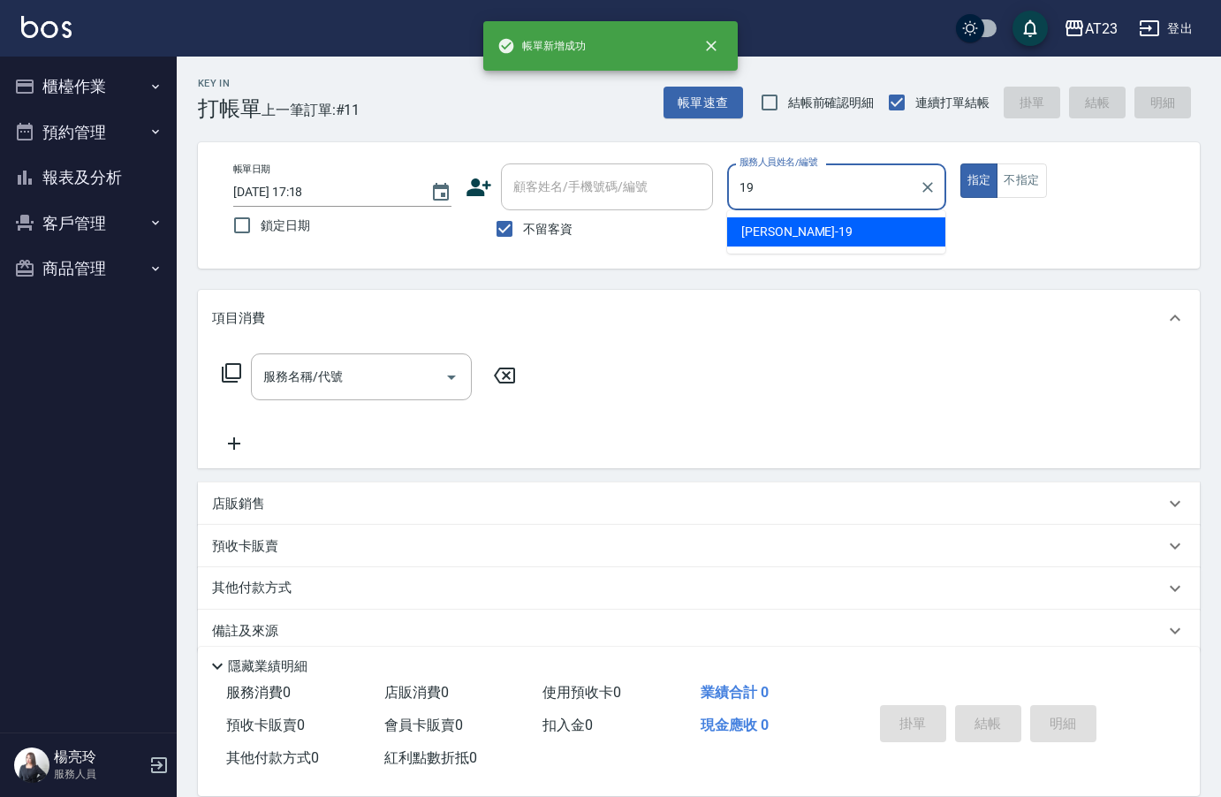
type input "[PERSON_NAME]-19"
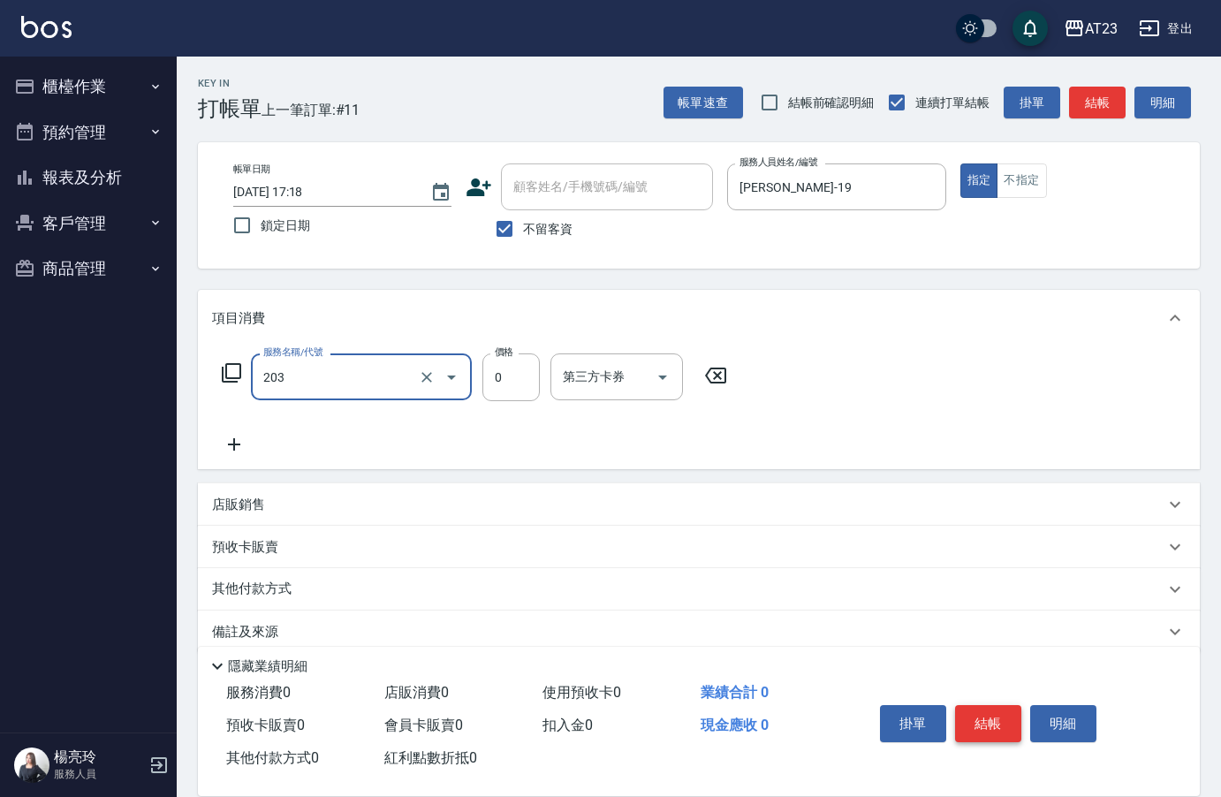
type input "使用洗髮卡(203)"
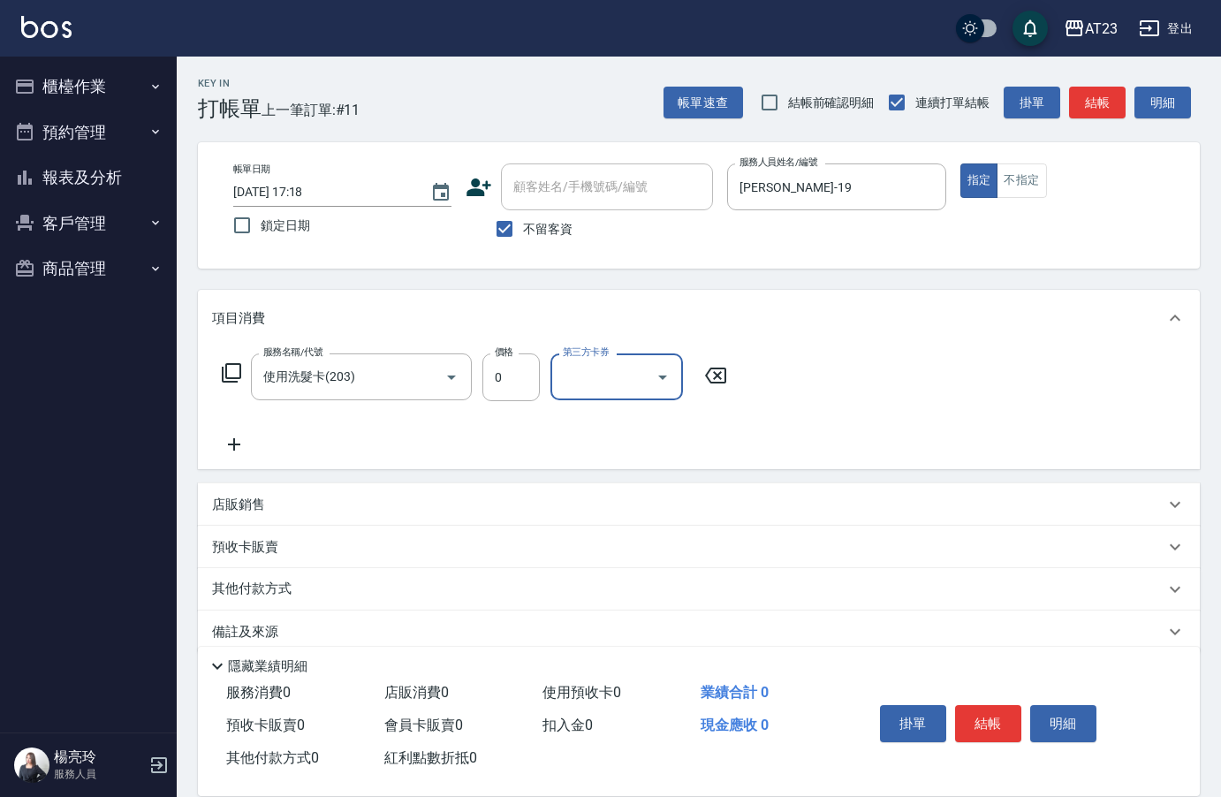
click at [231, 367] on icon at bounding box center [231, 372] width 21 height 21
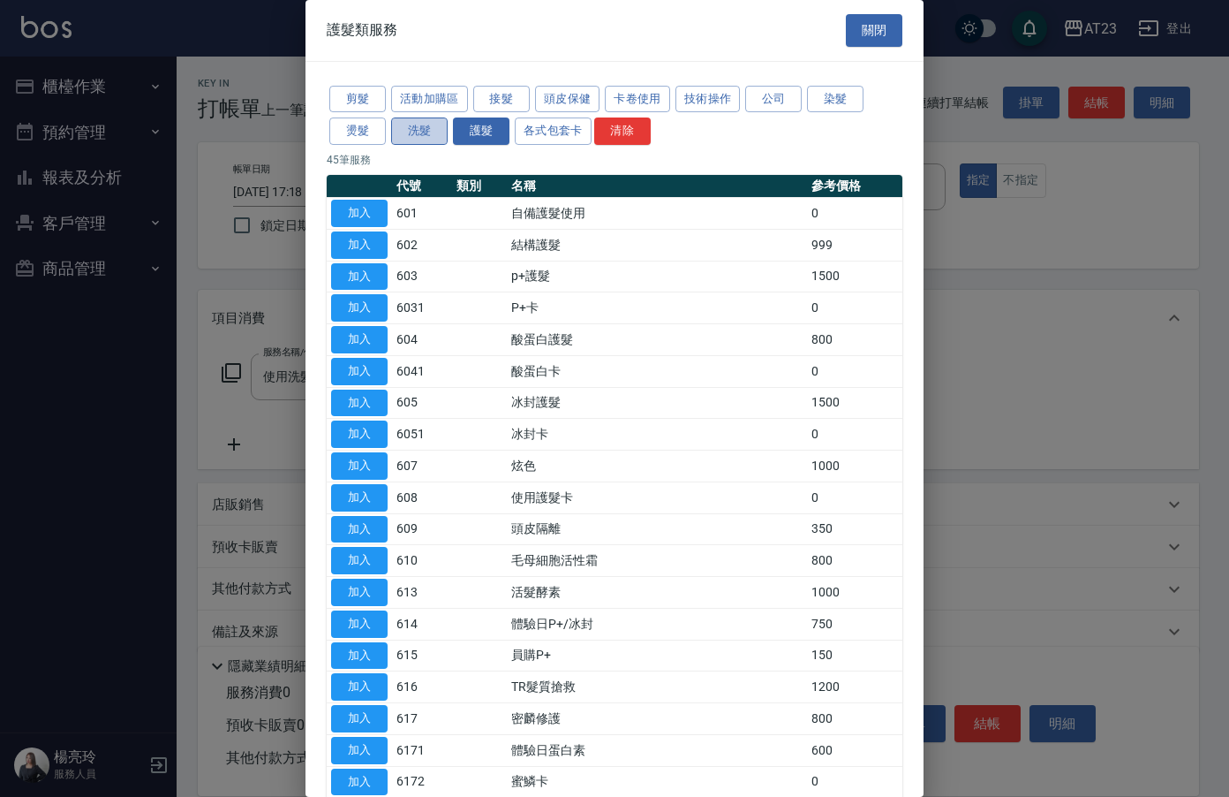
click at [433, 130] on button "洗髮" at bounding box center [419, 130] width 57 height 27
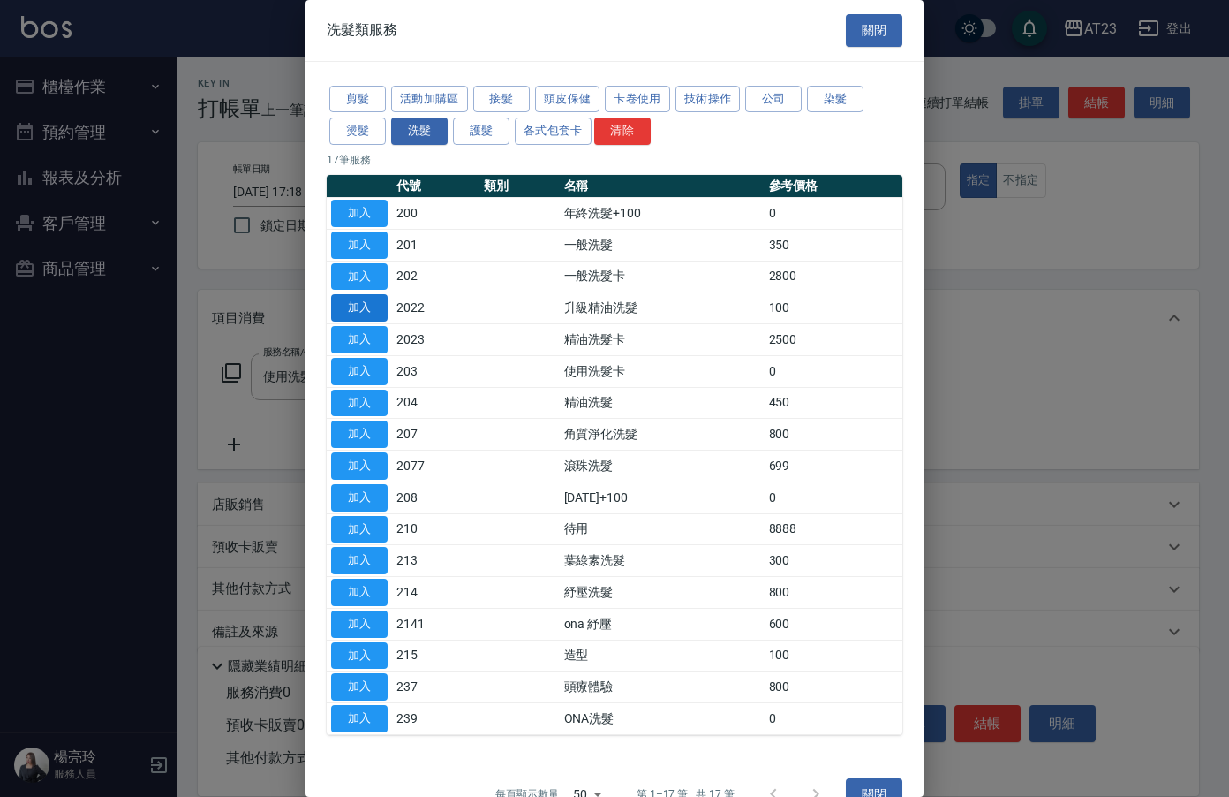
click at [352, 311] on button "加入" at bounding box center [359, 307] width 57 height 27
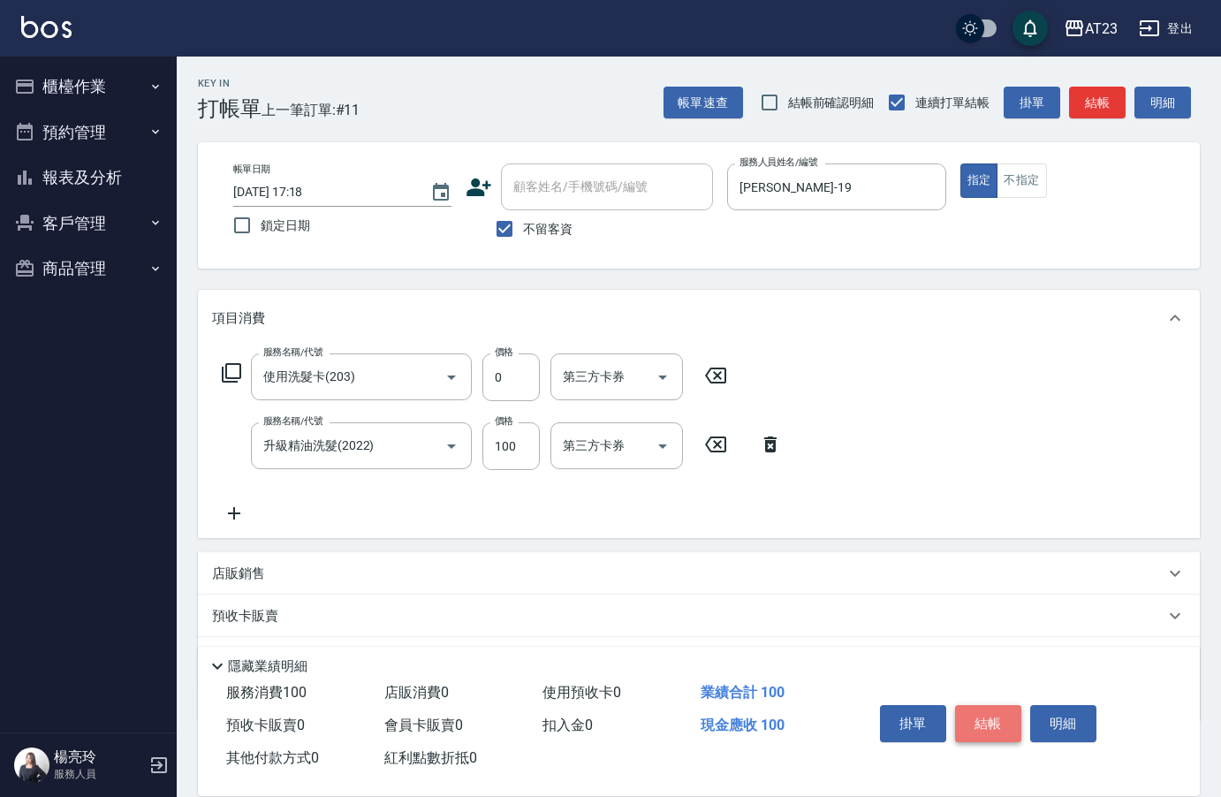
click at [963, 723] on button "結帳" at bounding box center [988, 723] width 66 height 37
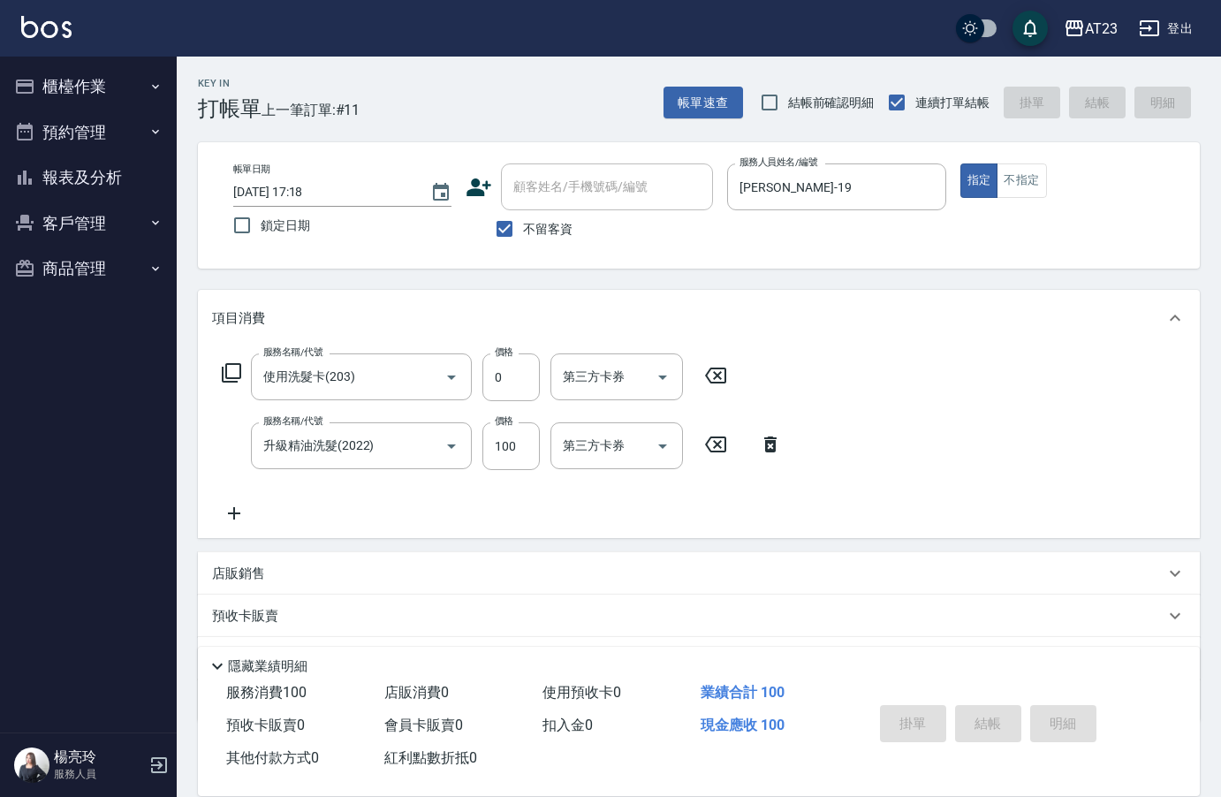
type input "[DATE] 17:19"
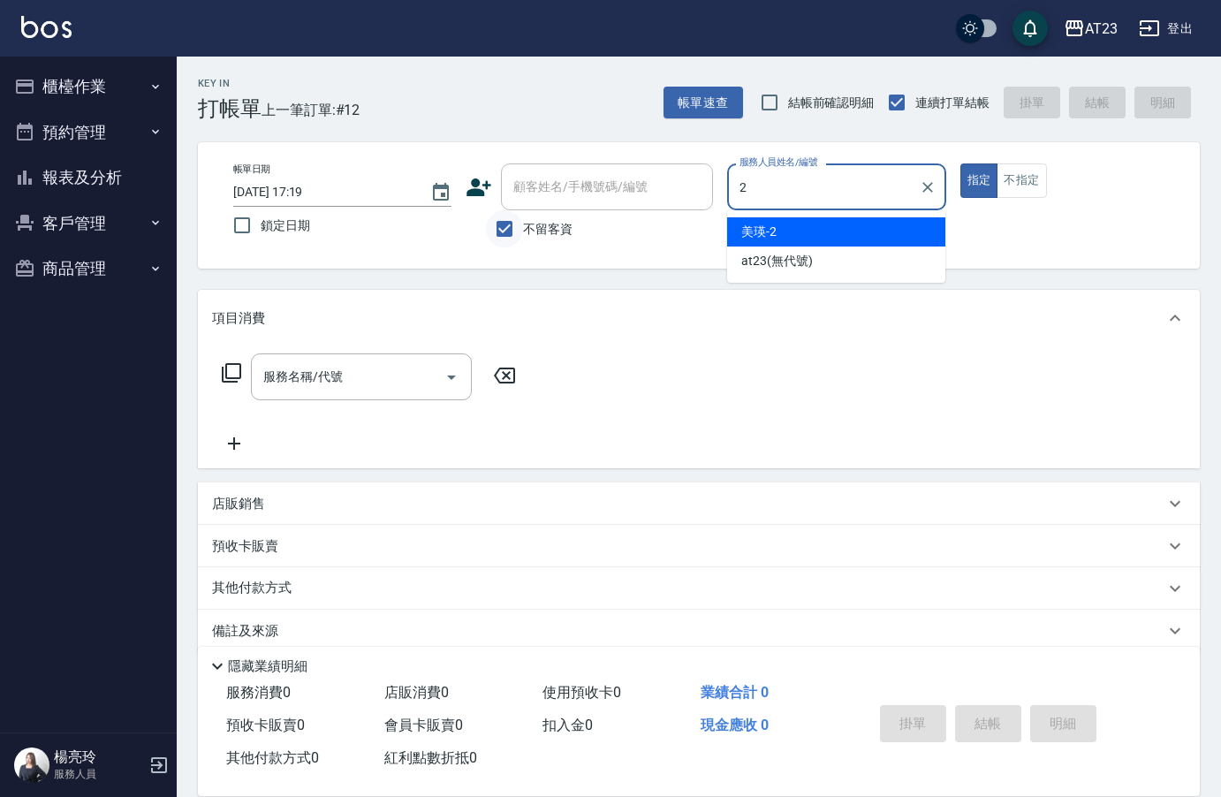
type input "美瑛-2"
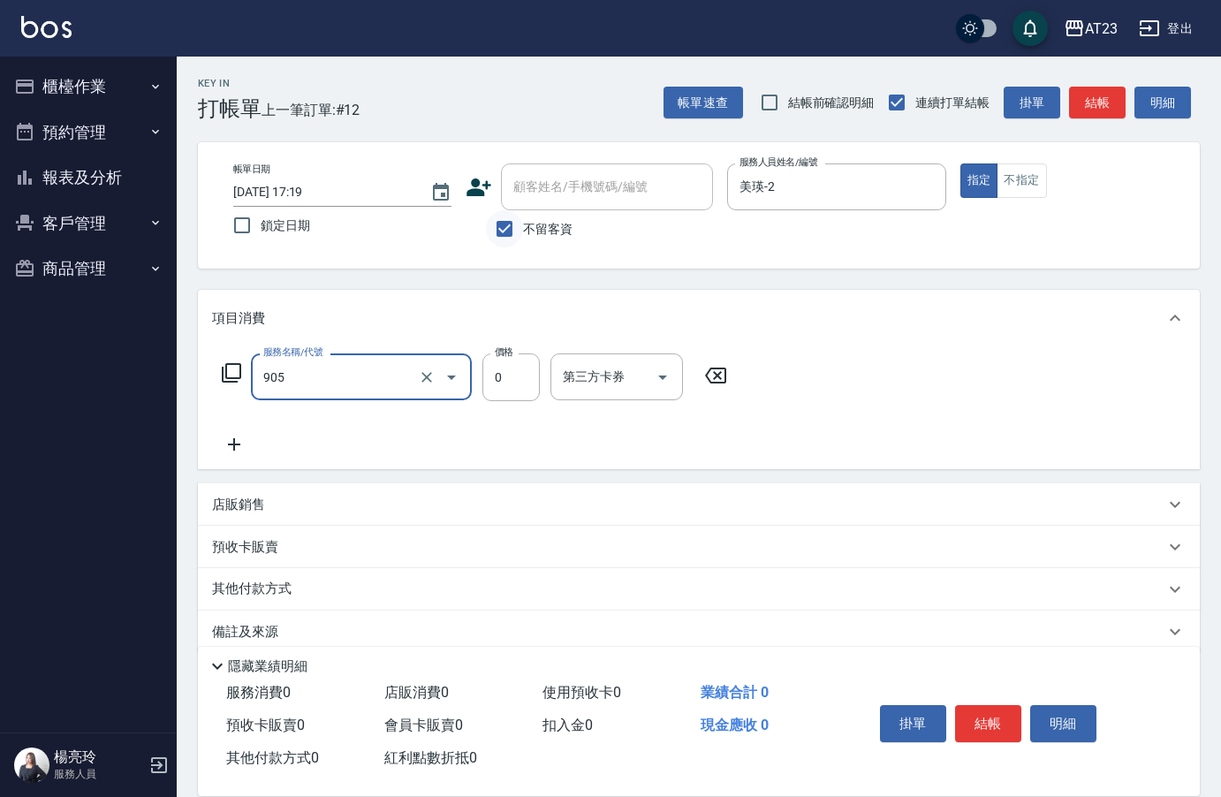
type input "頭皮卡使用(905)"
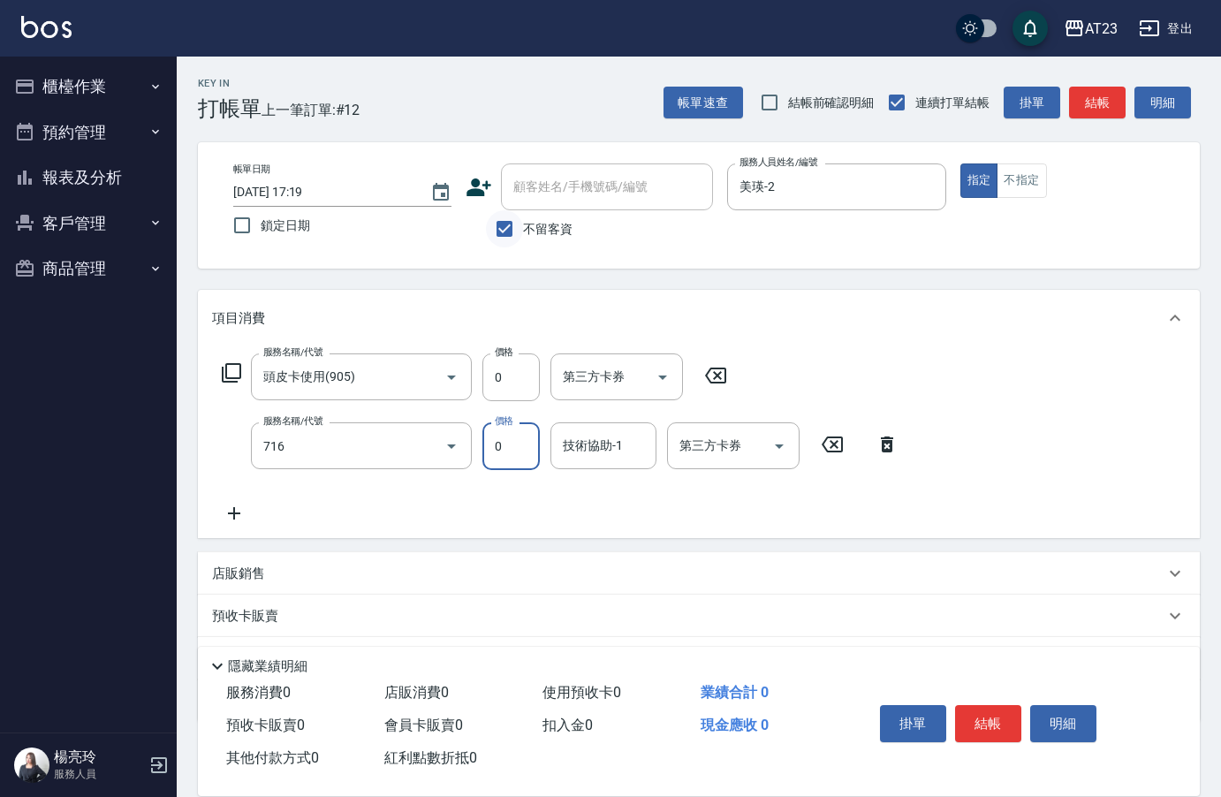
type input "互助160(716)"
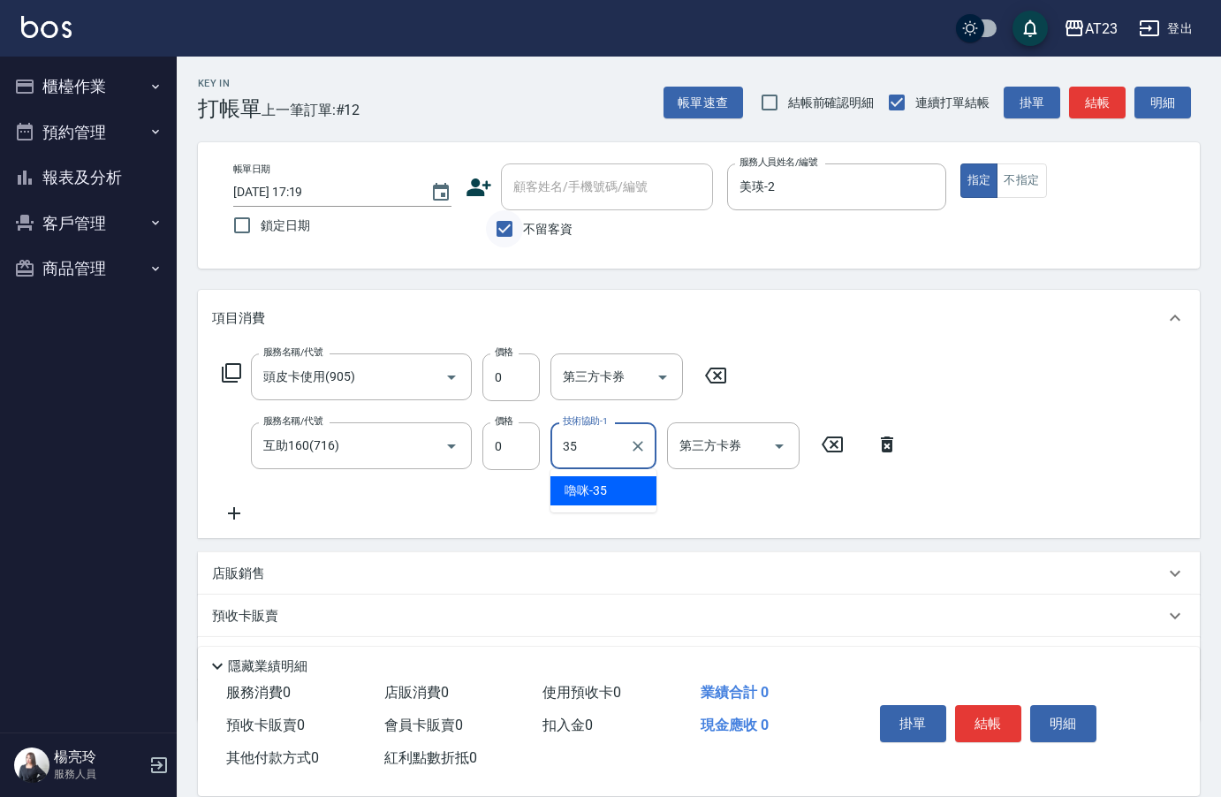
type input "嚕咪-35"
click at [995, 705] on button "結帳" at bounding box center [988, 723] width 66 height 37
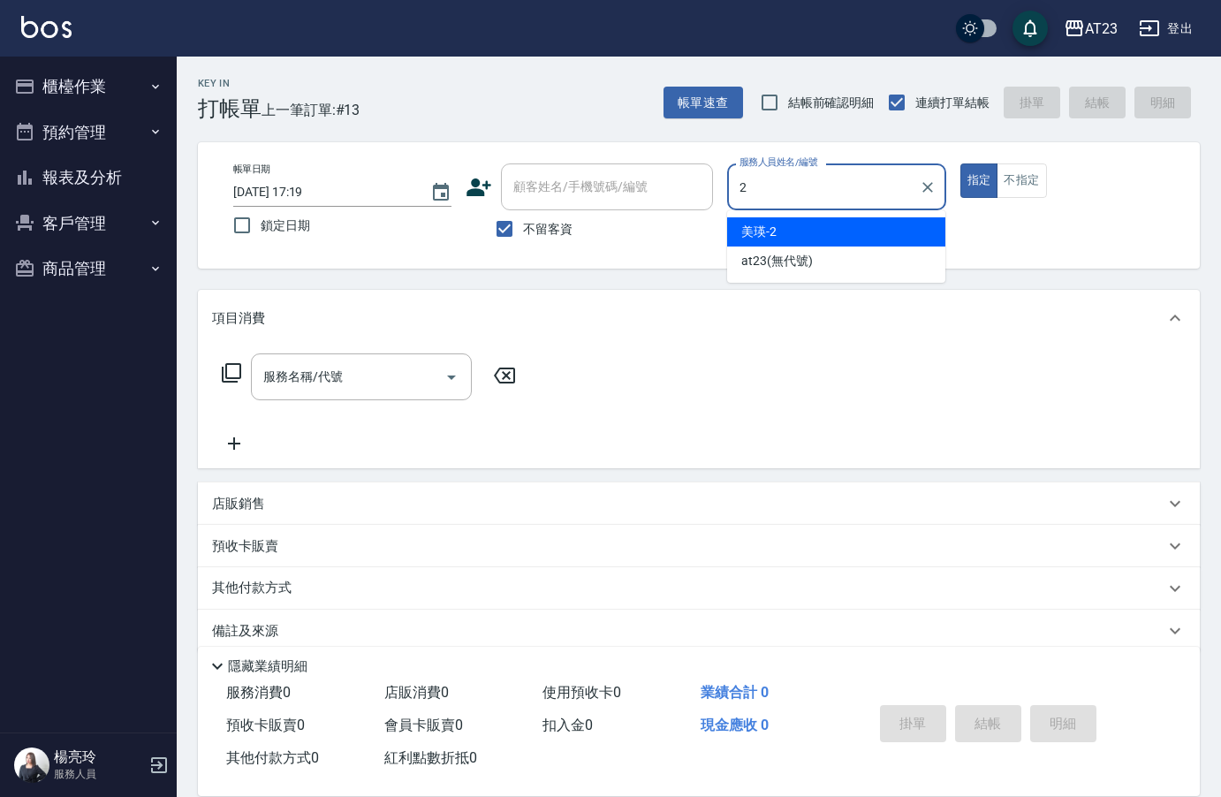
type input "美瑛-2"
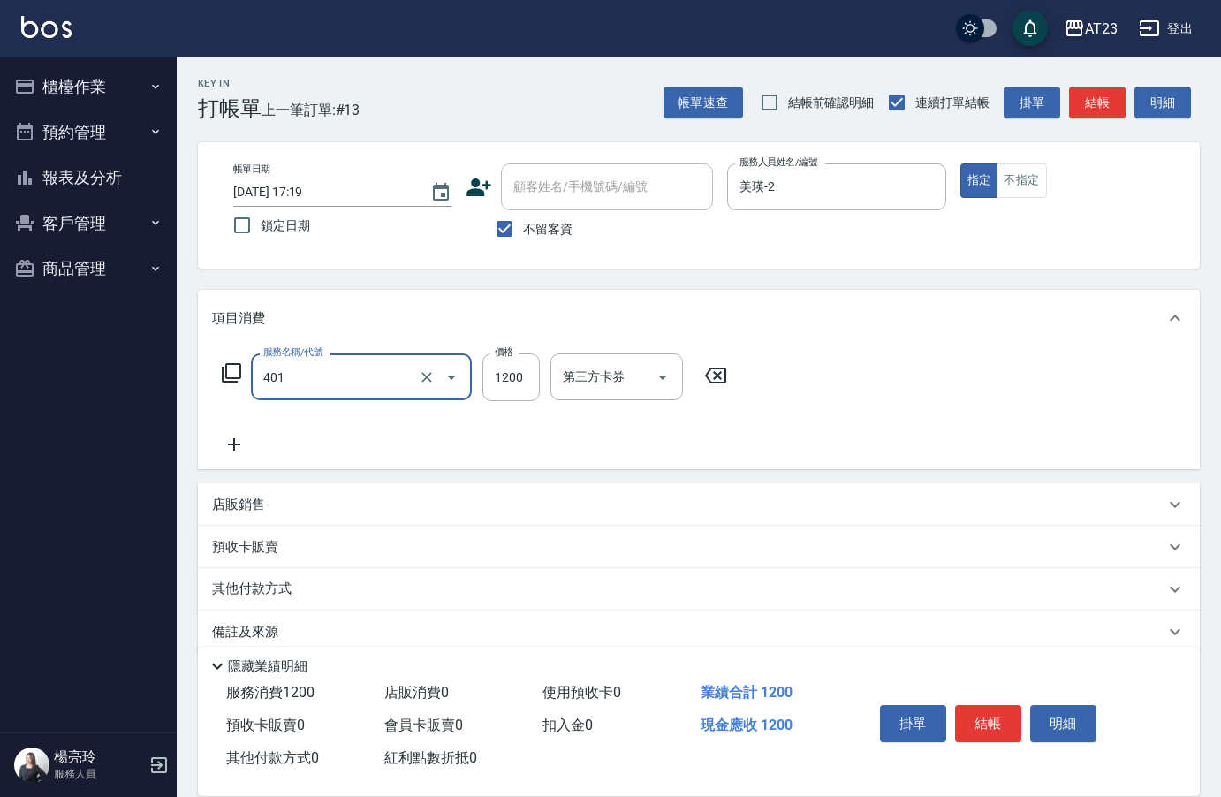
type input "燙髮(401)"
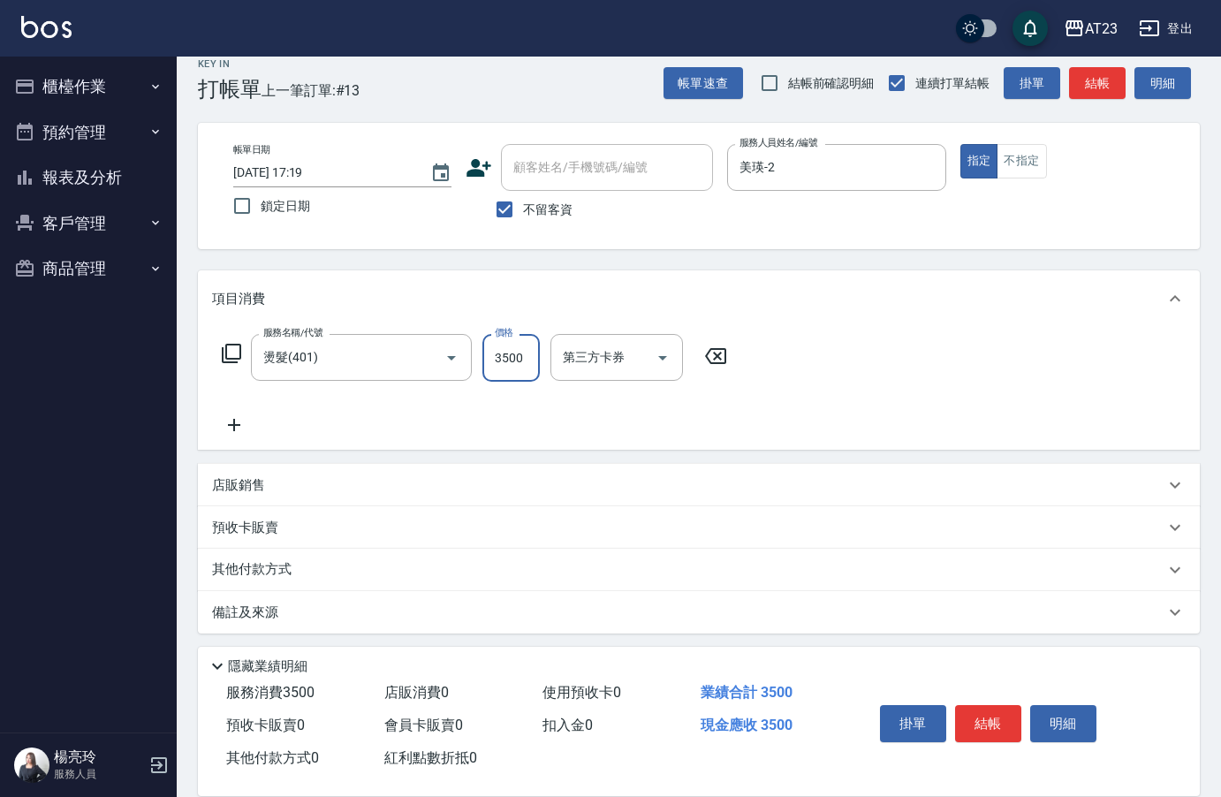
scroll to position [26, 0]
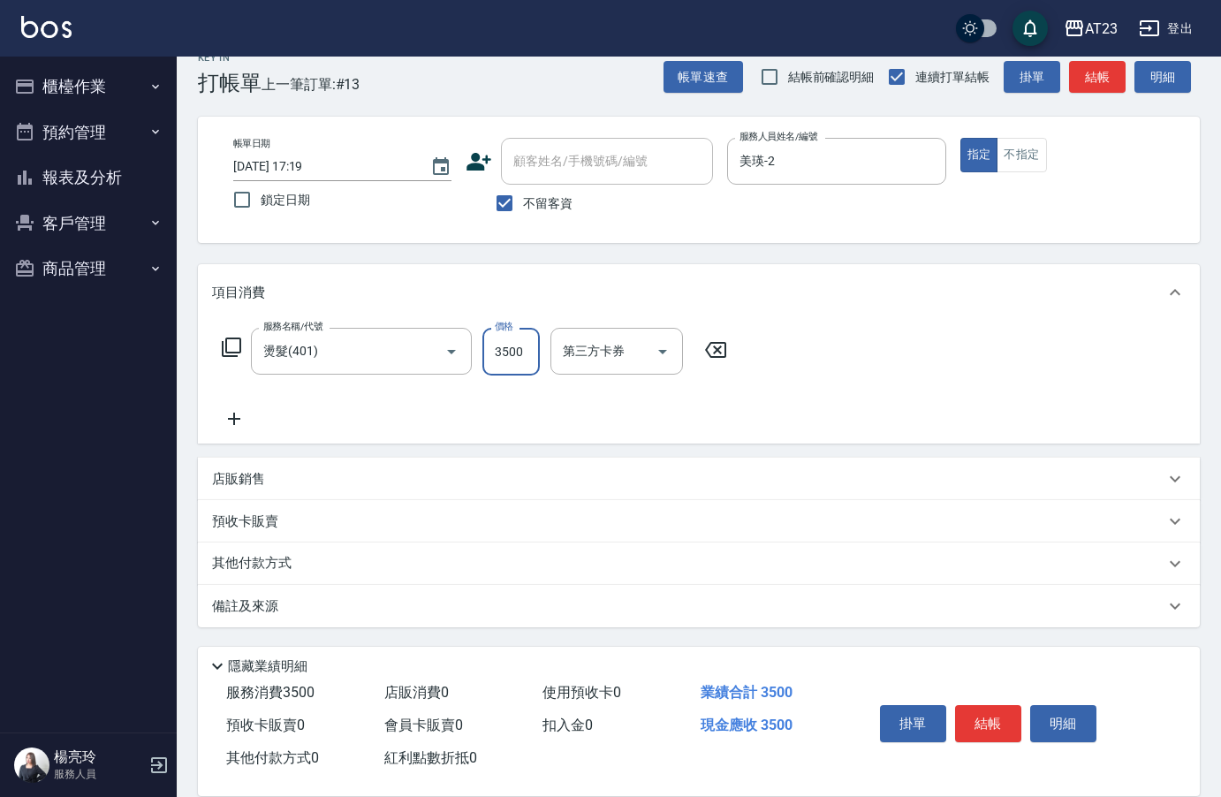
type input "3500"
click at [230, 417] on icon at bounding box center [234, 418] width 44 height 21
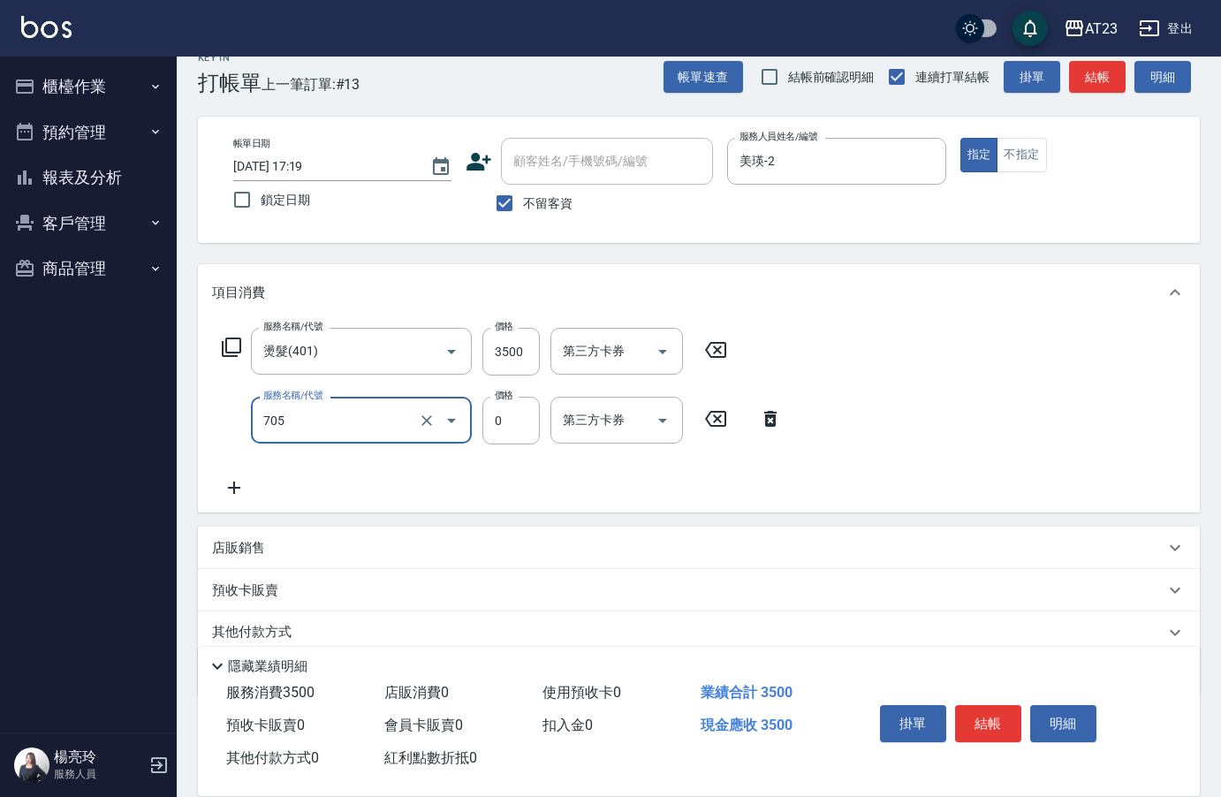
type input "互助50(705)"
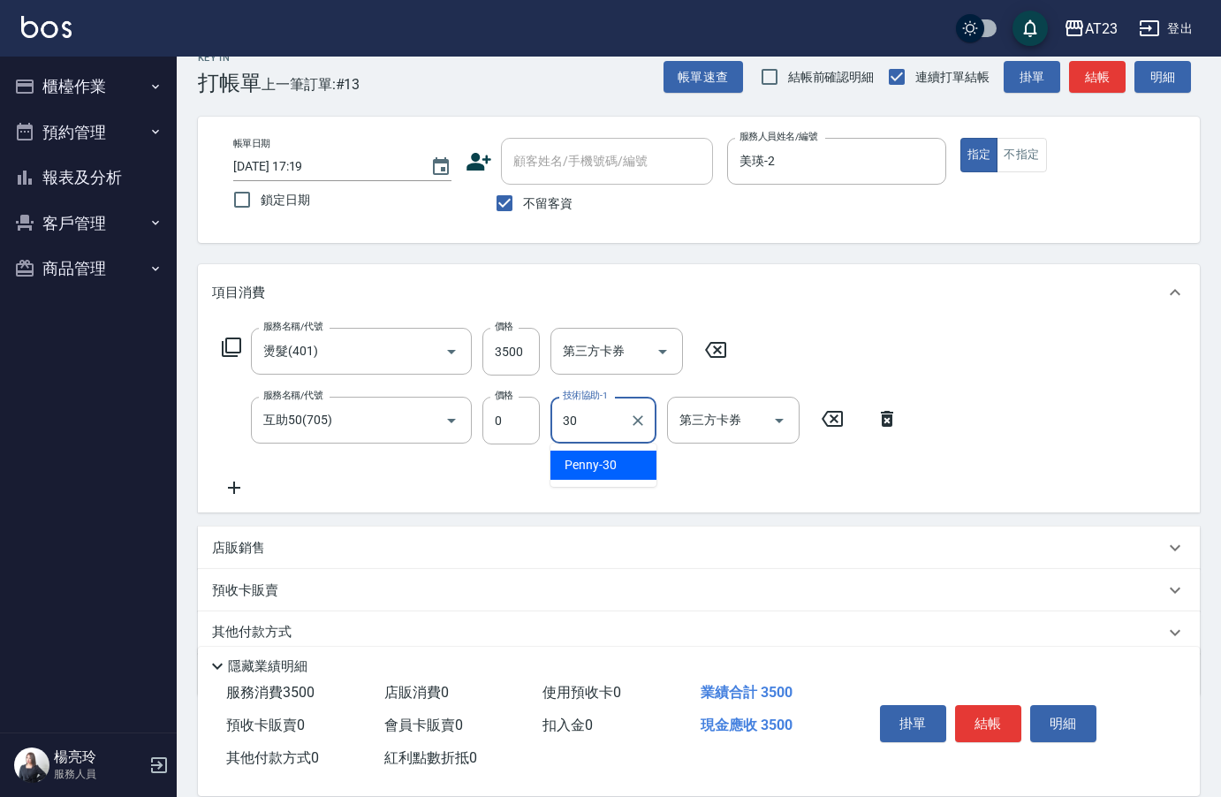
type input "Penny-30"
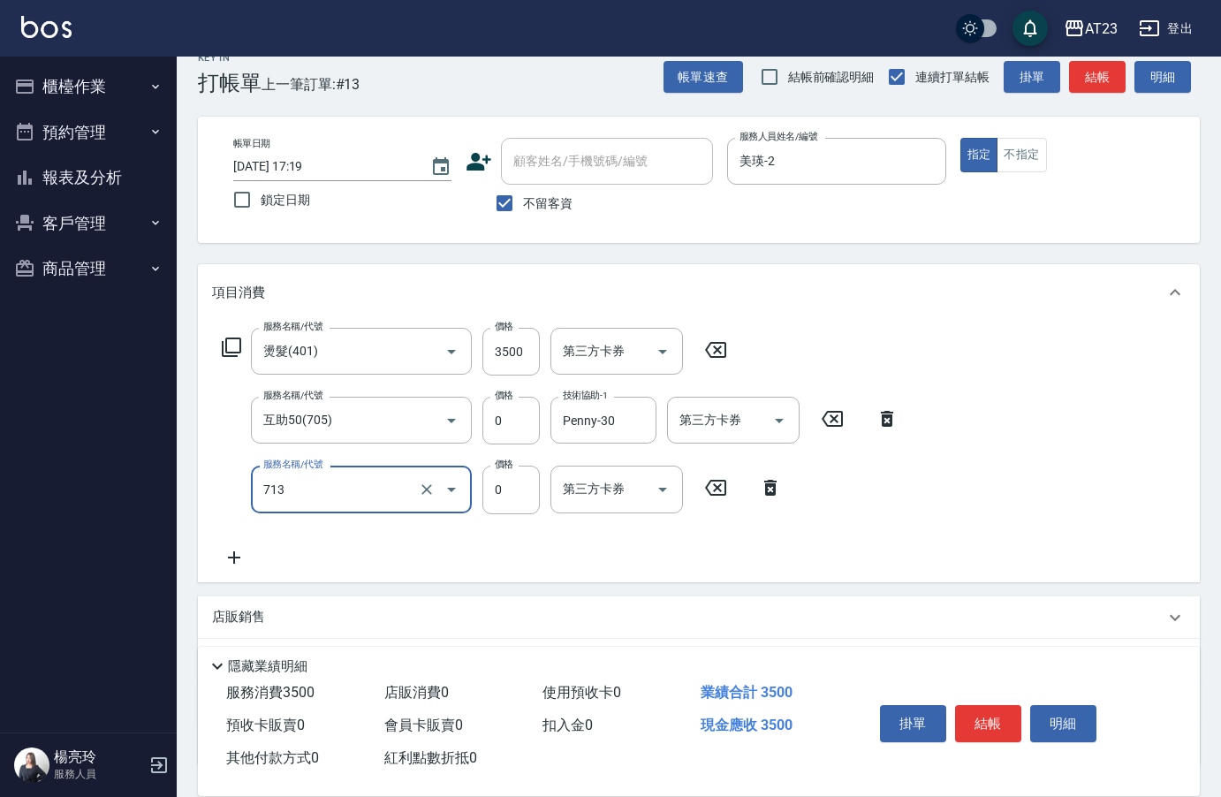
type input "互助130(713)"
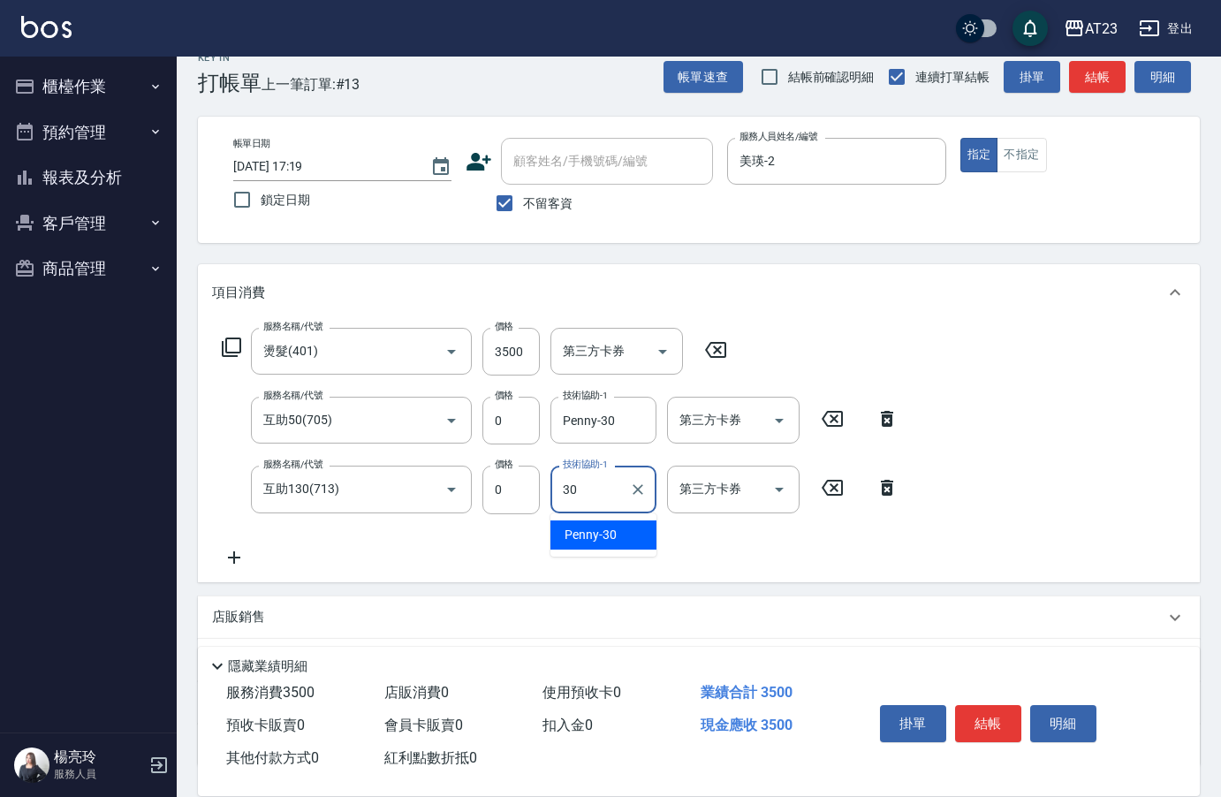
type input "Penny-30"
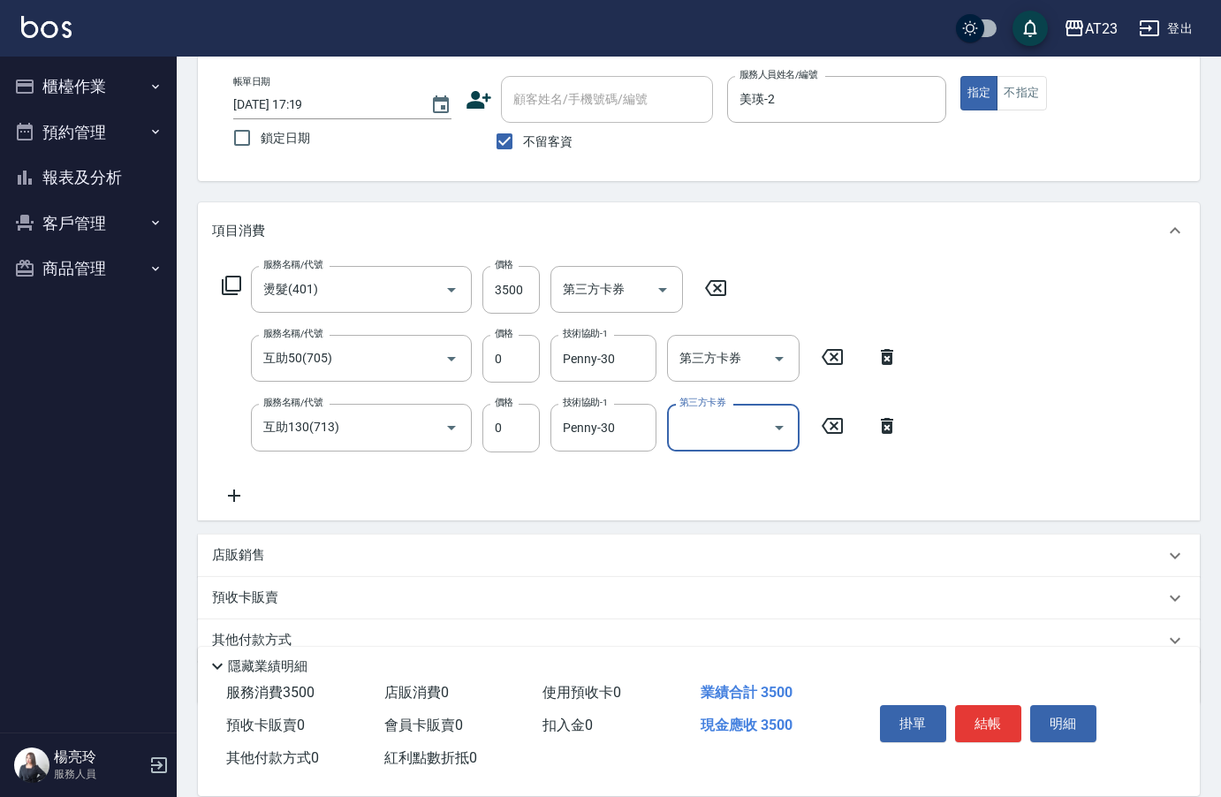
scroll to position [114, 0]
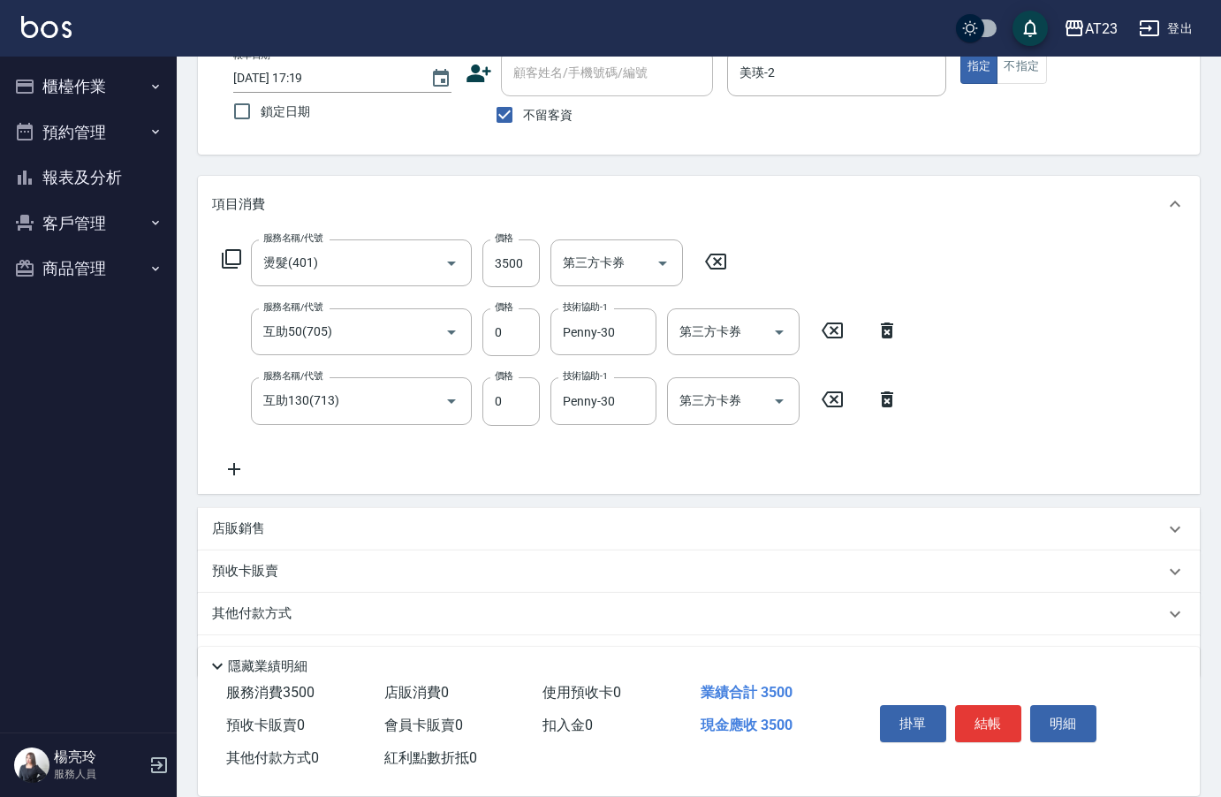
click at [276, 608] on p "其他付款方式" at bounding box center [256, 613] width 88 height 19
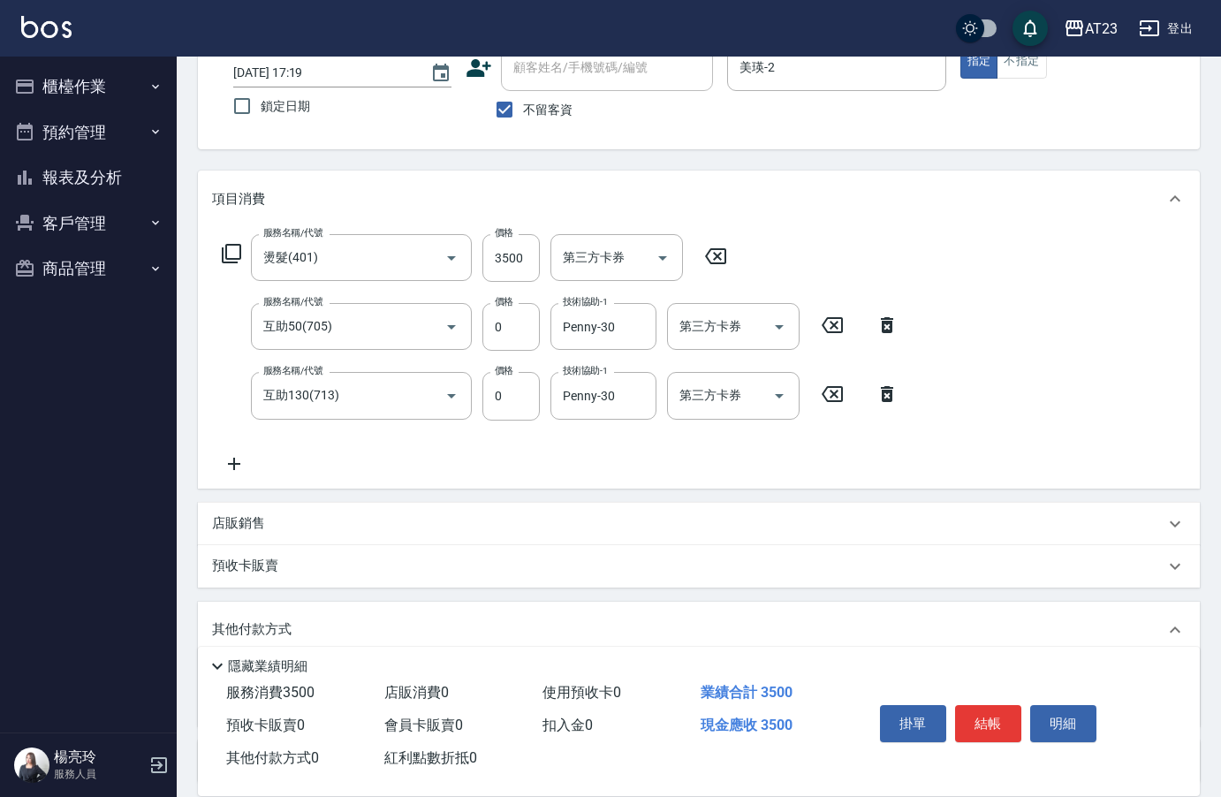
scroll to position [0, 0]
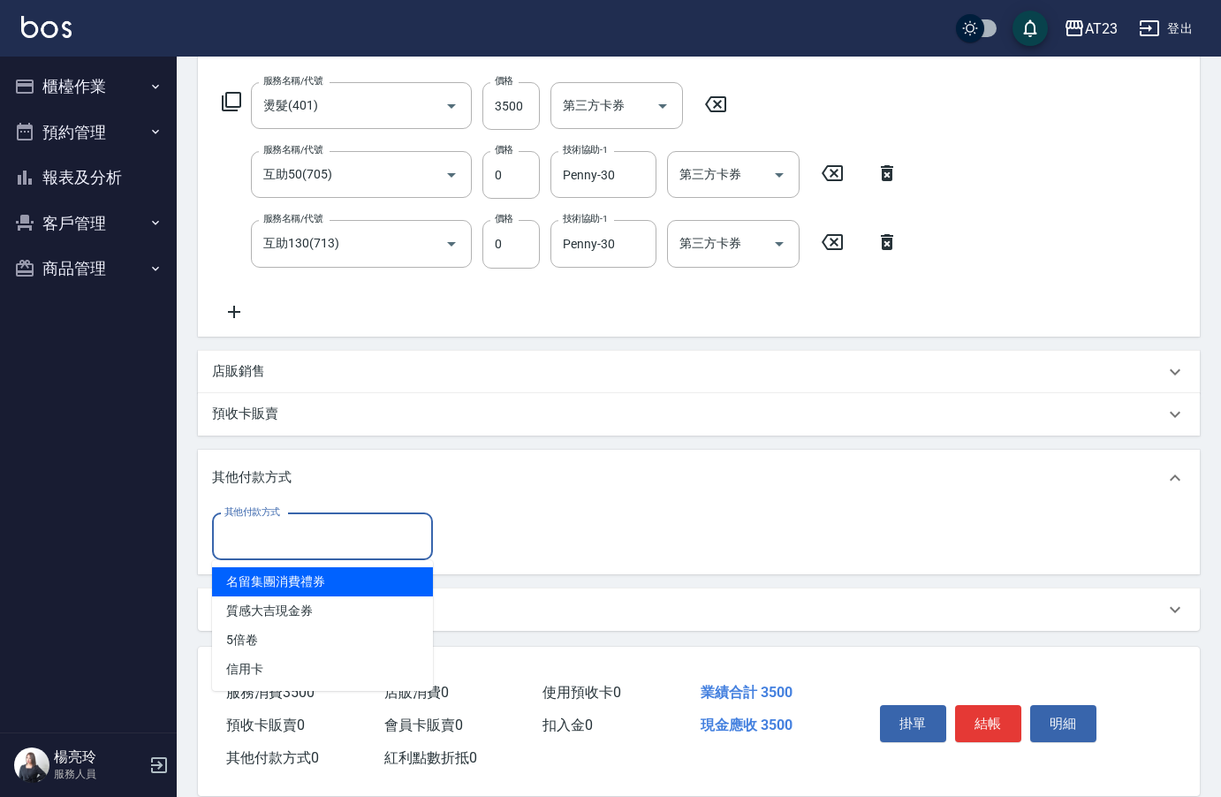
click at [267, 532] on input "其他付款方式" at bounding box center [322, 536] width 205 height 31
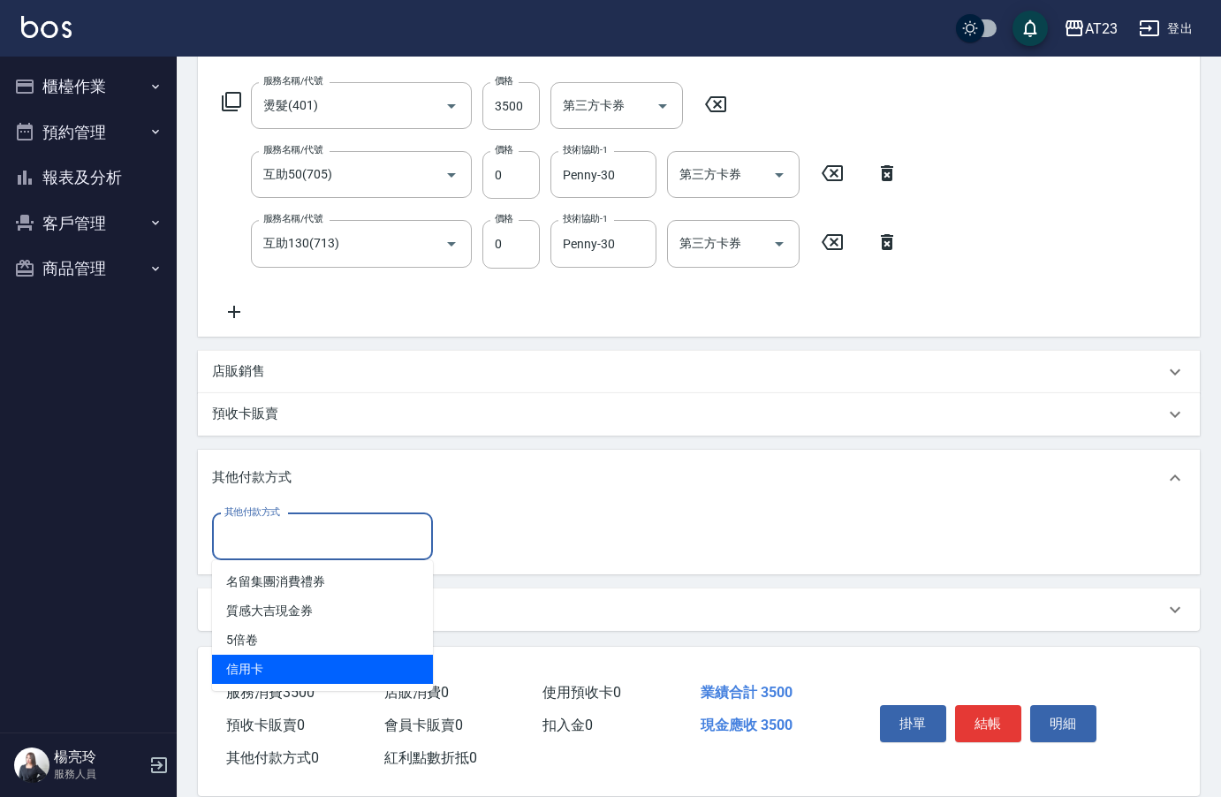
click at [283, 658] on span "信用卡" at bounding box center [322, 668] width 221 height 29
type input "信用卡"
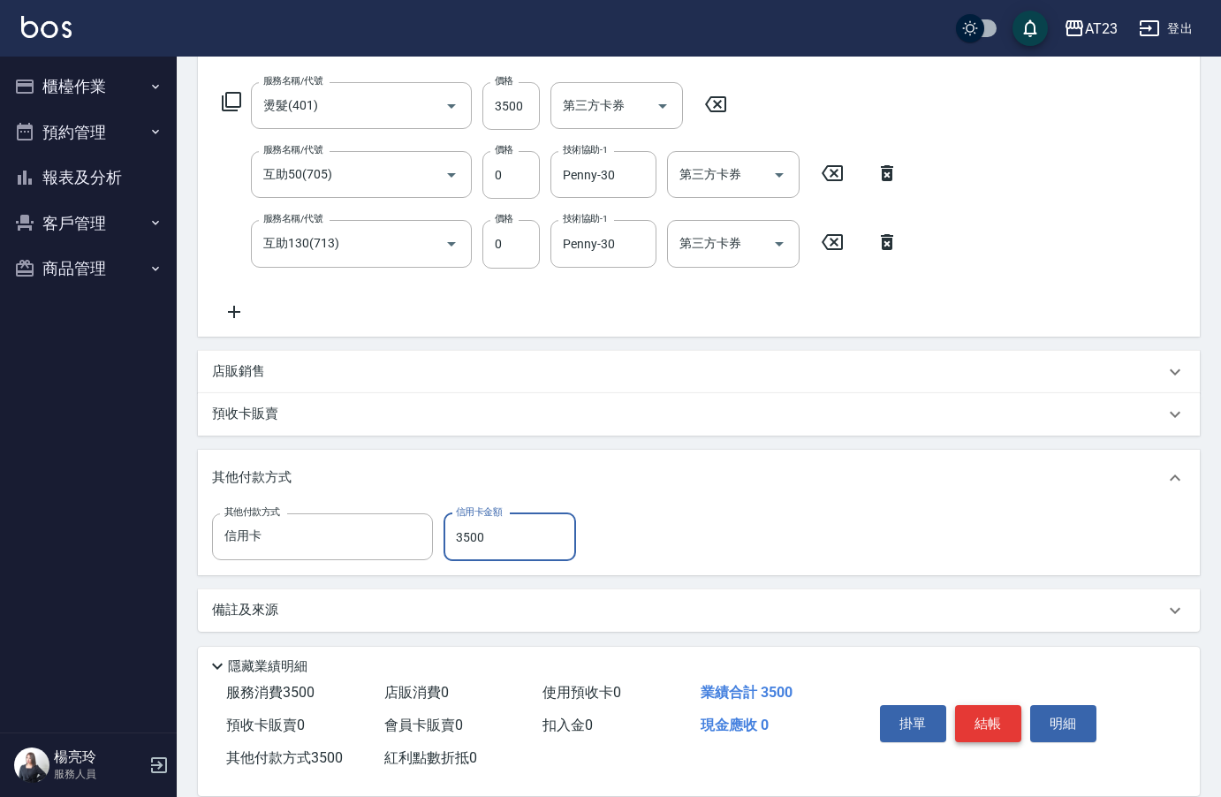
type input "3500"
click at [1014, 712] on button "結帳" at bounding box center [988, 723] width 66 height 37
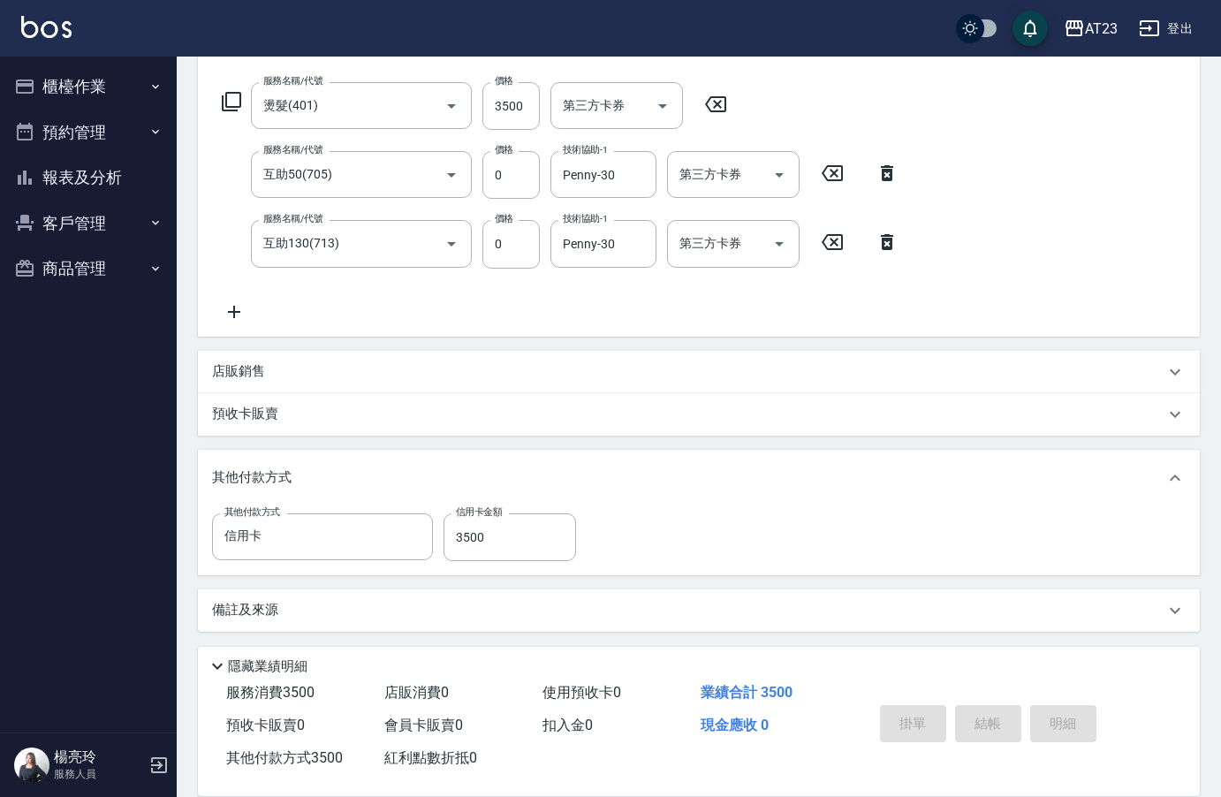
type input "[DATE] 17:20"
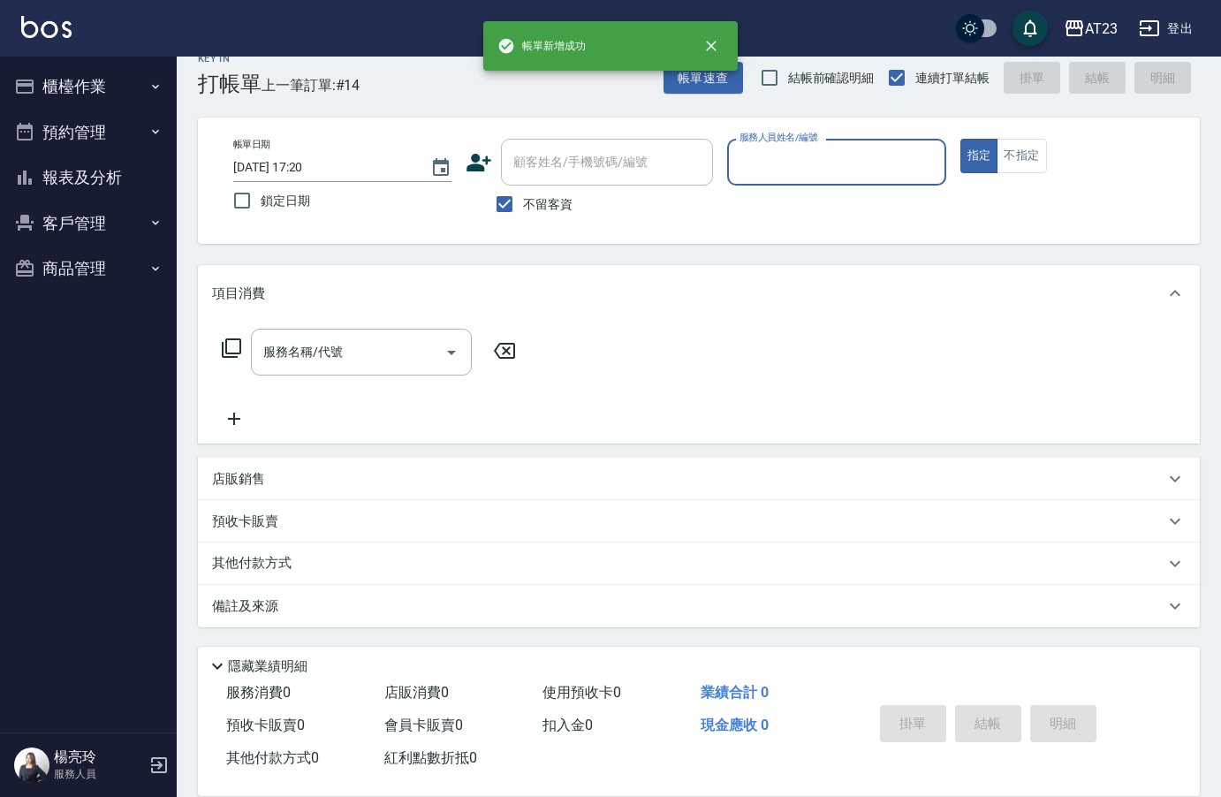
scroll to position [25, 0]
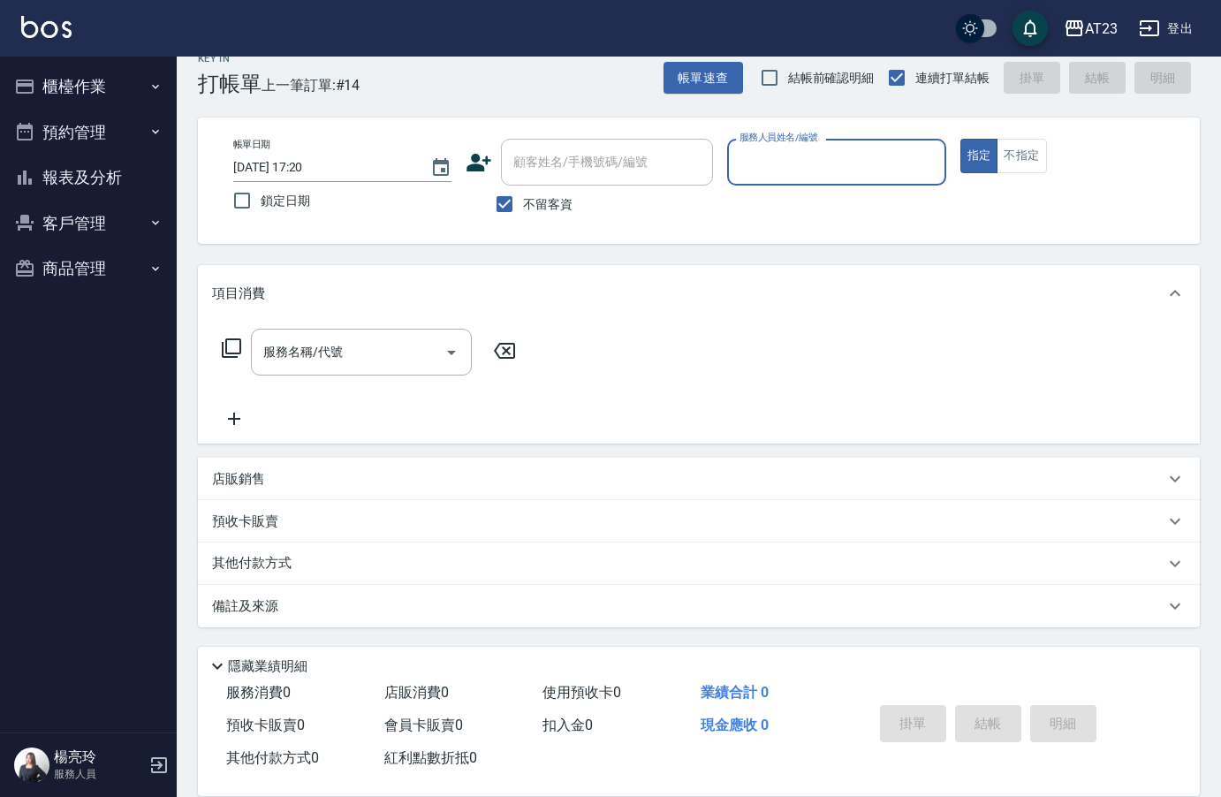
click at [57, 85] on button "櫃檯作業" at bounding box center [88, 87] width 163 height 46
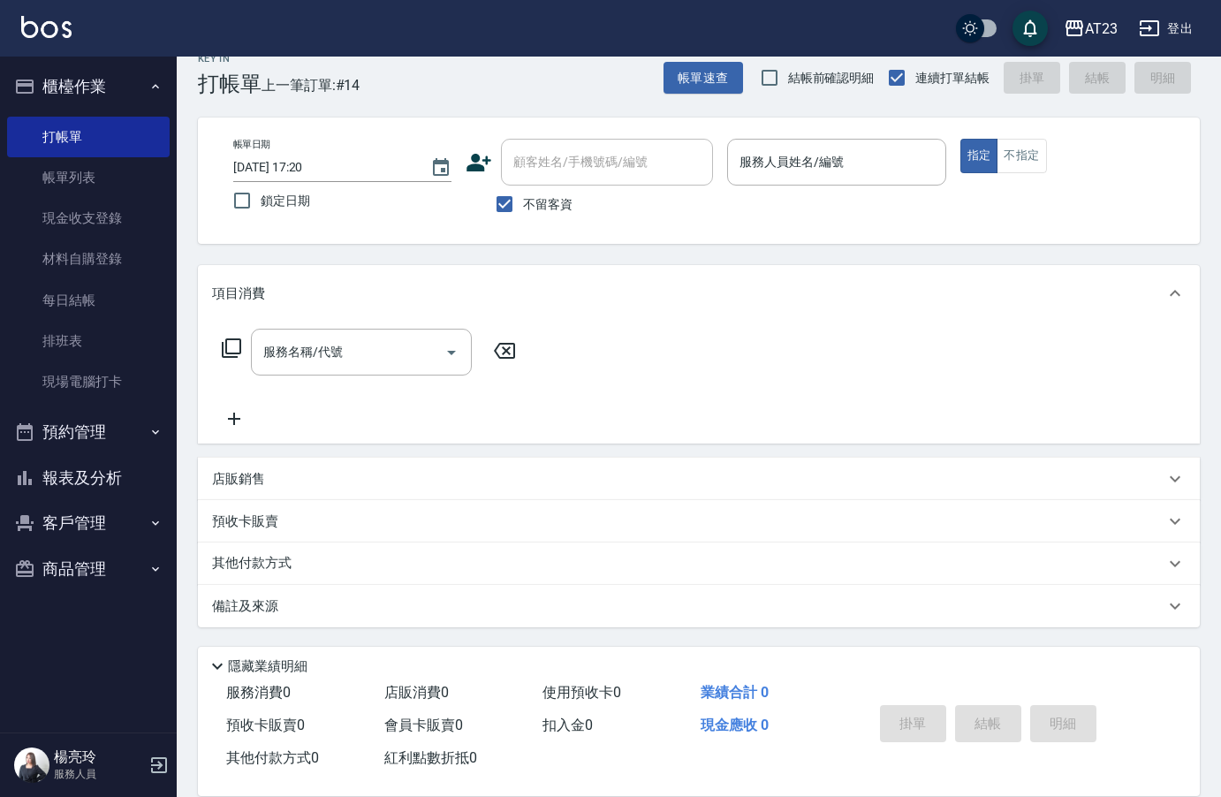
click at [96, 474] on button "報表及分析" at bounding box center [88, 478] width 163 height 46
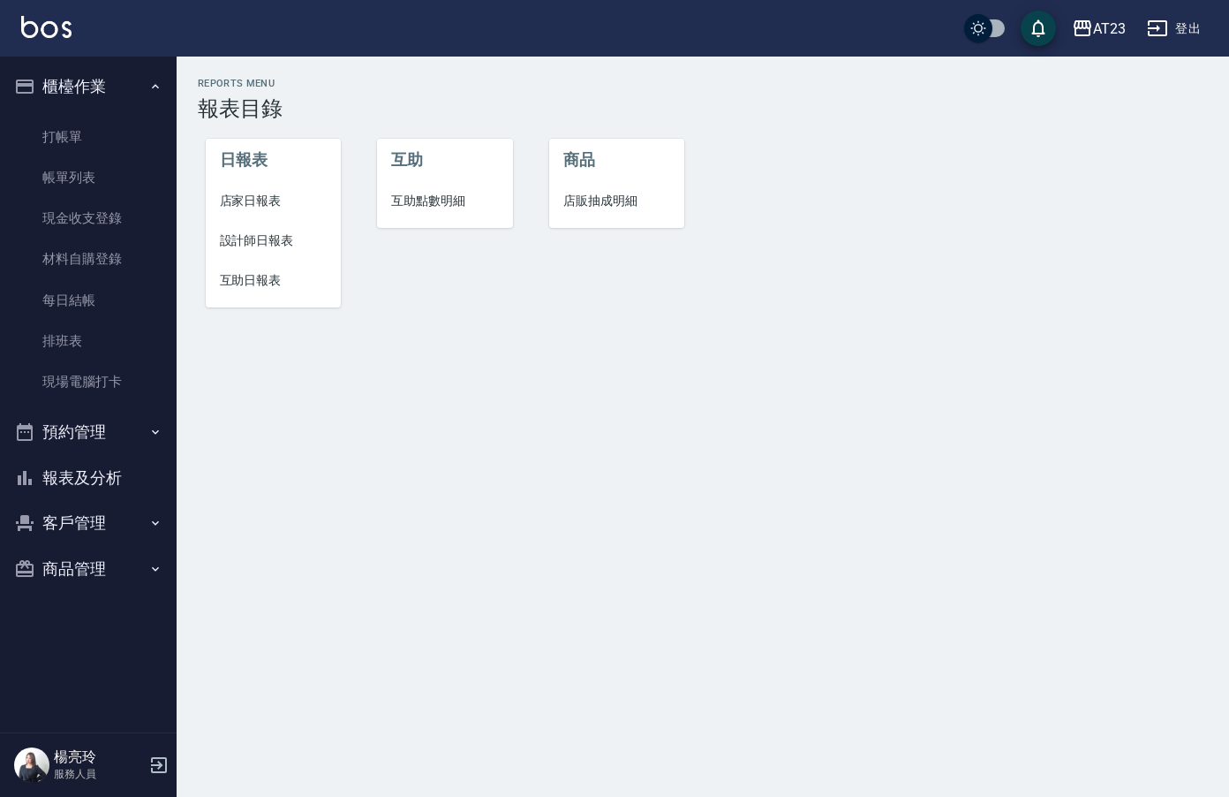
click at [288, 239] on span "設計師日報表" at bounding box center [274, 240] width 108 height 19
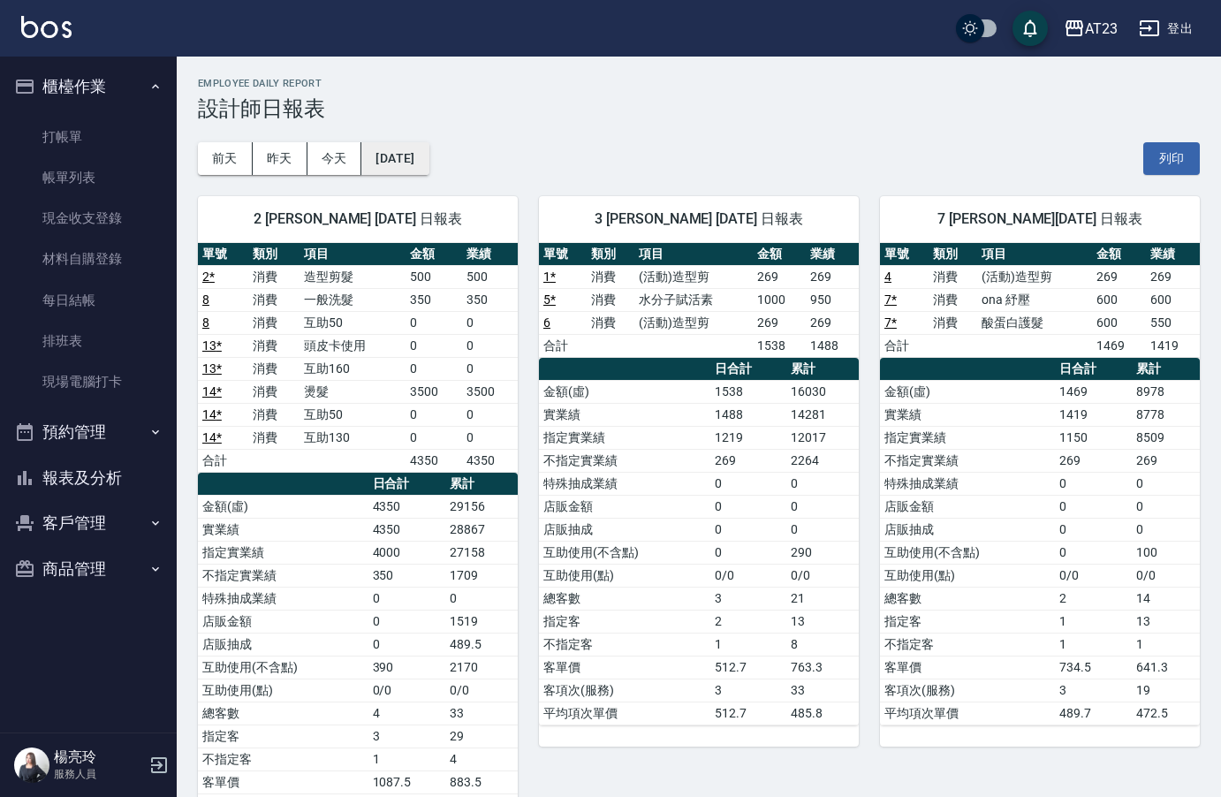
click at [421, 173] on button "[DATE]" at bounding box center [394, 158] width 67 height 33
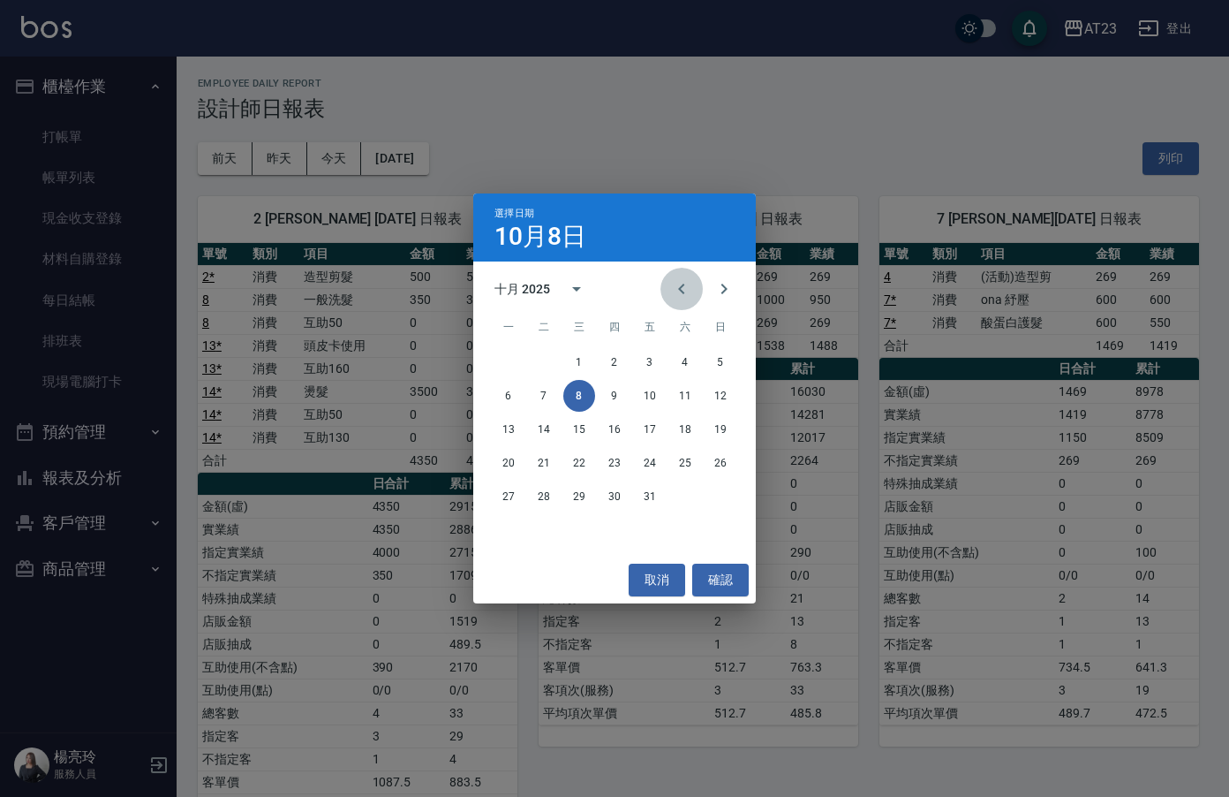
click at [674, 295] on icon "Previous month" at bounding box center [681, 288] width 21 height 21
click at [553, 493] on button "30" at bounding box center [544, 496] width 32 height 32
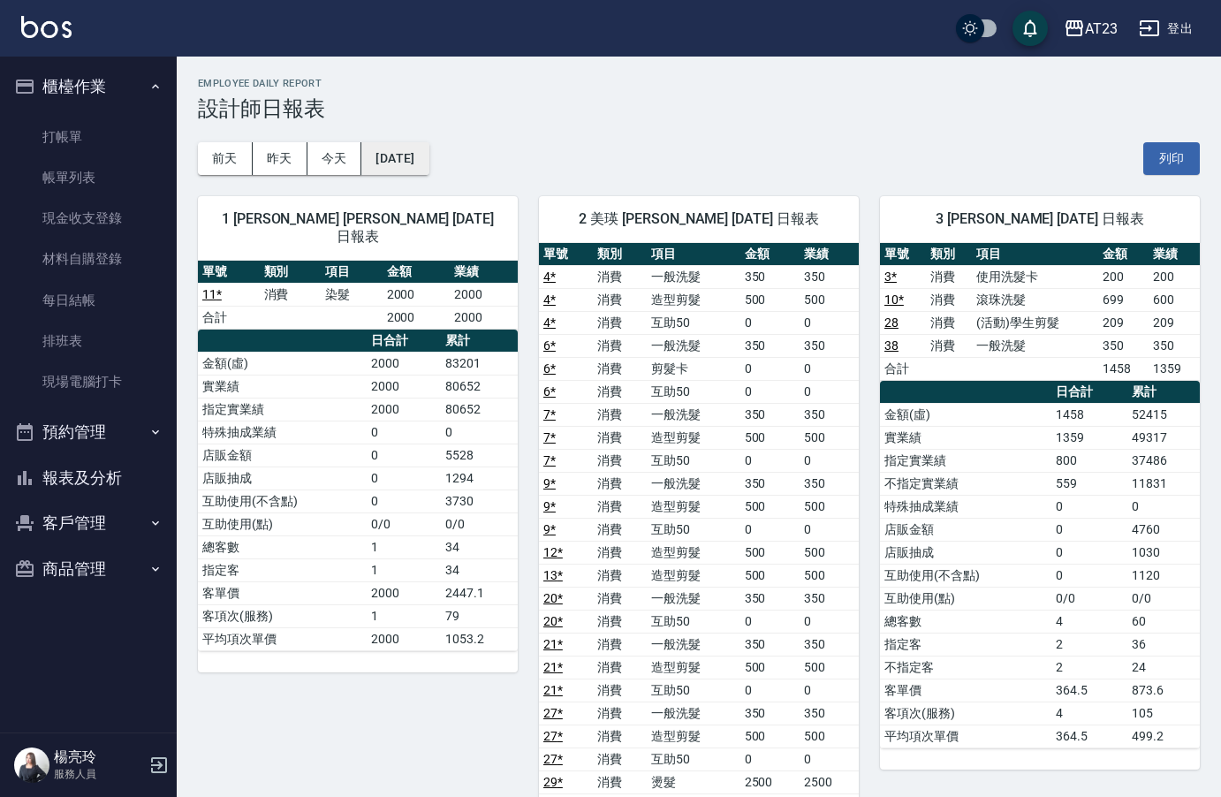
click at [412, 157] on button "[DATE]" at bounding box center [394, 158] width 67 height 33
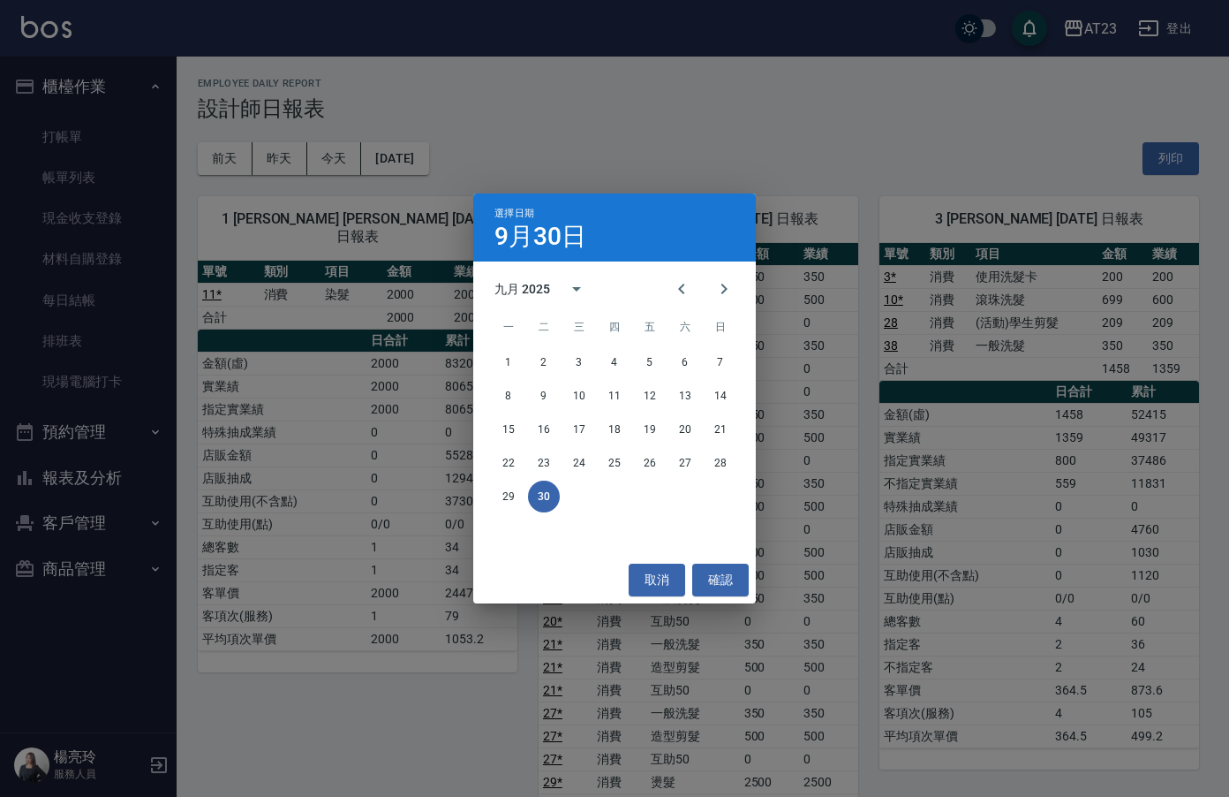
click at [647, 85] on div "選擇日期 9月30日 九月 2025 一 二 三 四 五 六 日 1 2 3 4 5 6 7 8 9 10 11 12 13 14 15 16 17 18 1…" at bounding box center [614, 398] width 1229 height 797
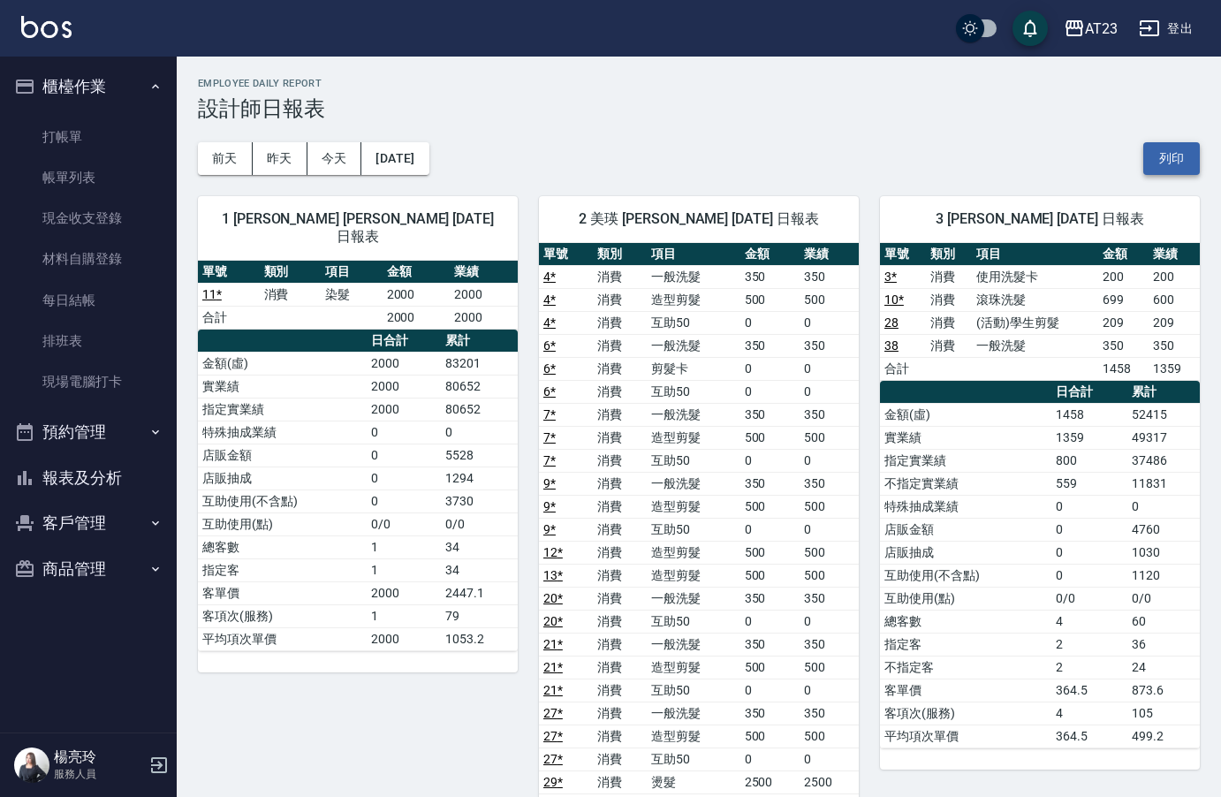
click at [1149, 155] on button "列印" at bounding box center [1171, 158] width 57 height 33
click at [103, 104] on button "櫃檯作業" at bounding box center [88, 87] width 163 height 46
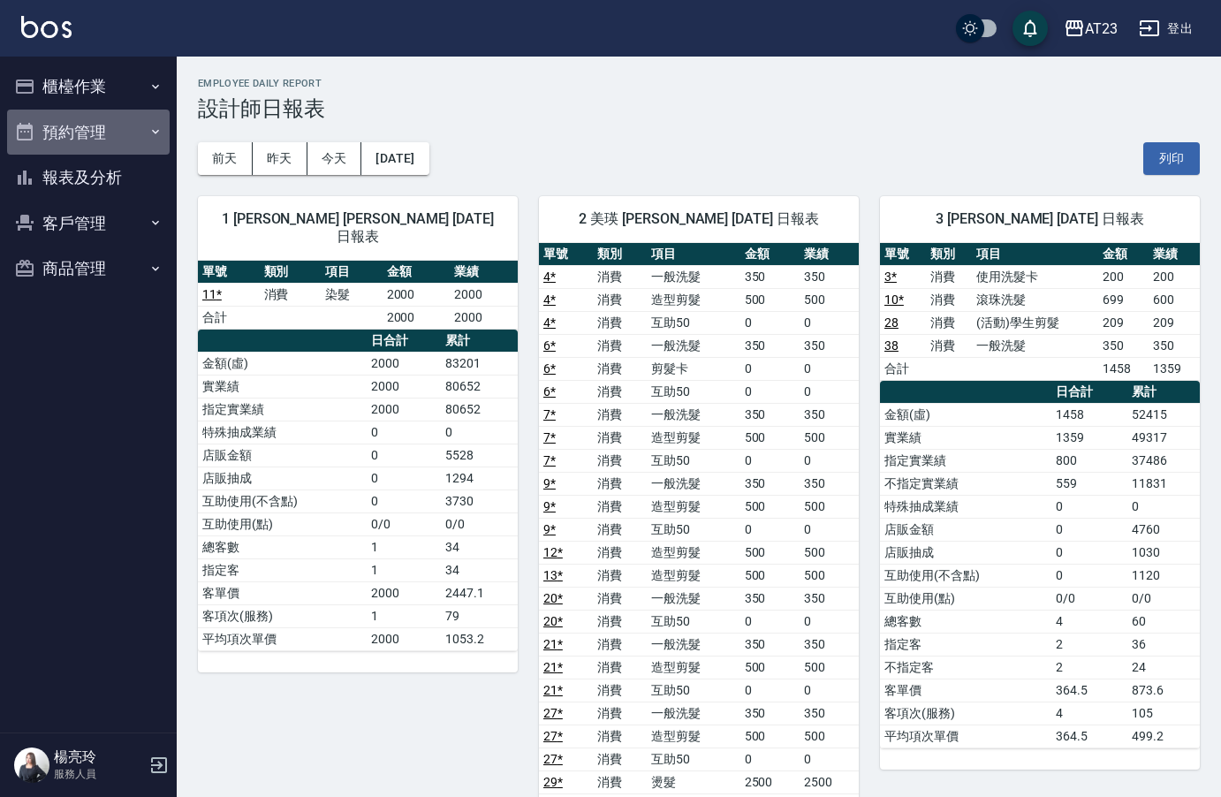
click at [89, 129] on button "預約管理" at bounding box center [88, 133] width 163 height 46
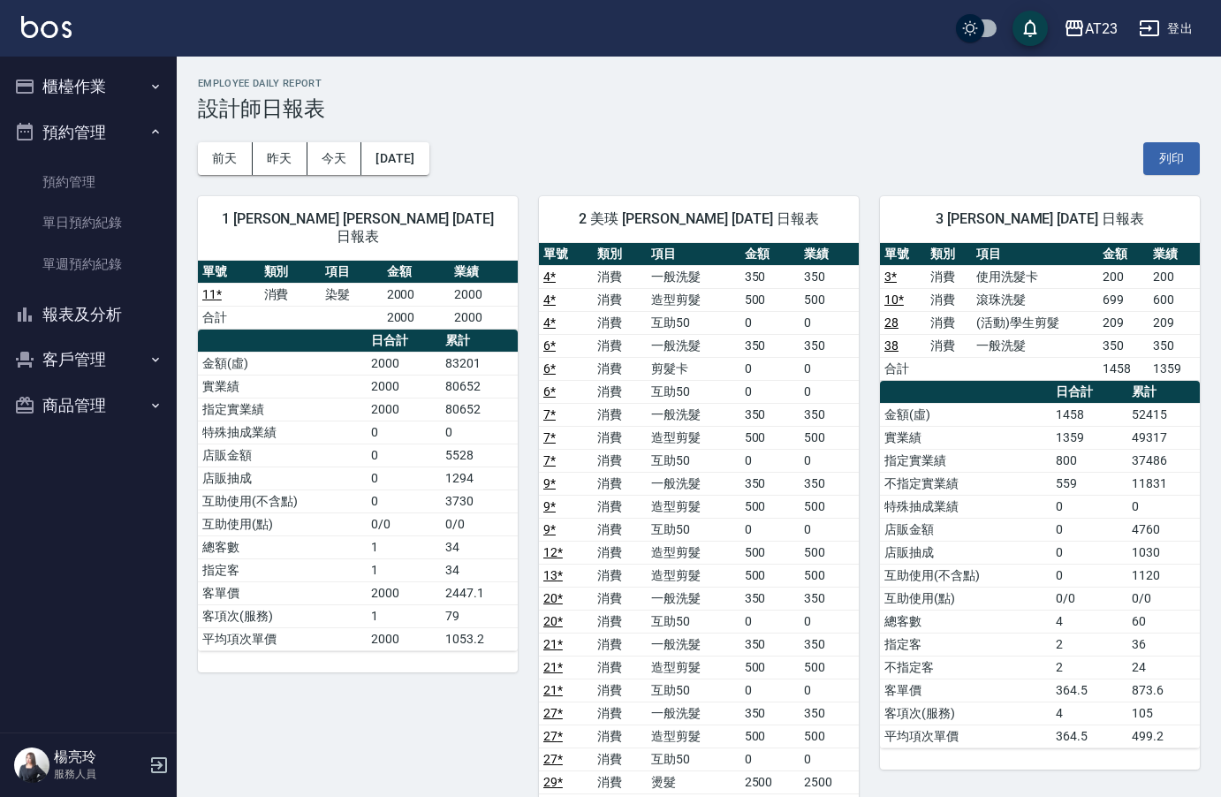
click at [94, 103] on button "櫃檯作業" at bounding box center [88, 87] width 163 height 46
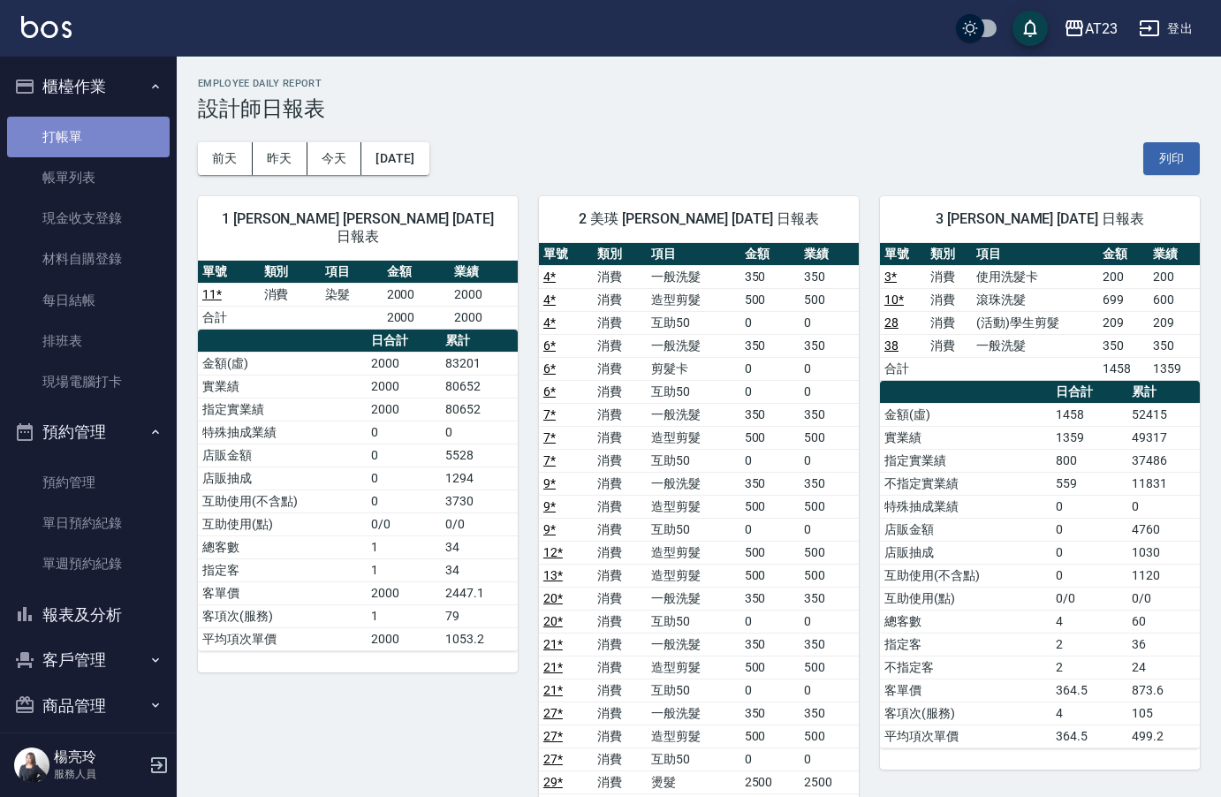
click at [90, 150] on link "打帳單" at bounding box center [88, 137] width 163 height 41
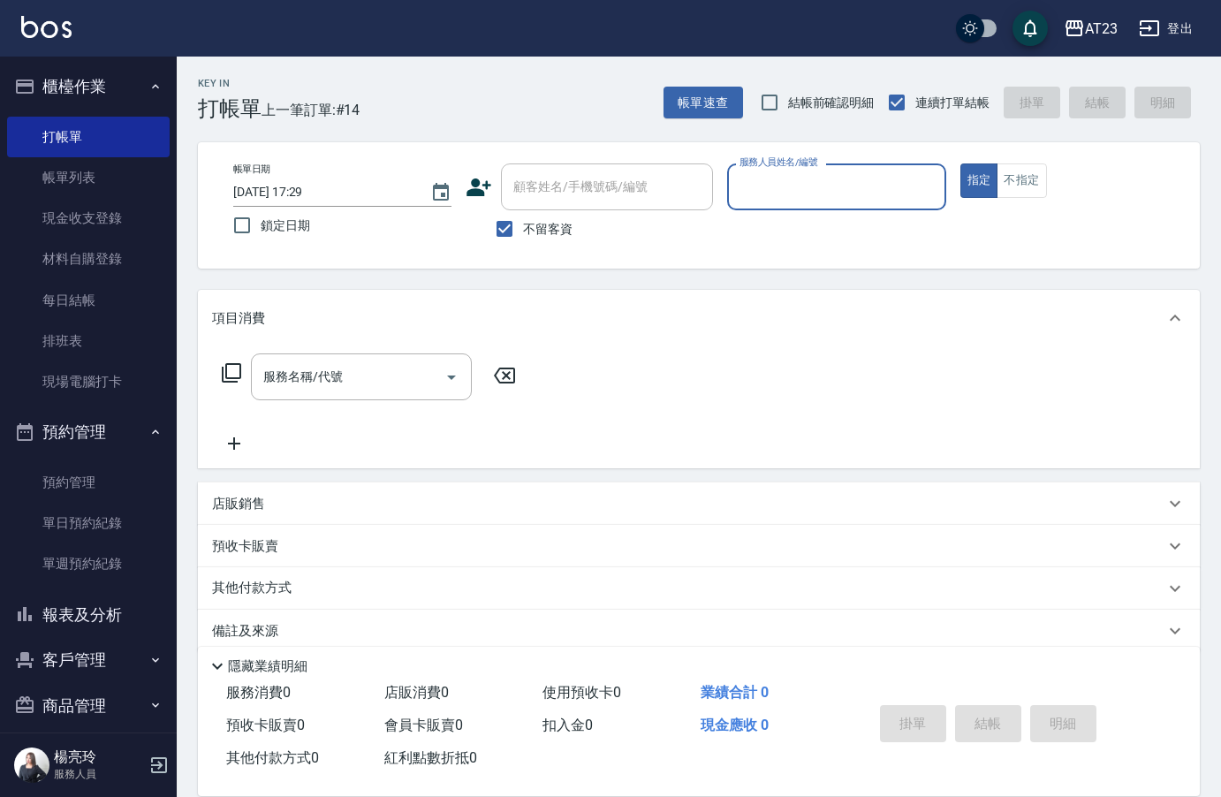
click at [84, 609] on button "報表及分析" at bounding box center [88, 615] width 163 height 46
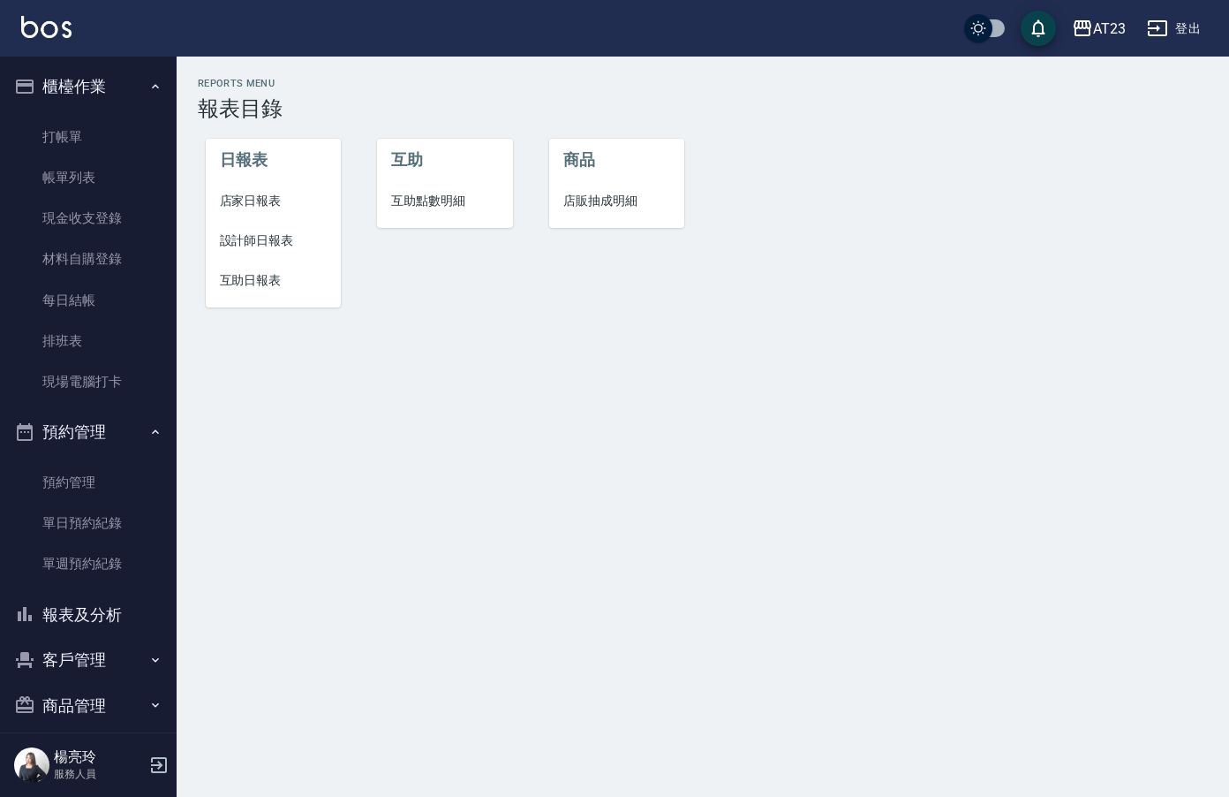
click at [250, 246] on span "設計師日報表" at bounding box center [274, 240] width 108 height 19
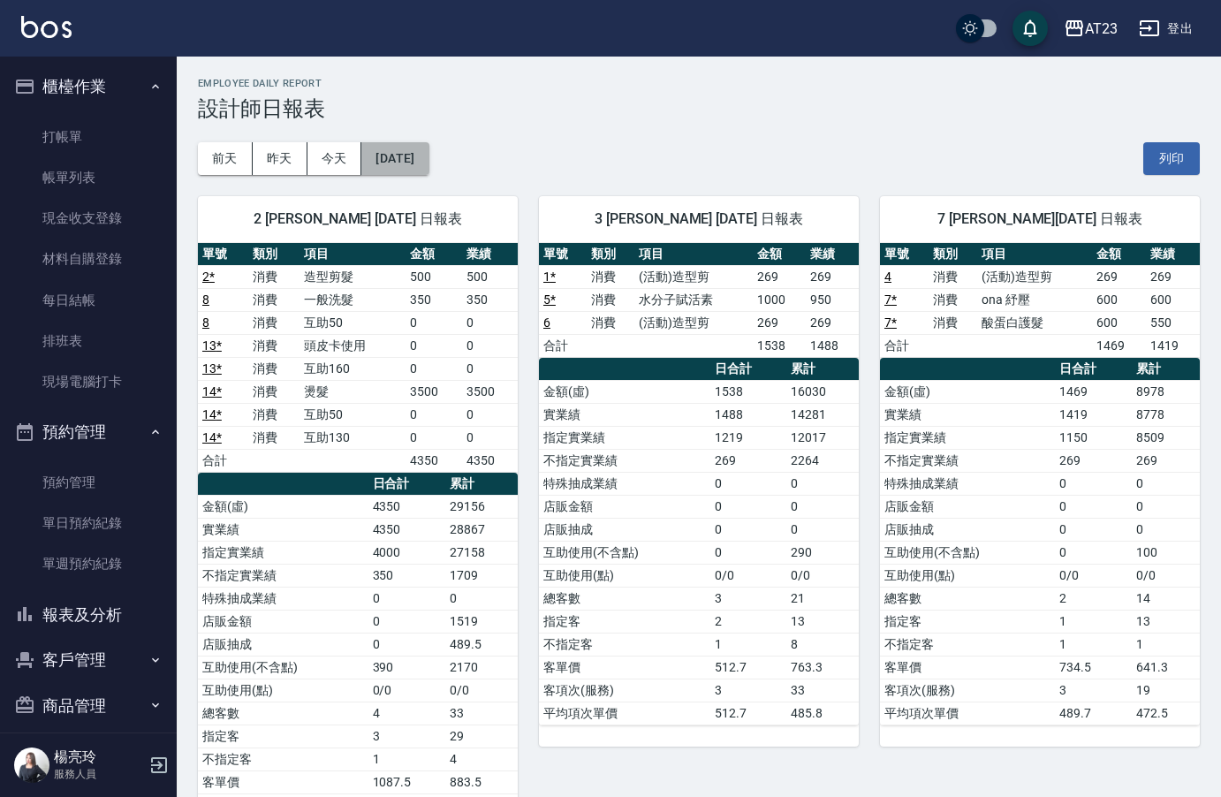
click at [428, 172] on button "[DATE]" at bounding box center [394, 158] width 67 height 33
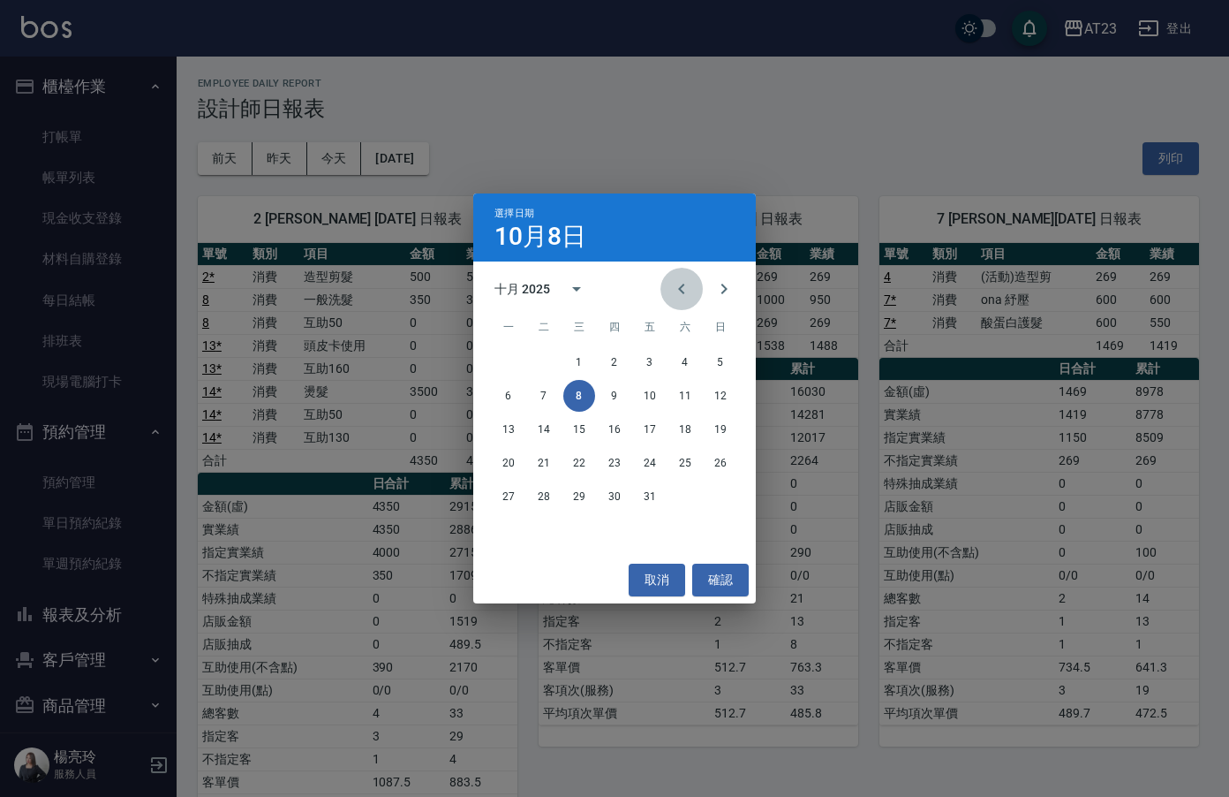
click at [684, 294] on icon "Previous month" at bounding box center [681, 289] width 6 height 11
click at [548, 496] on button "30" at bounding box center [544, 496] width 32 height 32
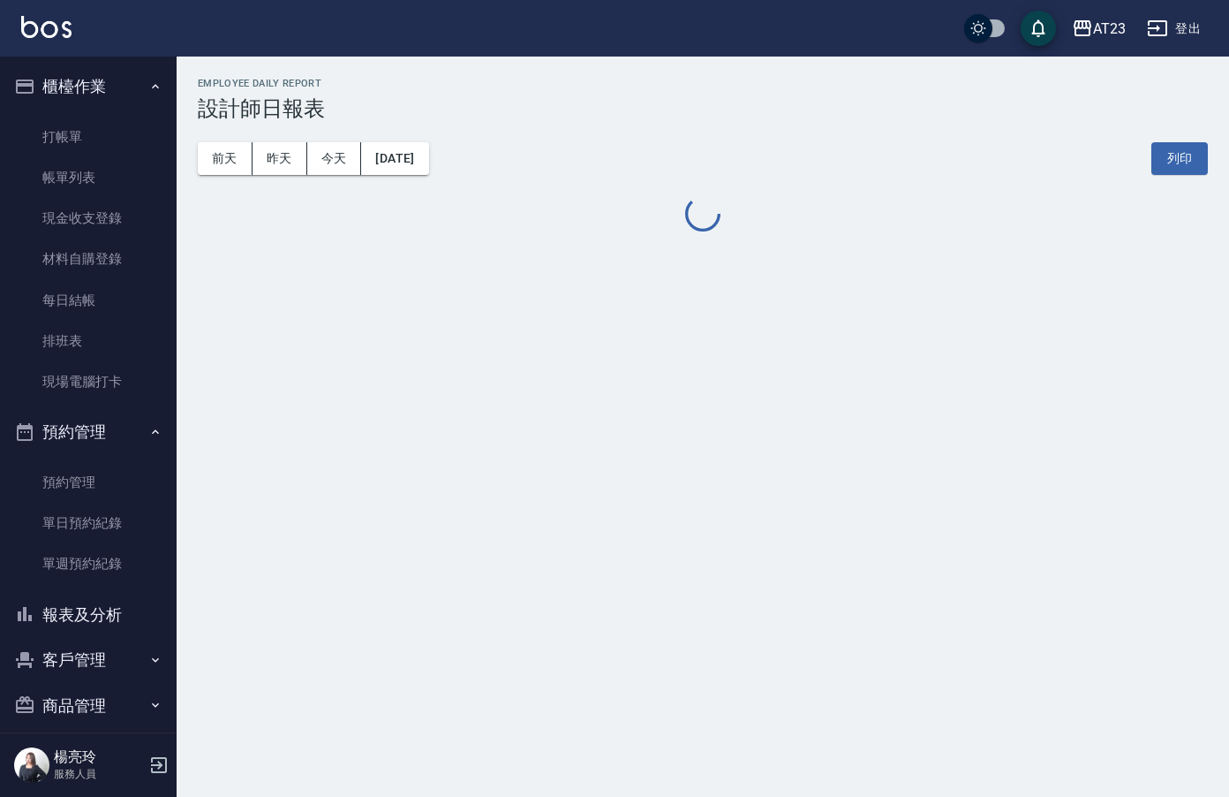
click at [1158, 165] on button "列印" at bounding box center [1180, 158] width 57 height 33
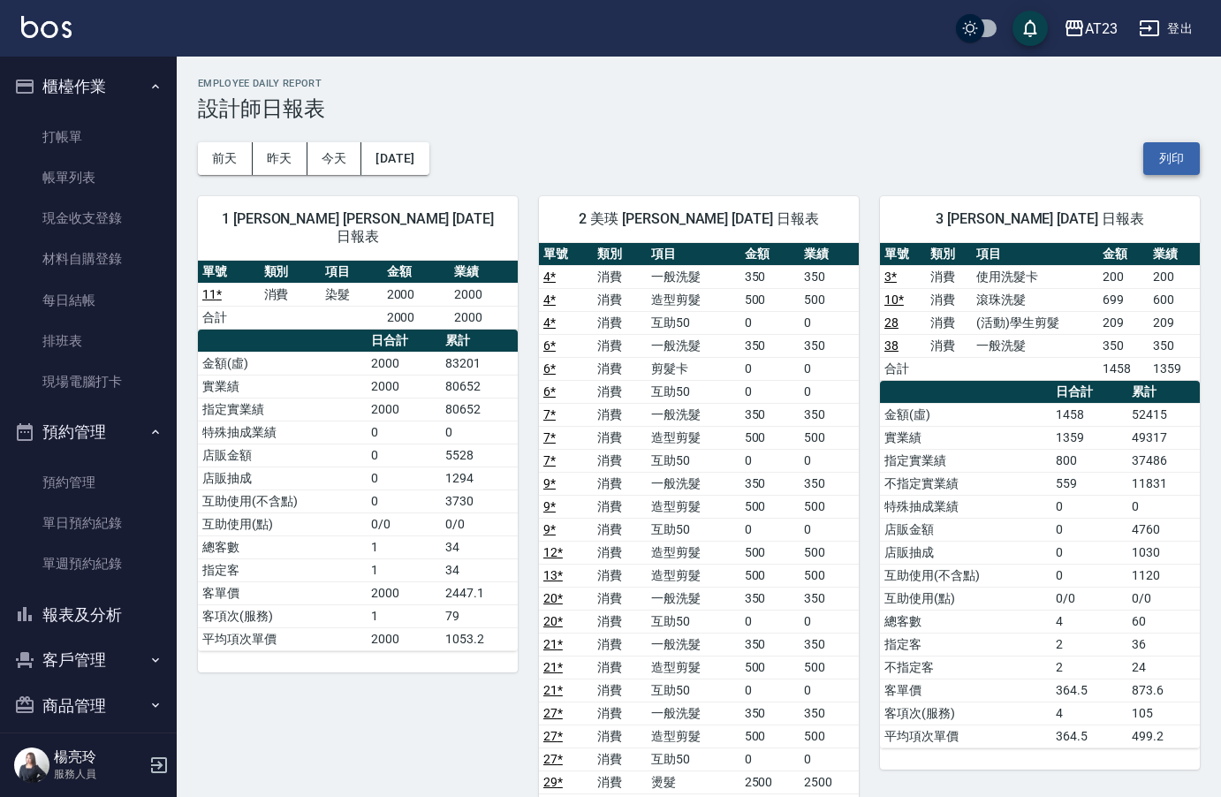
click at [1172, 145] on button "列印" at bounding box center [1171, 158] width 57 height 33
